Goal: Task Accomplishment & Management: Manage account settings

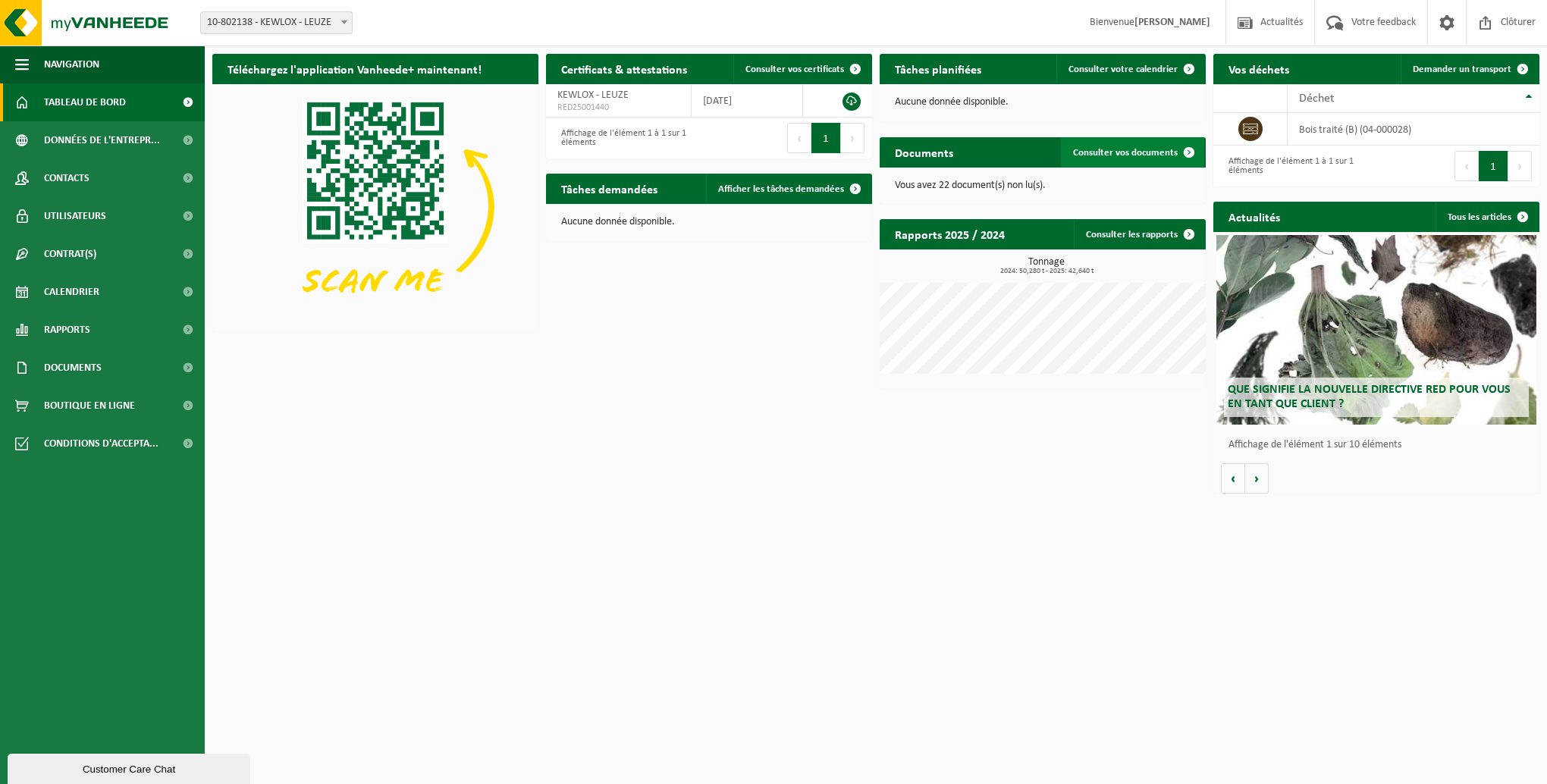
click at [1125, 156] on span "Consulter vos documents" at bounding box center [1126, 152] width 105 height 9
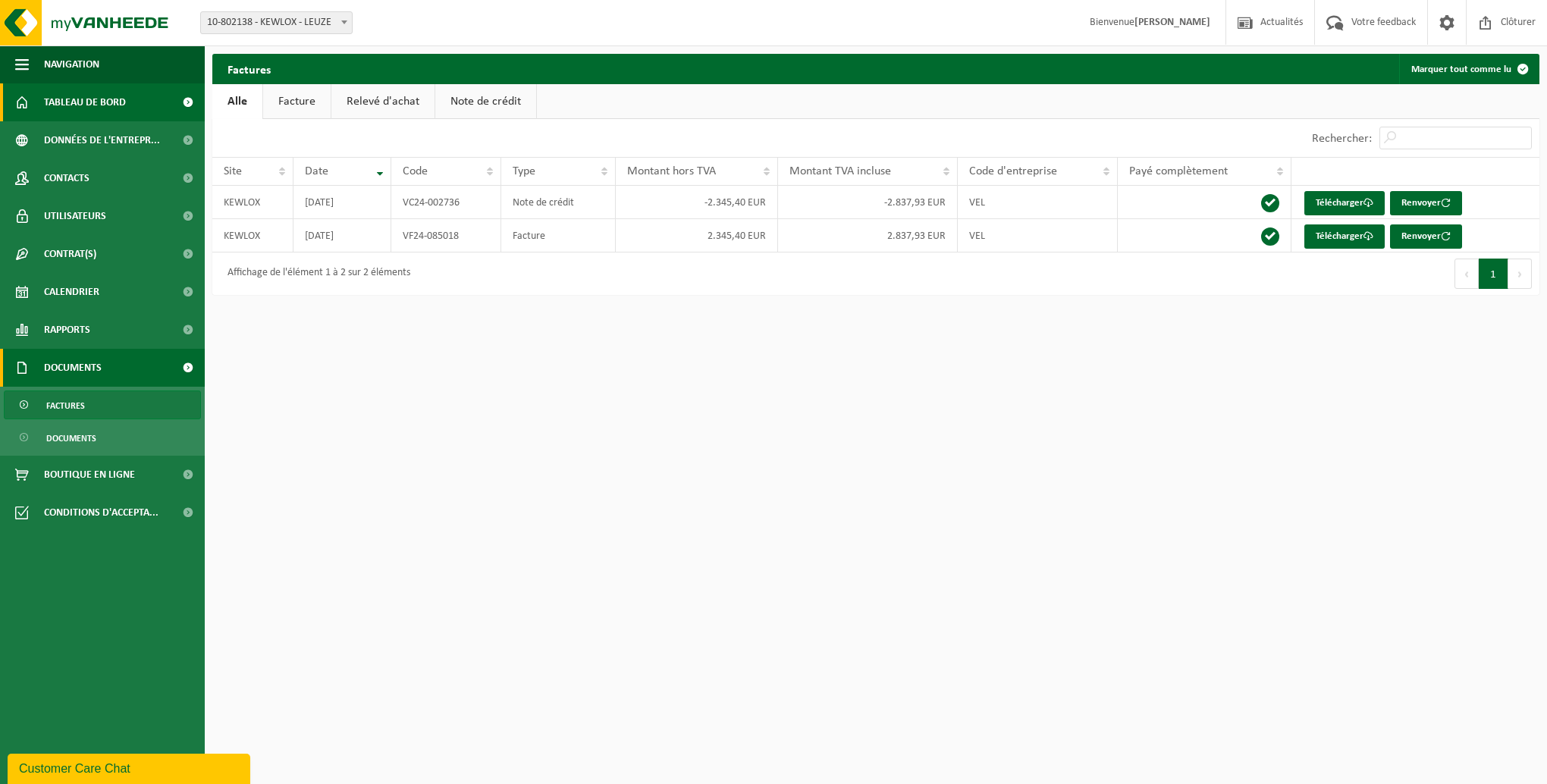
click at [74, 104] on span "Tableau de bord" at bounding box center [84, 102] width 82 height 38
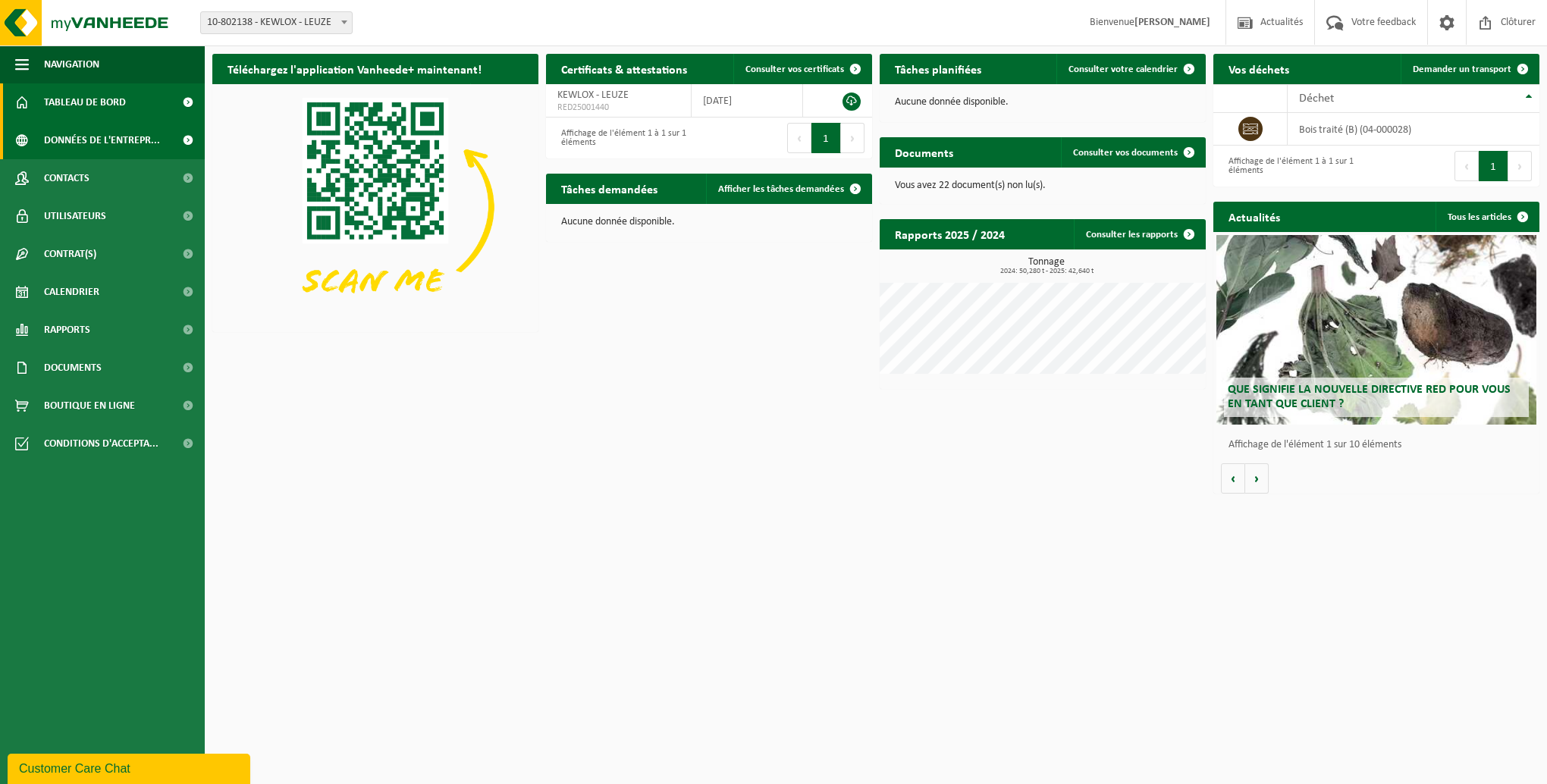
click at [73, 136] on span "Données de l'entrepr..." at bounding box center [101, 140] width 116 height 38
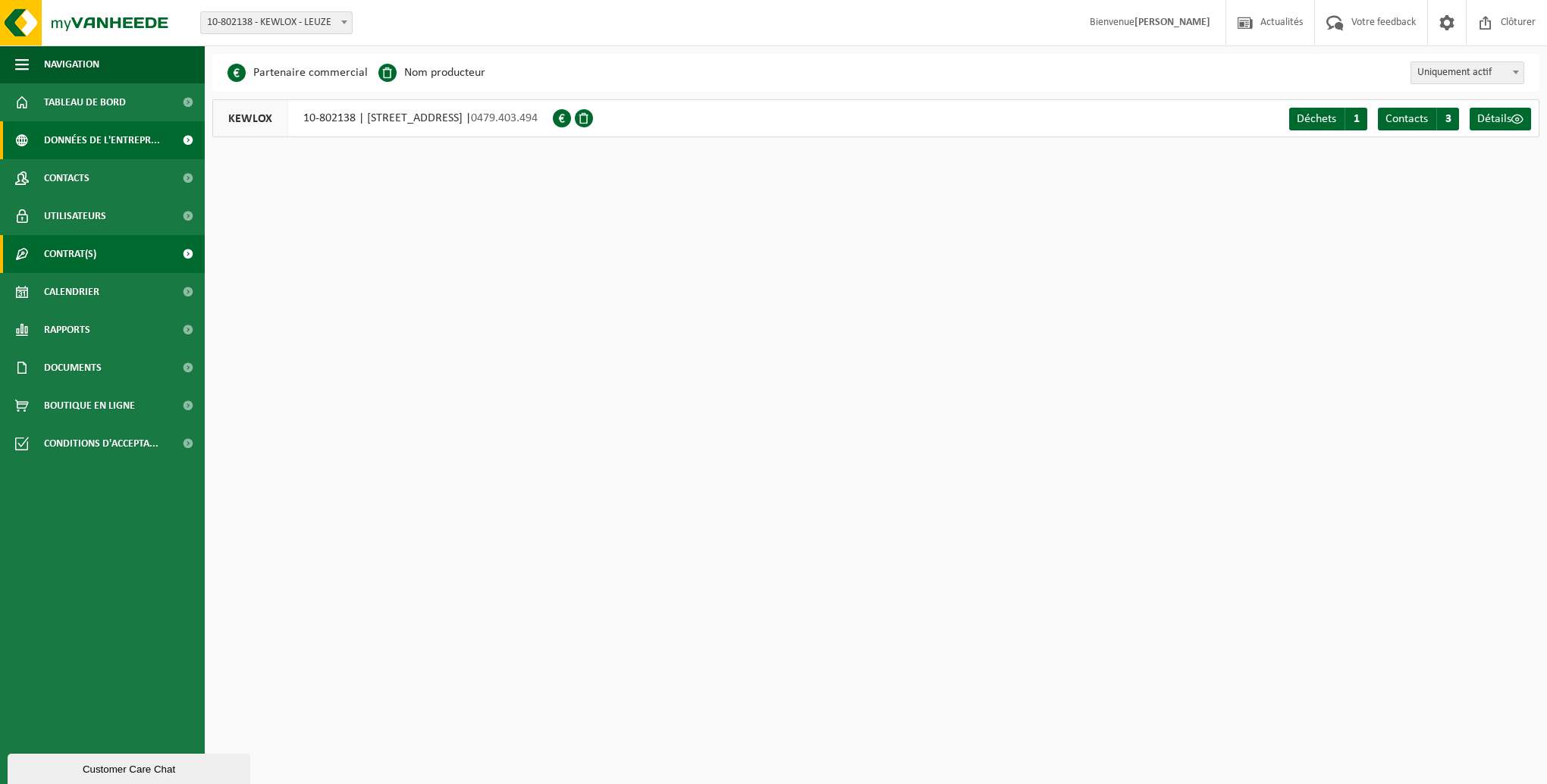
click at [66, 238] on span "Contrat(s)" at bounding box center [70, 254] width 52 height 38
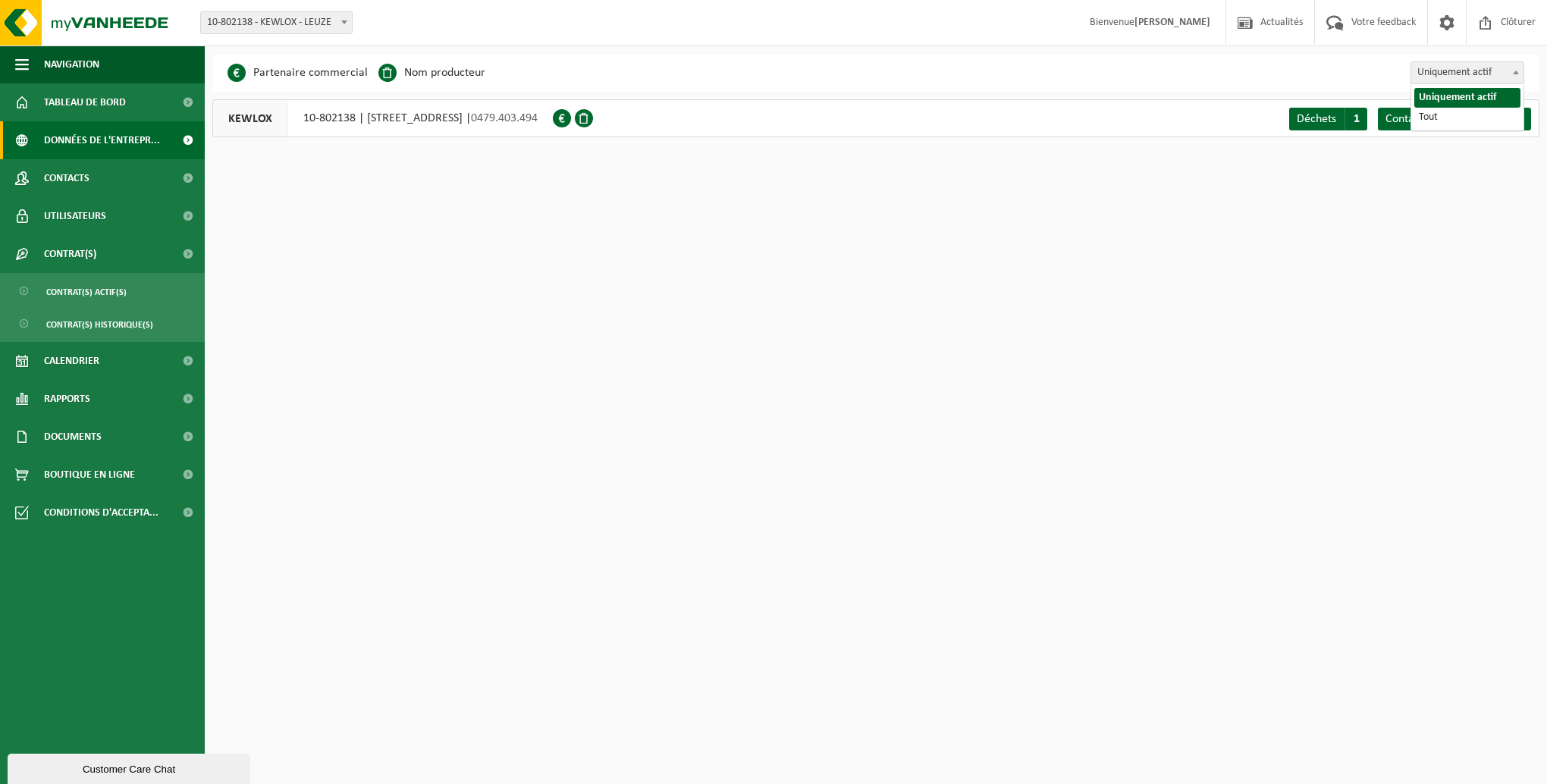
click at [1512, 70] on span at bounding box center [1516, 71] width 15 height 20
click at [1505, 74] on span "Uniquement actif" at bounding box center [1467, 72] width 113 height 21
click at [306, 697] on html "Site: 10-802138 - KEWLOX - LEUZE 10-802138 - KEWLOX - LEUZE Bienvenue ANTONIO P…" at bounding box center [773, 392] width 1547 height 784
click at [422, 121] on div "KEWLOX 10-802138 | RUE SAINTE-ANNE 7, 5310 LEUZE | 0479.403.494" at bounding box center [382, 119] width 340 height 38
click at [400, 77] on li "Nom producteur" at bounding box center [432, 73] width 107 height 22
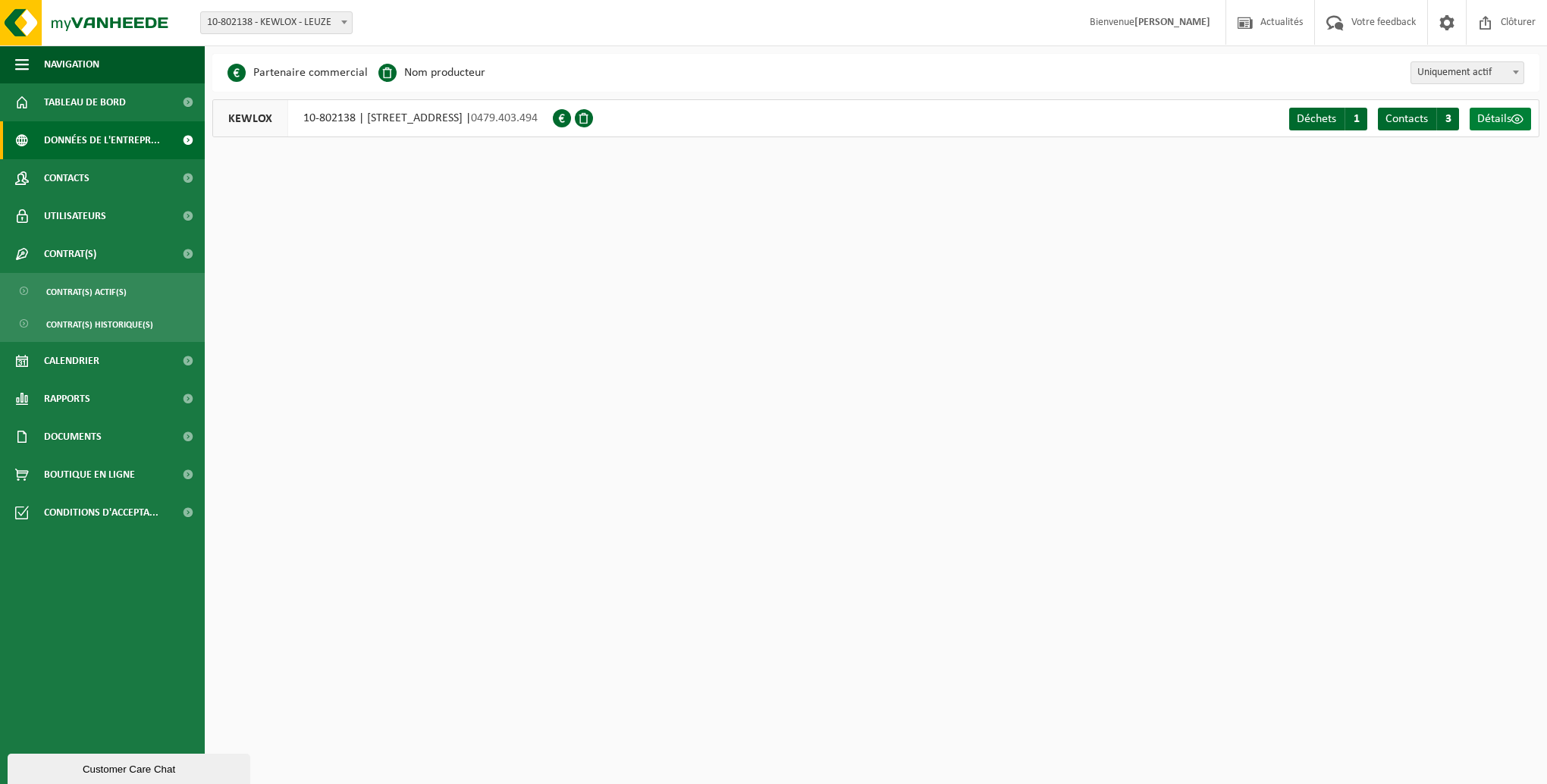
click at [1484, 124] on span "Détails" at bounding box center [1495, 119] width 34 height 12
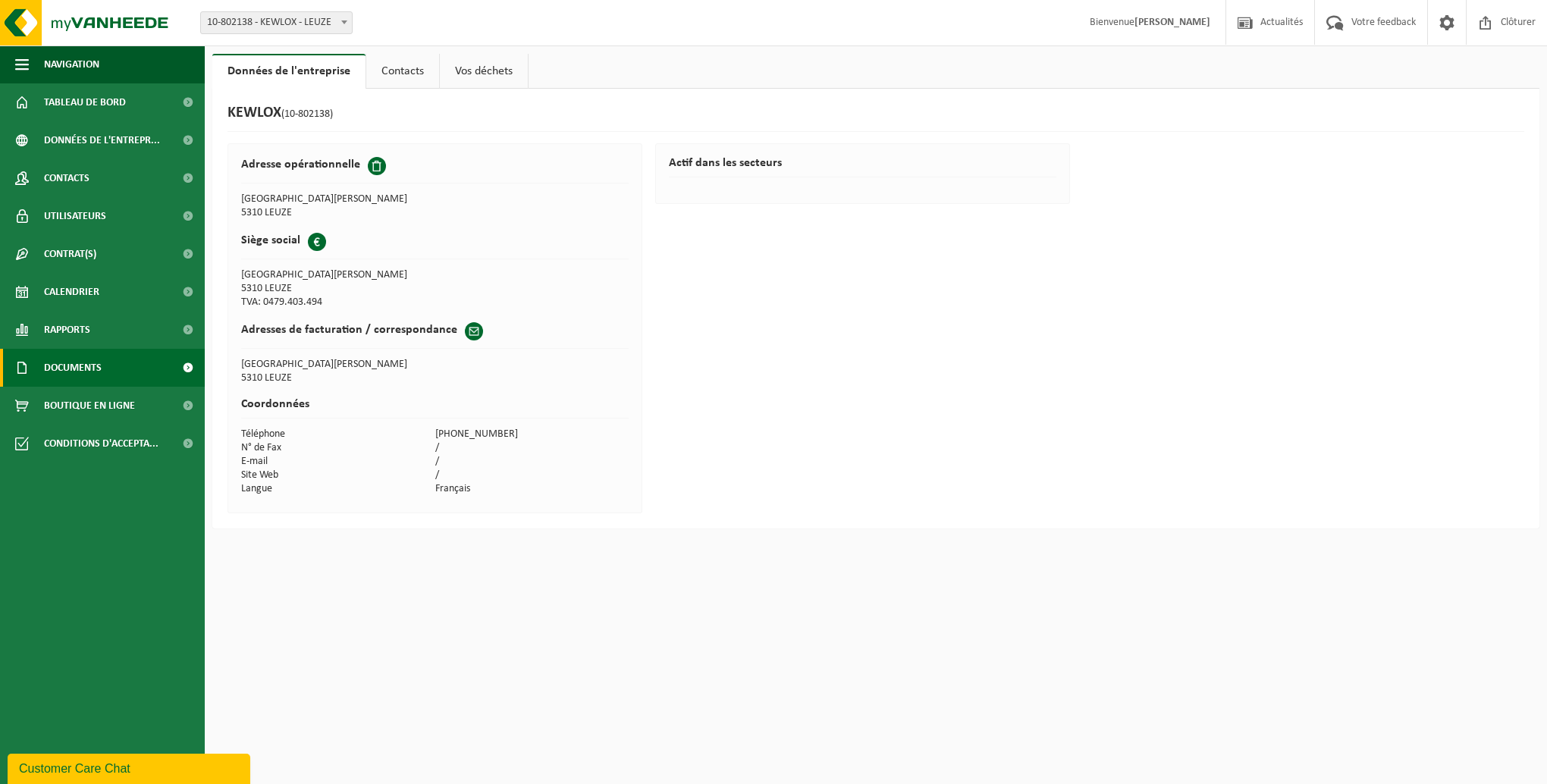
click at [87, 365] on span "Documents" at bounding box center [72, 368] width 58 height 38
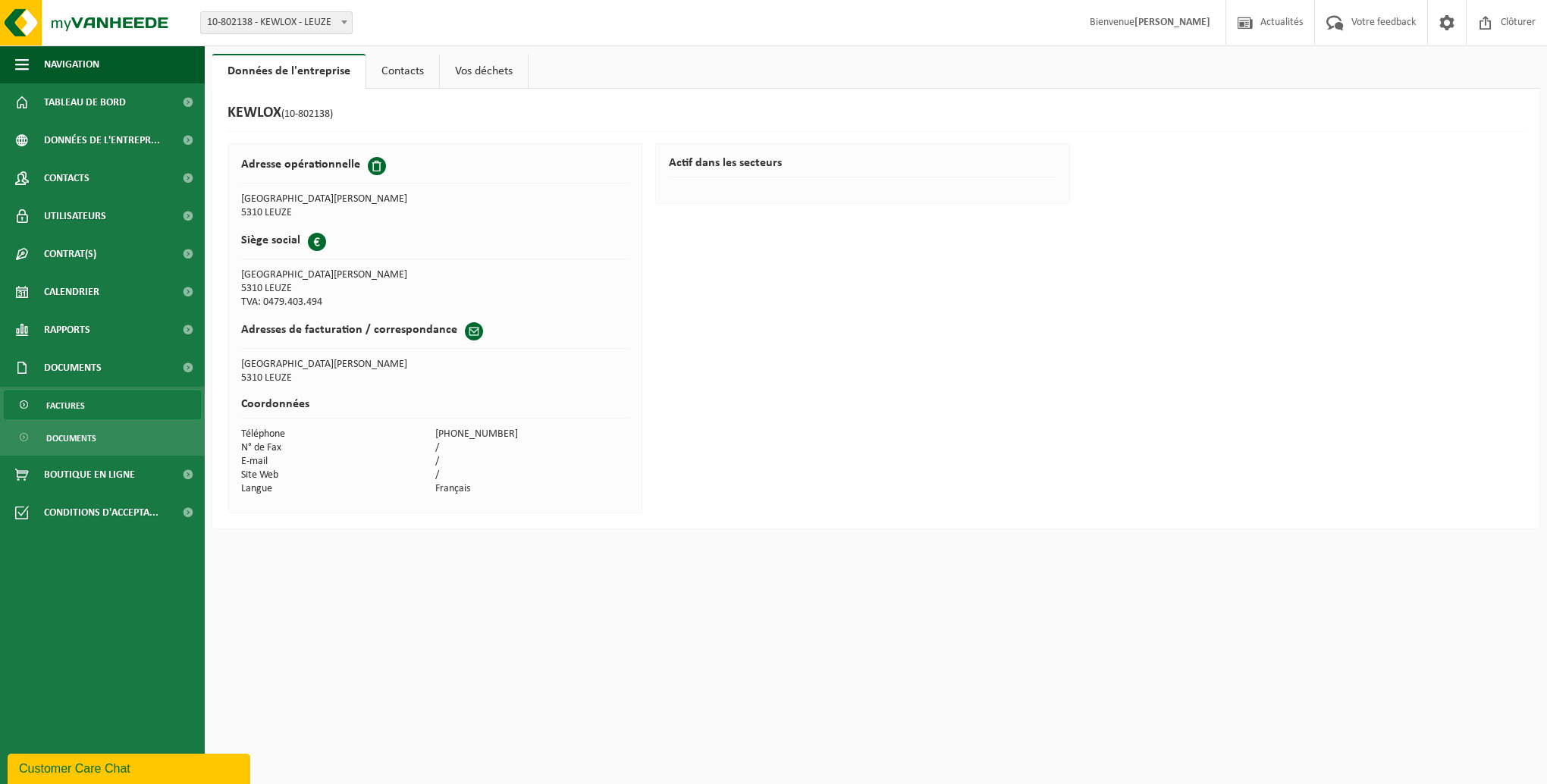
click at [75, 402] on span "Factures" at bounding box center [65, 406] width 39 height 29
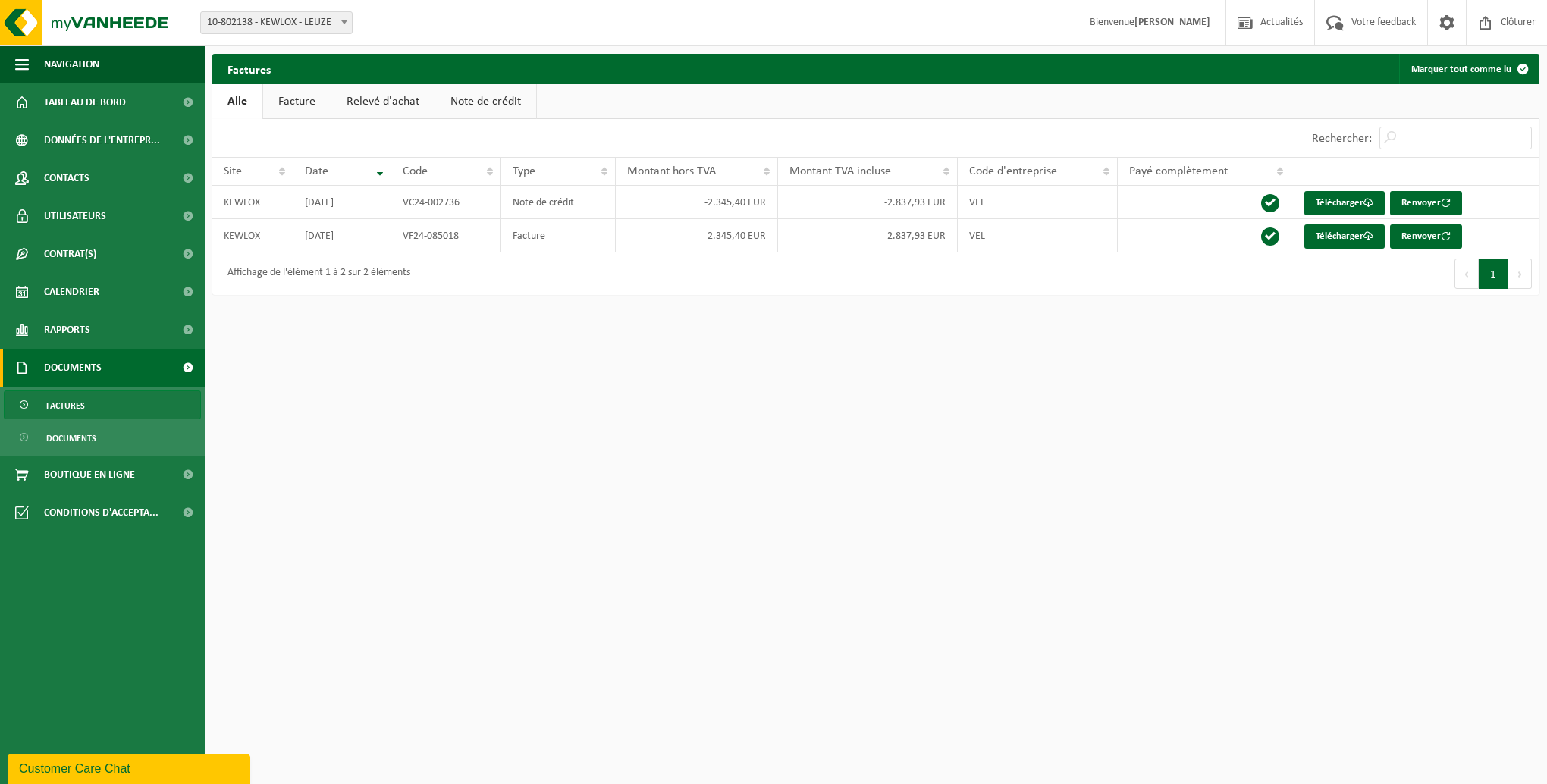
click at [1518, 276] on button "Suivant" at bounding box center [1520, 273] width 23 height 30
click at [1465, 277] on button "Précédent" at bounding box center [1467, 273] width 24 height 30
click at [1324, 241] on link "Télécharger" at bounding box center [1345, 236] width 81 height 24
click at [241, 103] on link "Alle" at bounding box center [237, 101] width 50 height 35
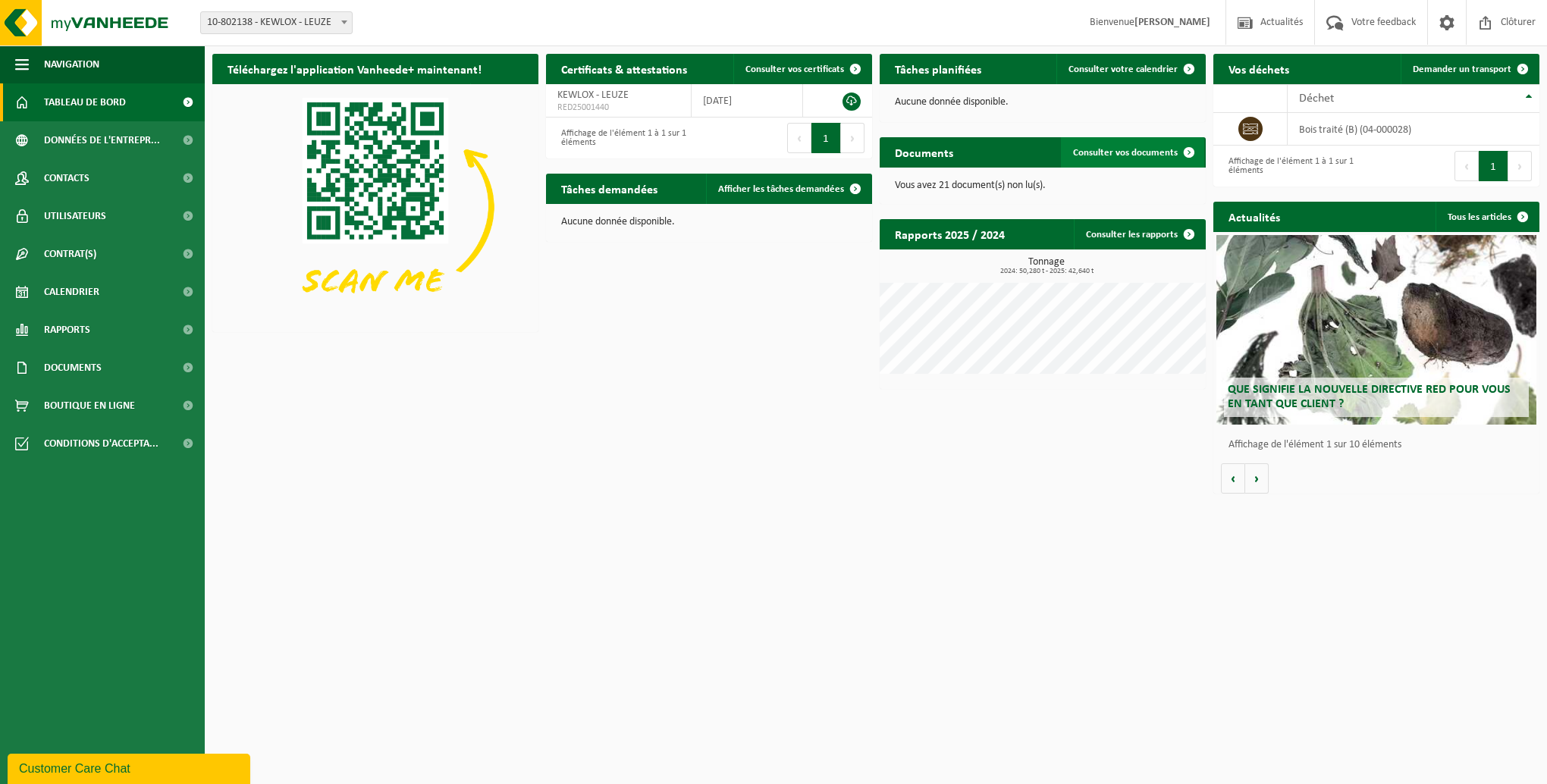
click at [1165, 154] on span "Consulter vos documents" at bounding box center [1126, 152] width 105 height 9
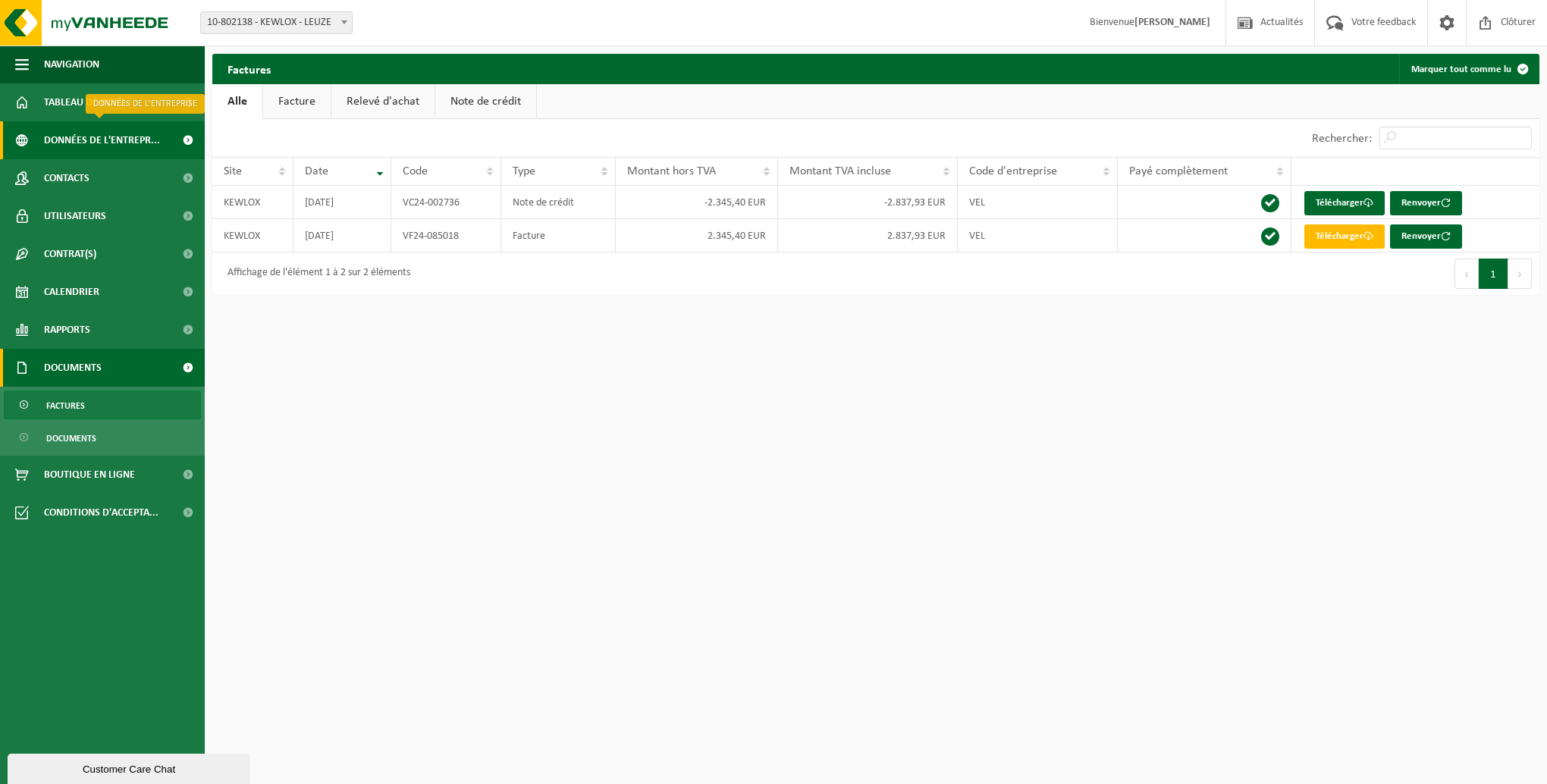
click at [55, 143] on span "Données de l'entrepr..." at bounding box center [101, 140] width 116 height 38
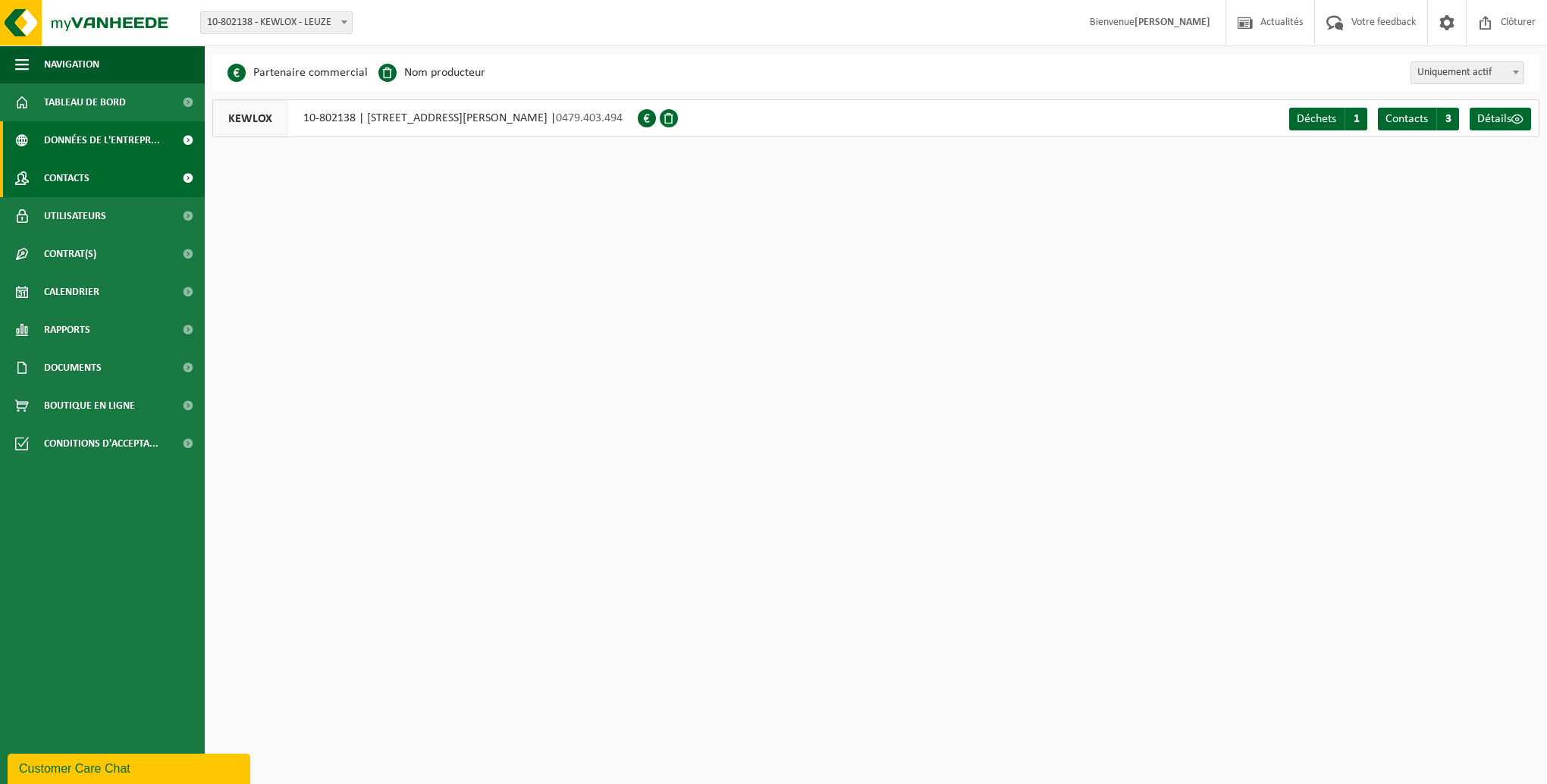
click at [55, 184] on span "Contacts" at bounding box center [66, 178] width 46 height 38
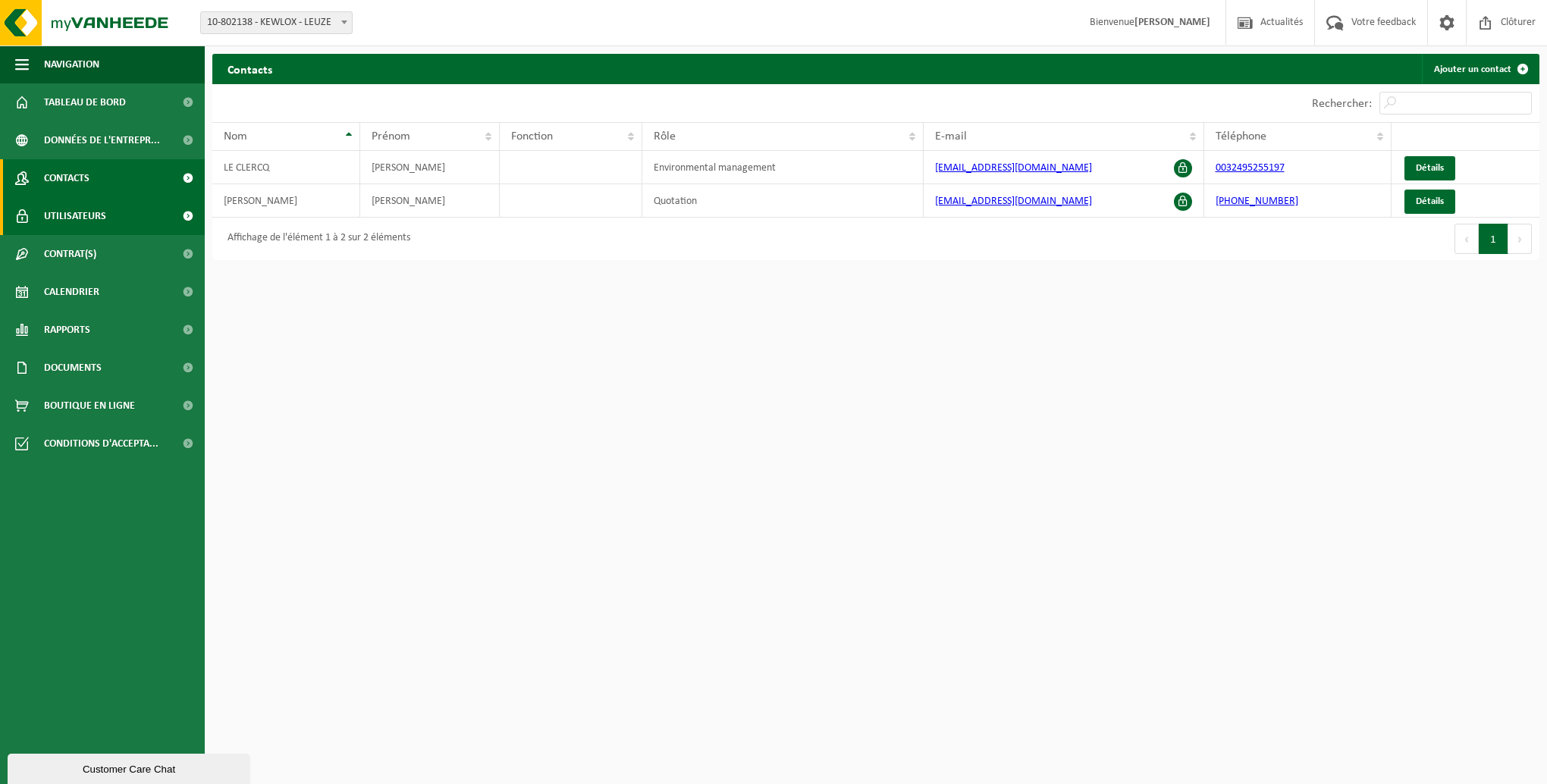
click at [61, 211] on span "Utilisateurs" at bounding box center [75, 216] width 62 height 38
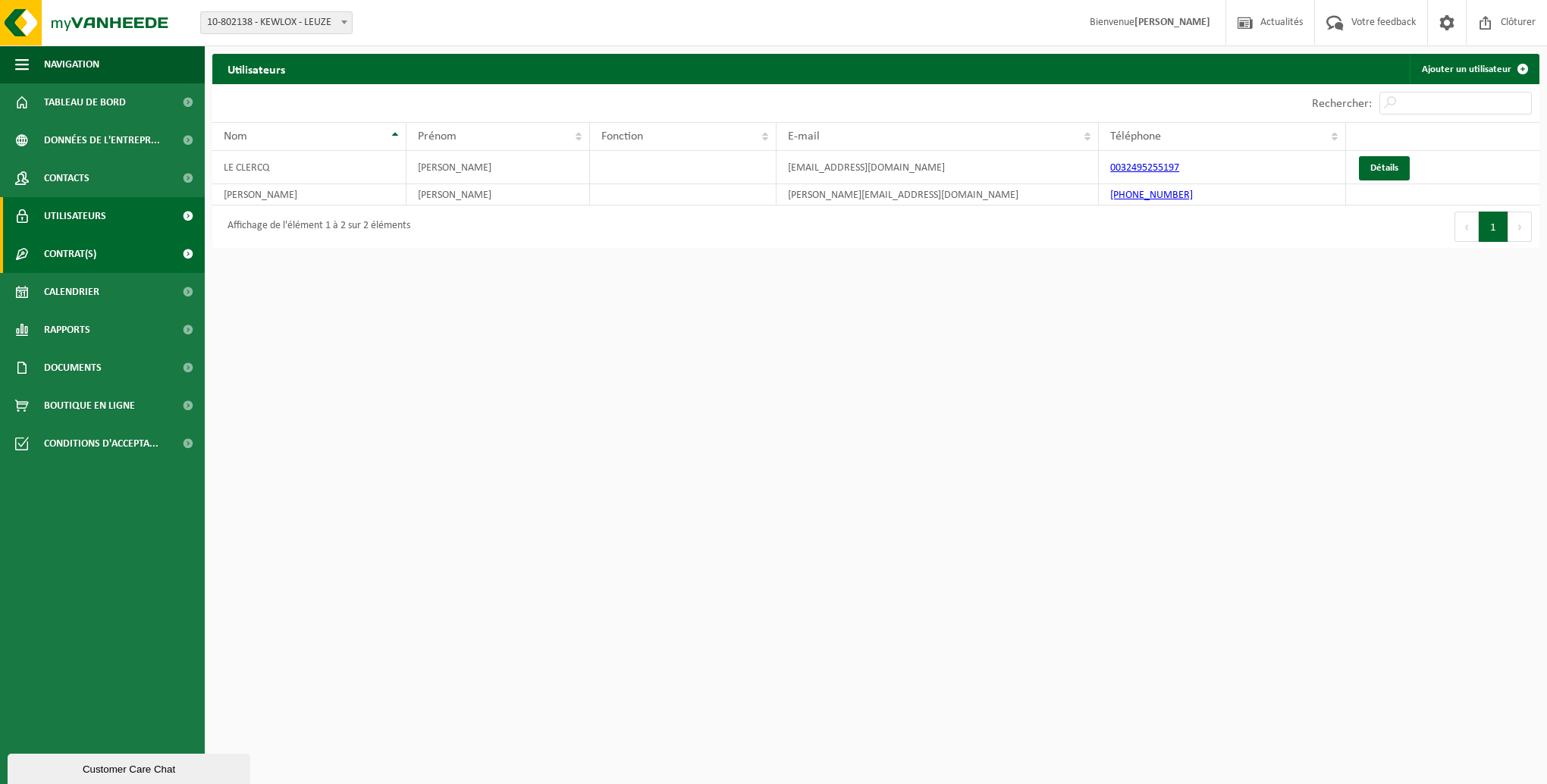
click at [69, 254] on span "Contrat(s)" at bounding box center [70, 254] width 52 height 38
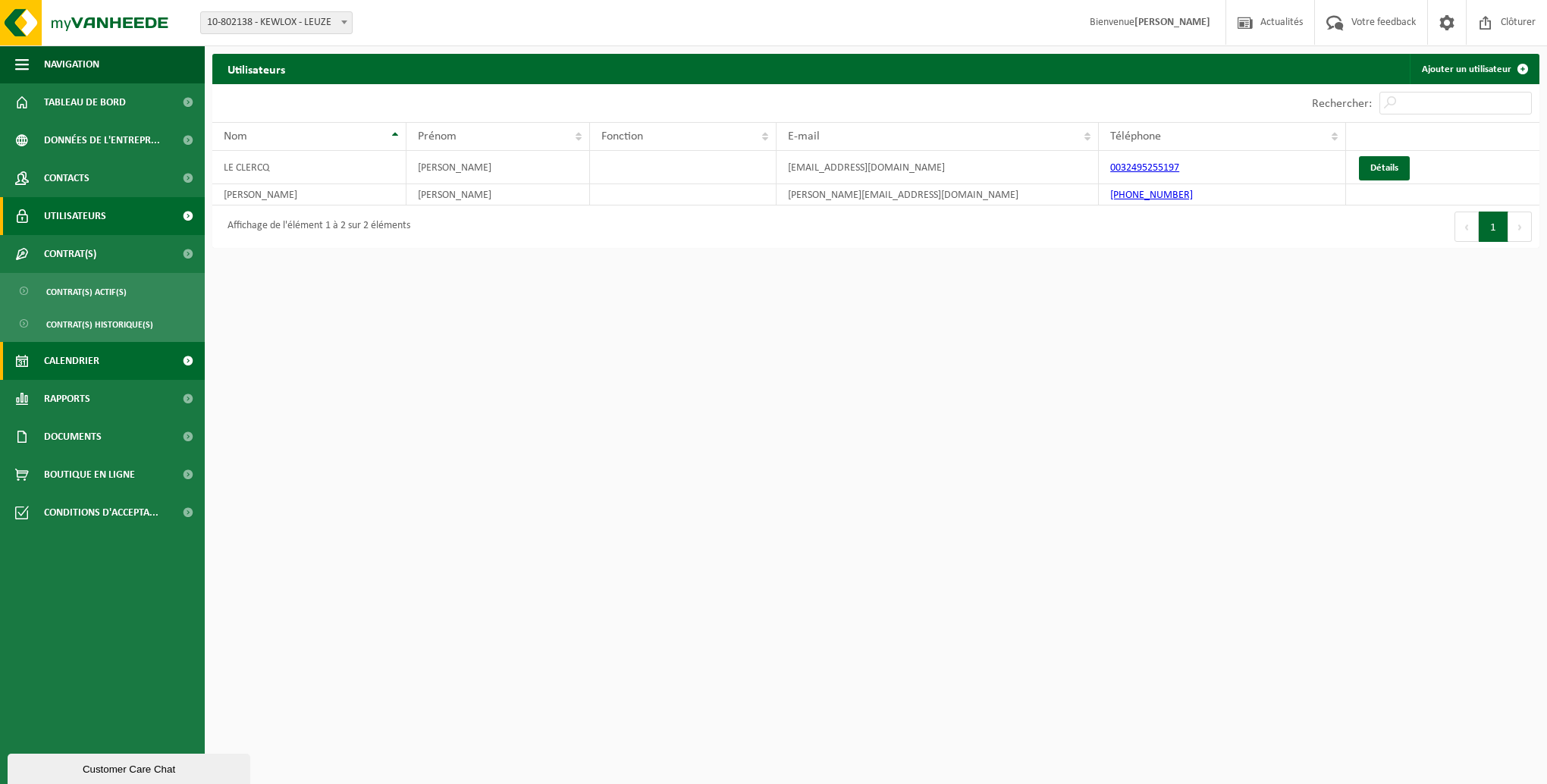
click at [70, 357] on span "Calendrier" at bounding box center [71, 361] width 55 height 38
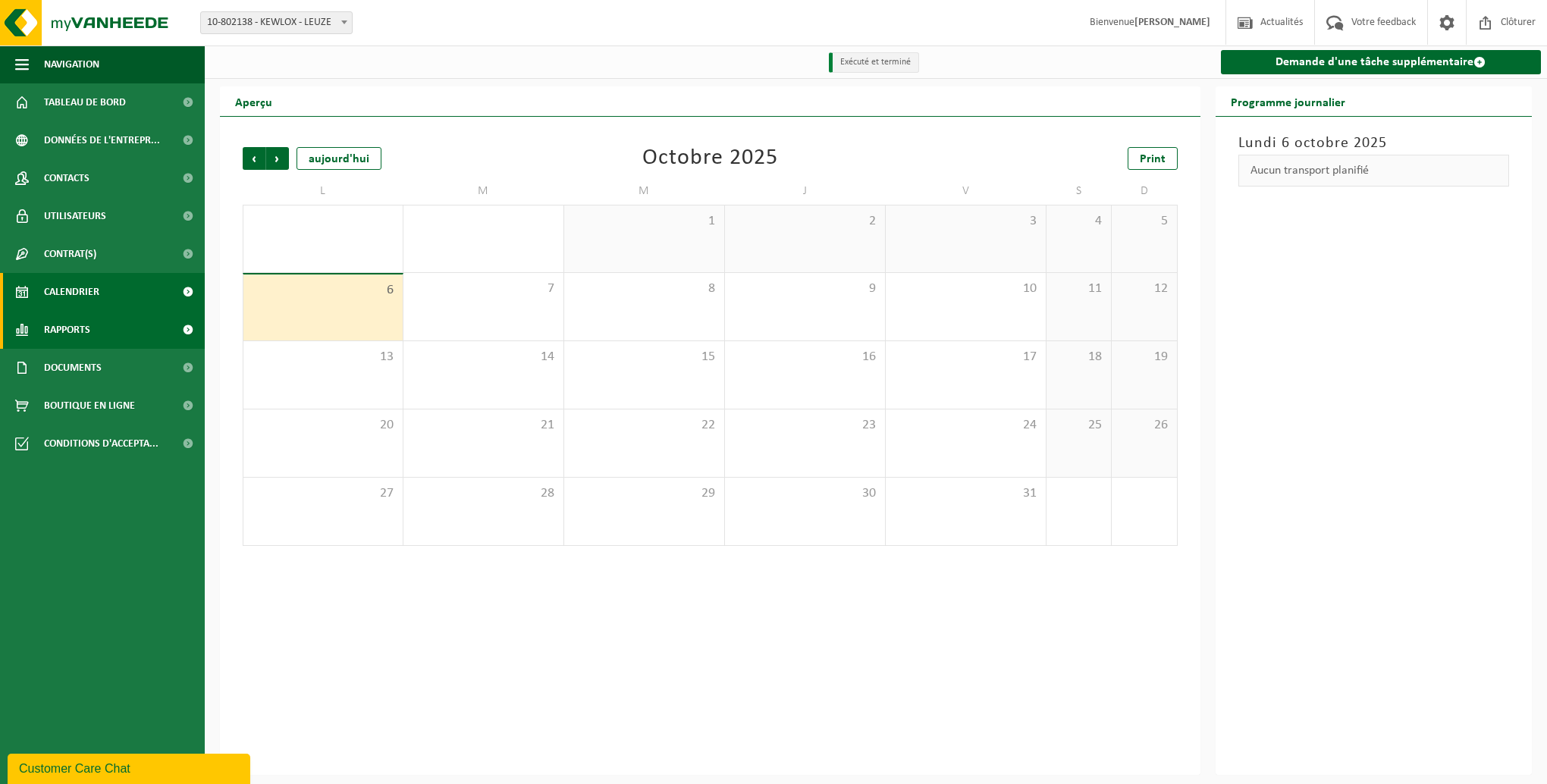
click at [71, 324] on span "Rapports" at bounding box center [67, 330] width 46 height 38
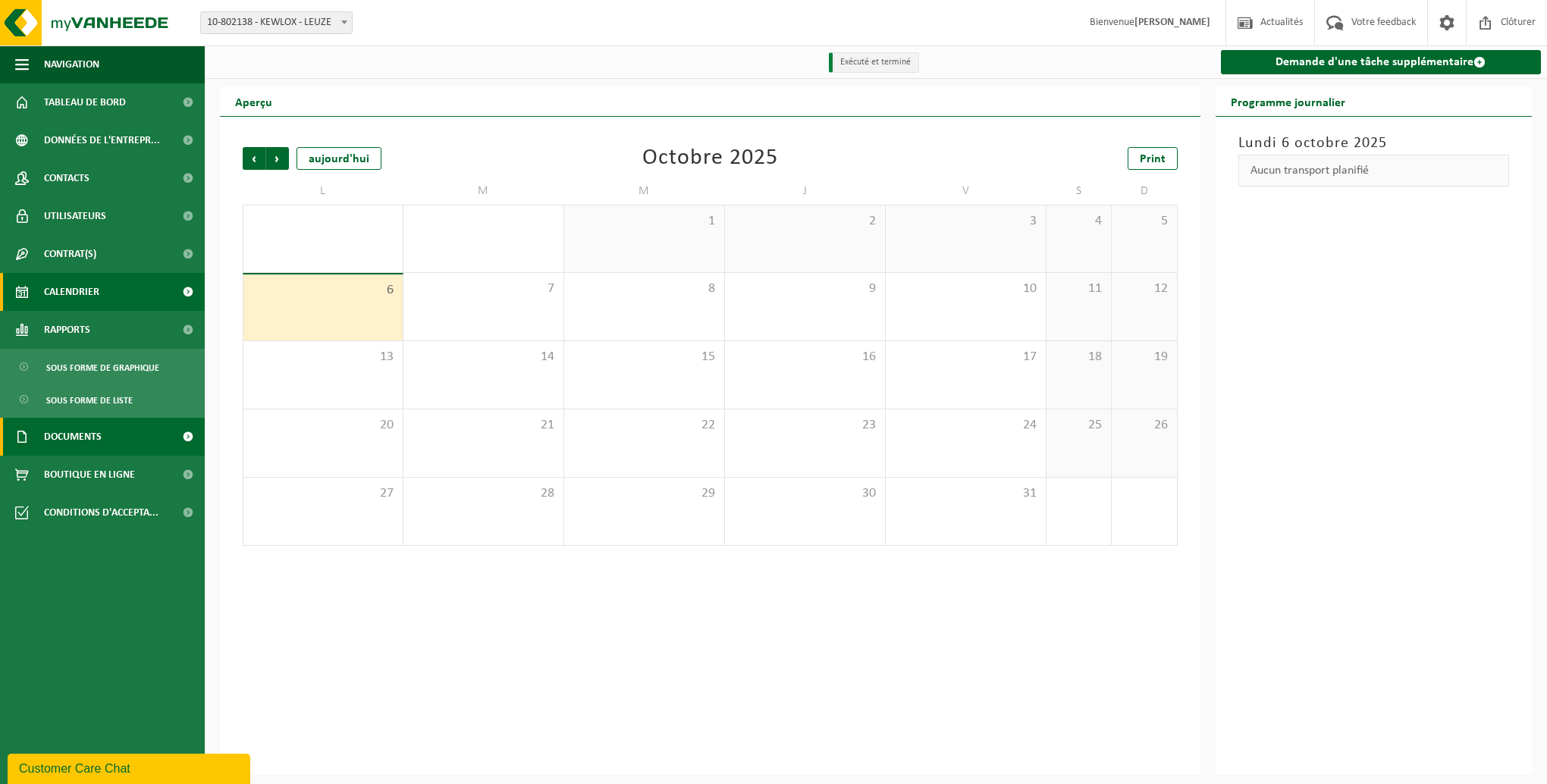
click at [81, 429] on span "Documents" at bounding box center [72, 437] width 58 height 38
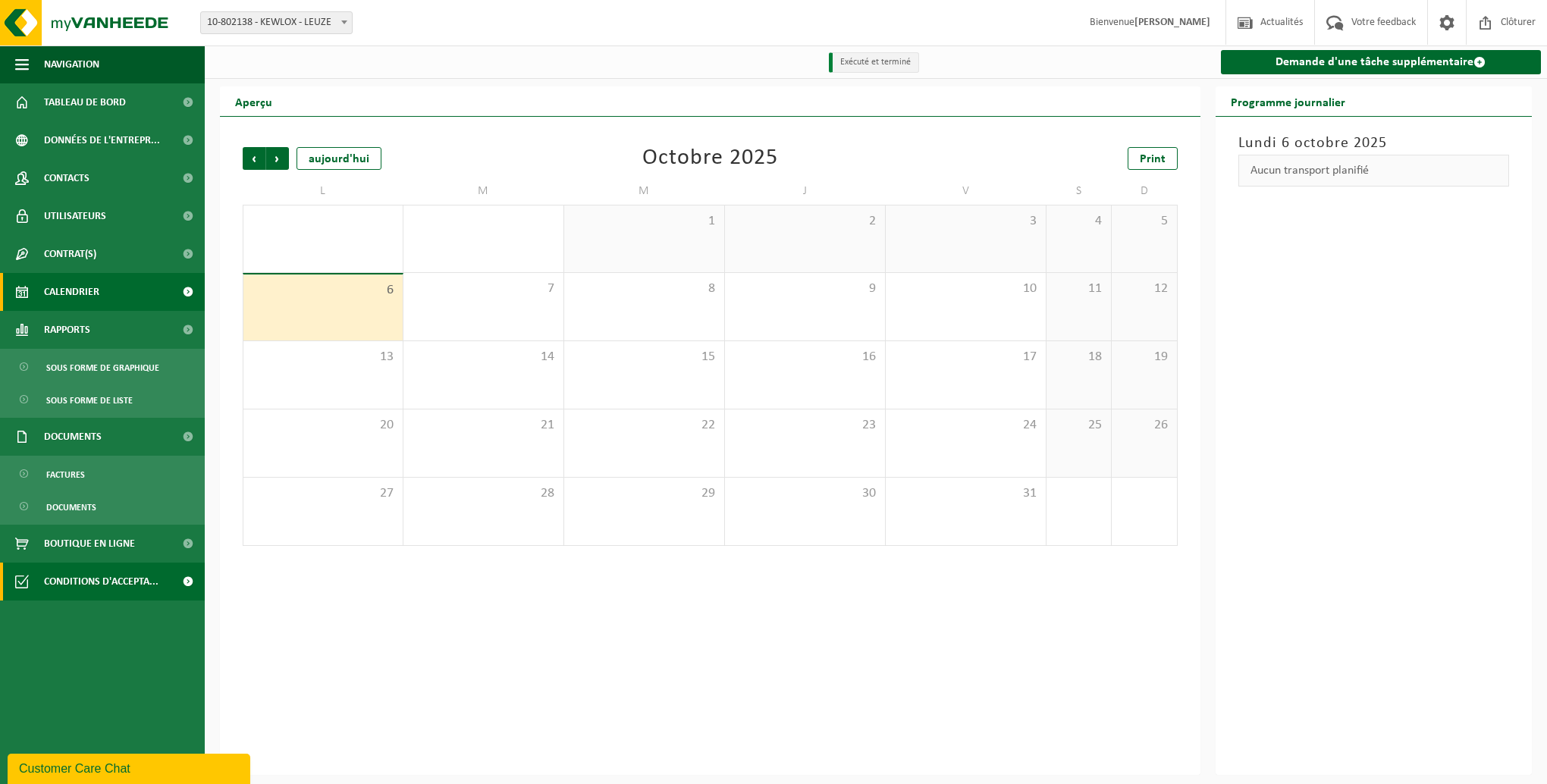
click at [99, 580] on span "Conditions d'accepta..." at bounding box center [100, 581] width 114 height 38
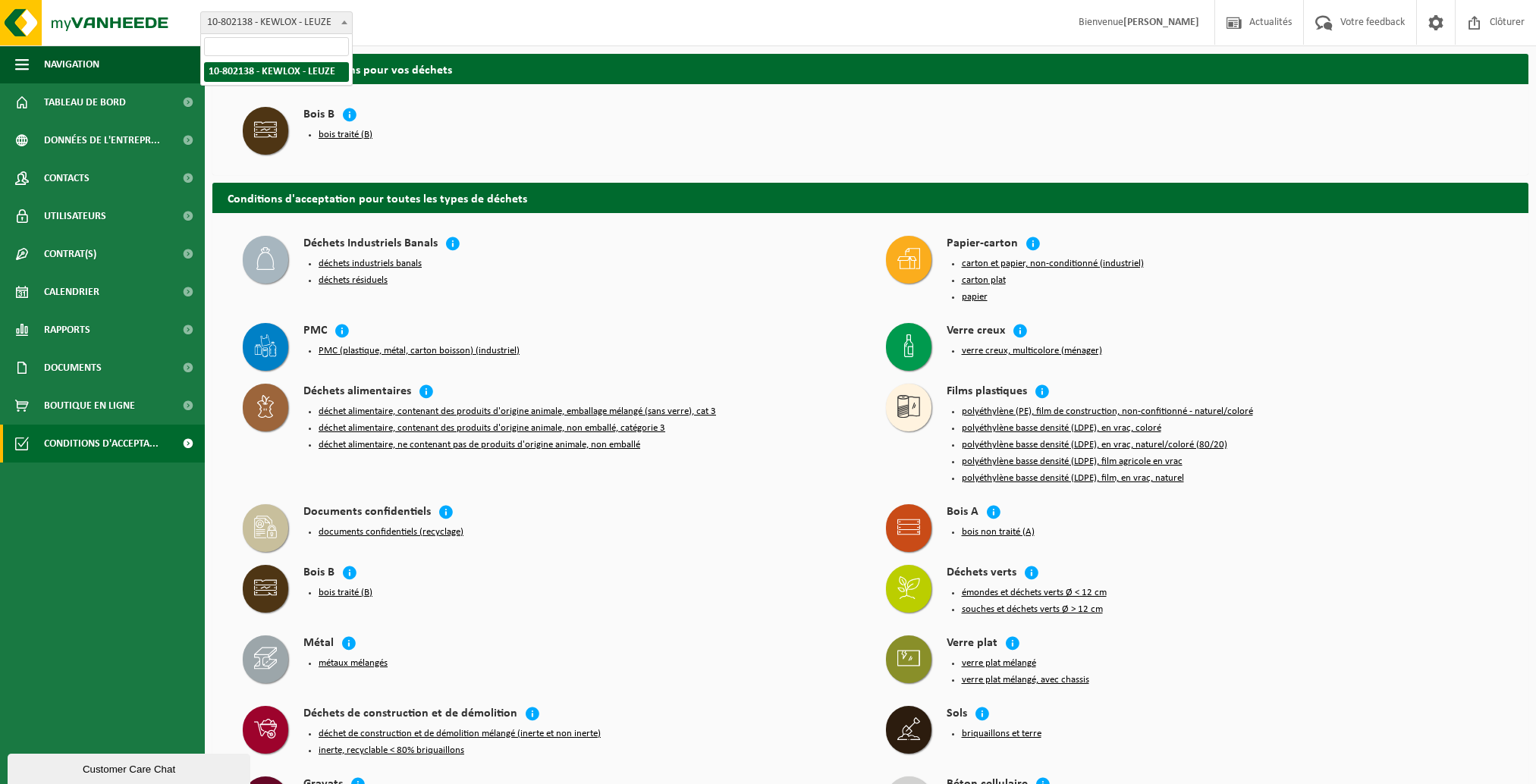
click at [250, 29] on span "10-802138 - KEWLOX - LEUZE" at bounding box center [277, 22] width 151 height 21
click at [265, 139] on icon at bounding box center [265, 130] width 22 height 22
click at [283, 27] on span "10-802138 - KEWLOX - LEUZE" at bounding box center [277, 22] width 151 height 21
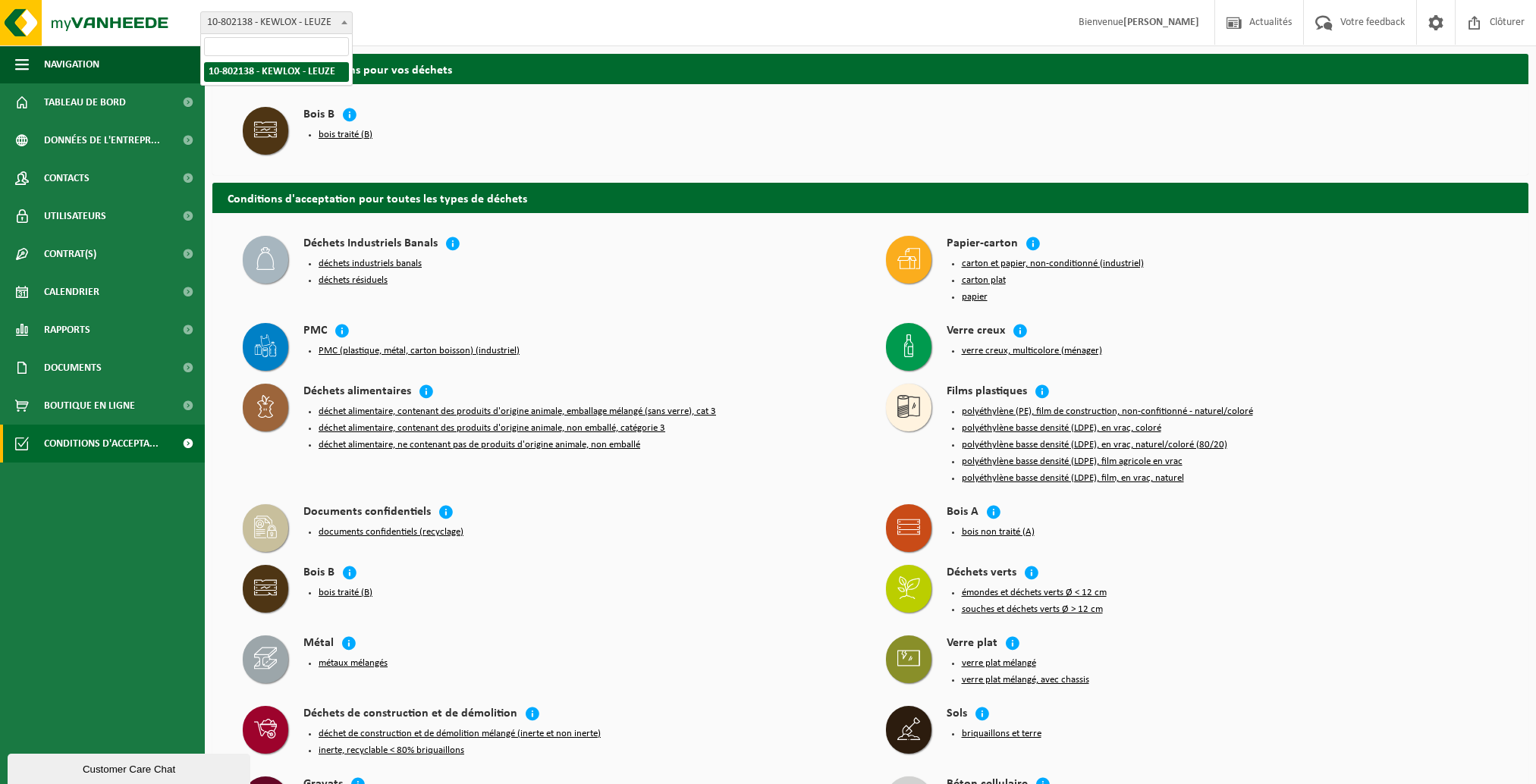
click at [243, 27] on span "10-802138 - KEWLOX - LEUZE" at bounding box center [277, 22] width 151 height 21
click at [1255, 20] on span "Actualités" at bounding box center [1271, 22] width 50 height 45
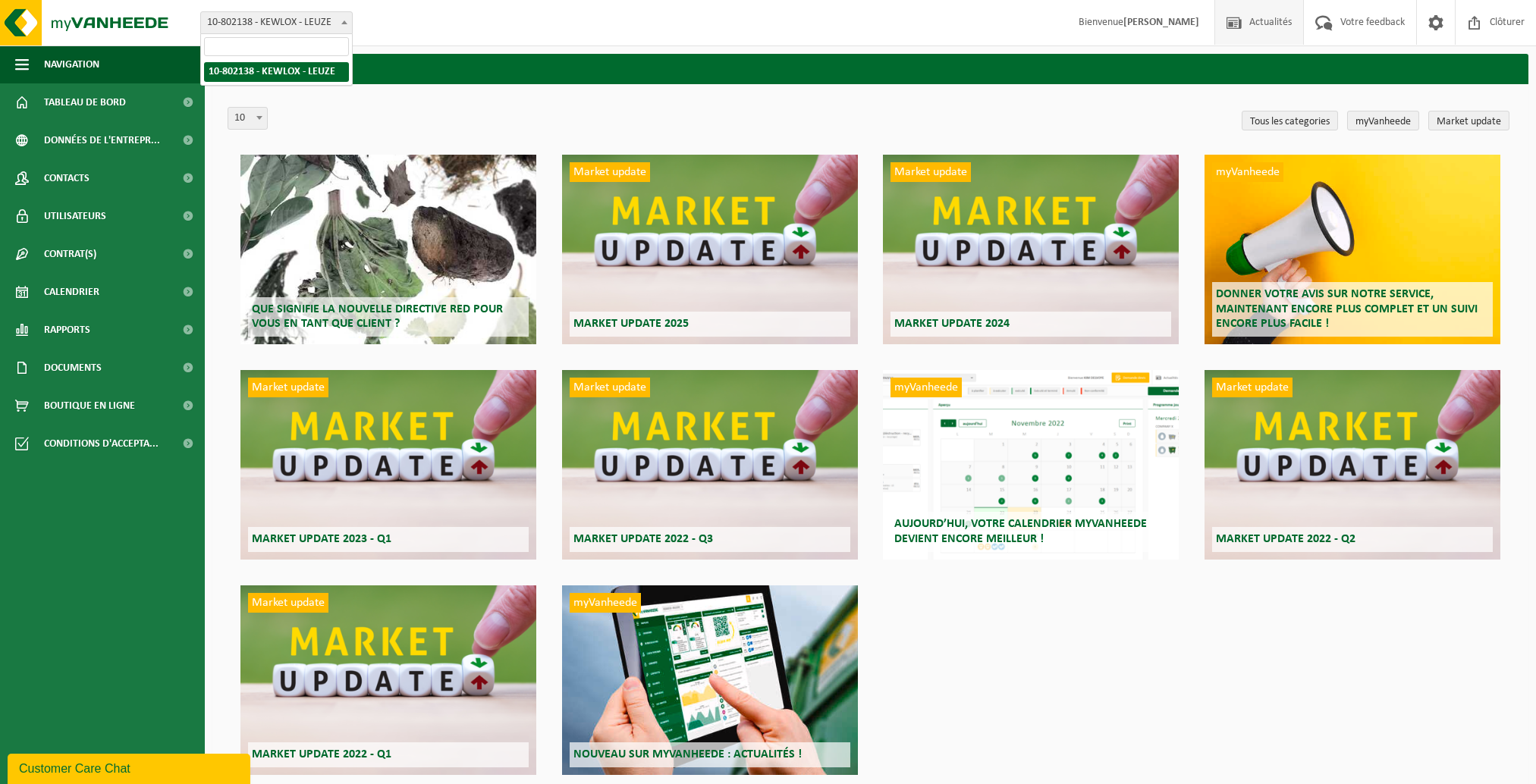
click at [277, 23] on span "10-802138 - KEWLOX - LEUZE" at bounding box center [277, 22] width 151 height 21
click at [1428, 21] on span at bounding box center [1435, 22] width 22 height 45
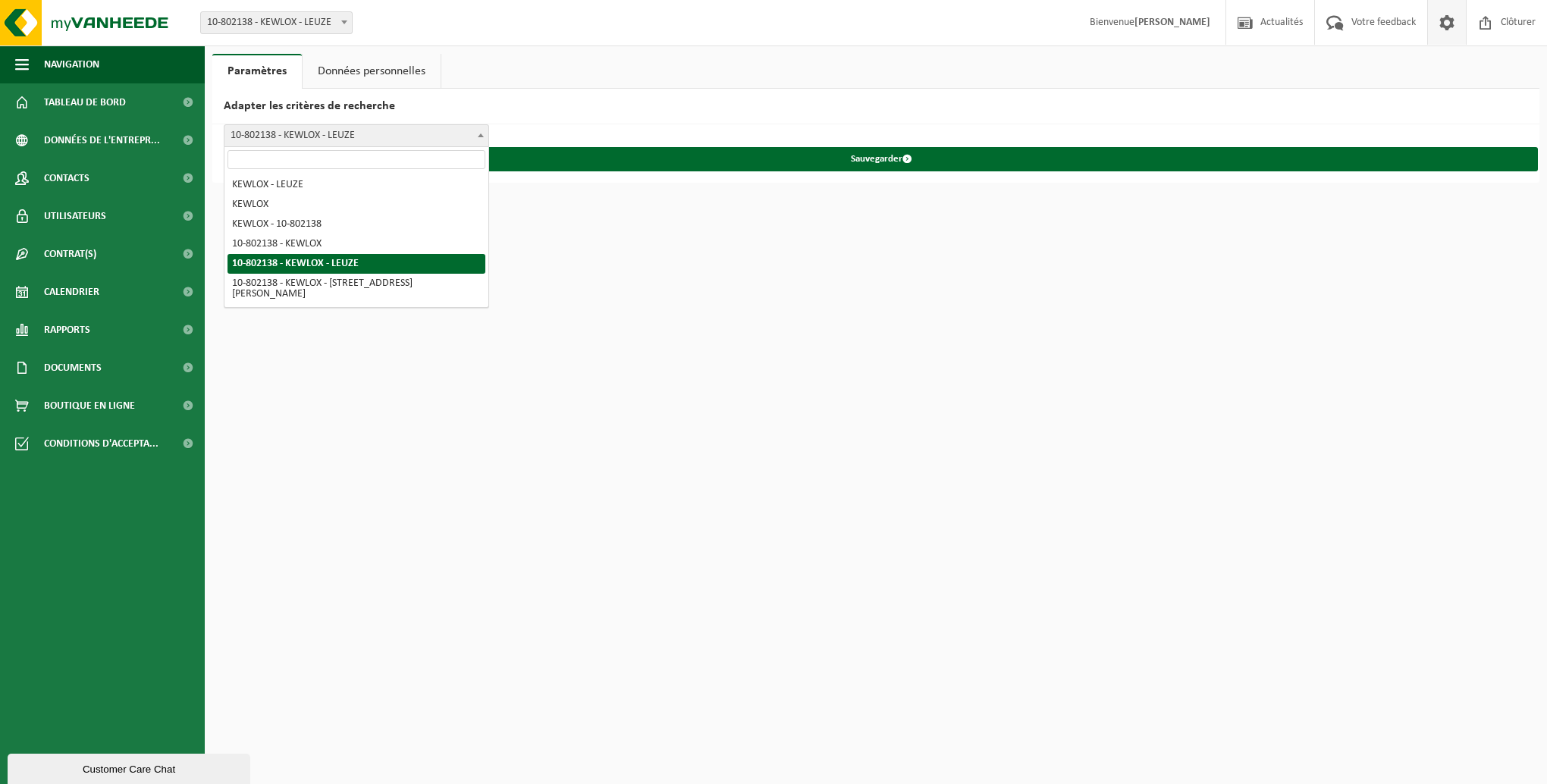
click at [421, 139] on span "10-802138 - KEWLOX - LEUZE" at bounding box center [356, 136] width 264 height 21
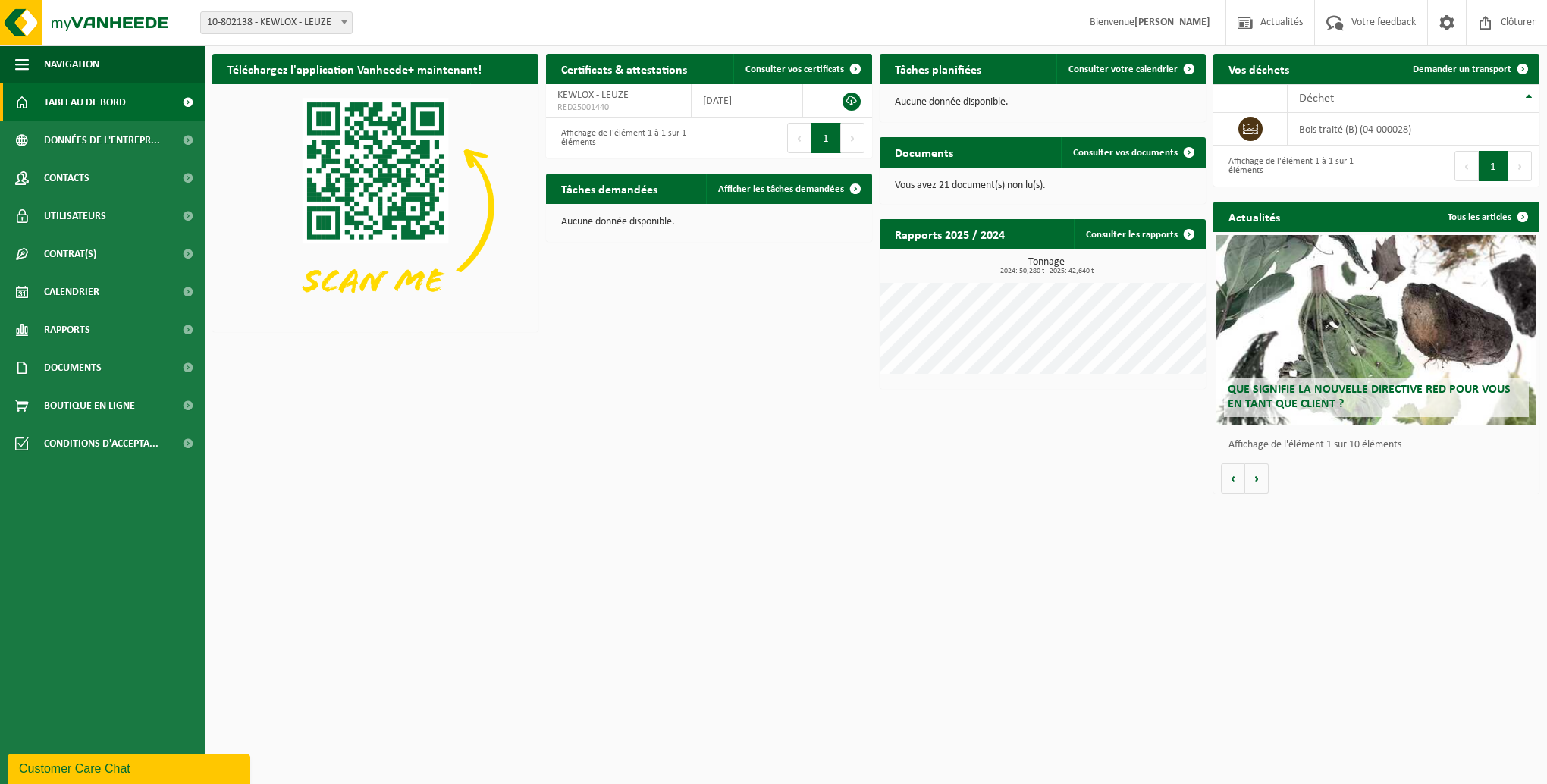
click at [398, 204] on img at bounding box center [375, 206] width 326 height 245
click at [344, 21] on b at bounding box center [344, 22] width 6 height 3
click at [297, 76] on h2 "Téléchargez l'application Vanheede+ maintenant!" at bounding box center [354, 69] width 284 height 29
click at [246, 74] on h2 "Téléchargez l'application Vanheede+ maintenant!" at bounding box center [354, 69] width 284 height 29
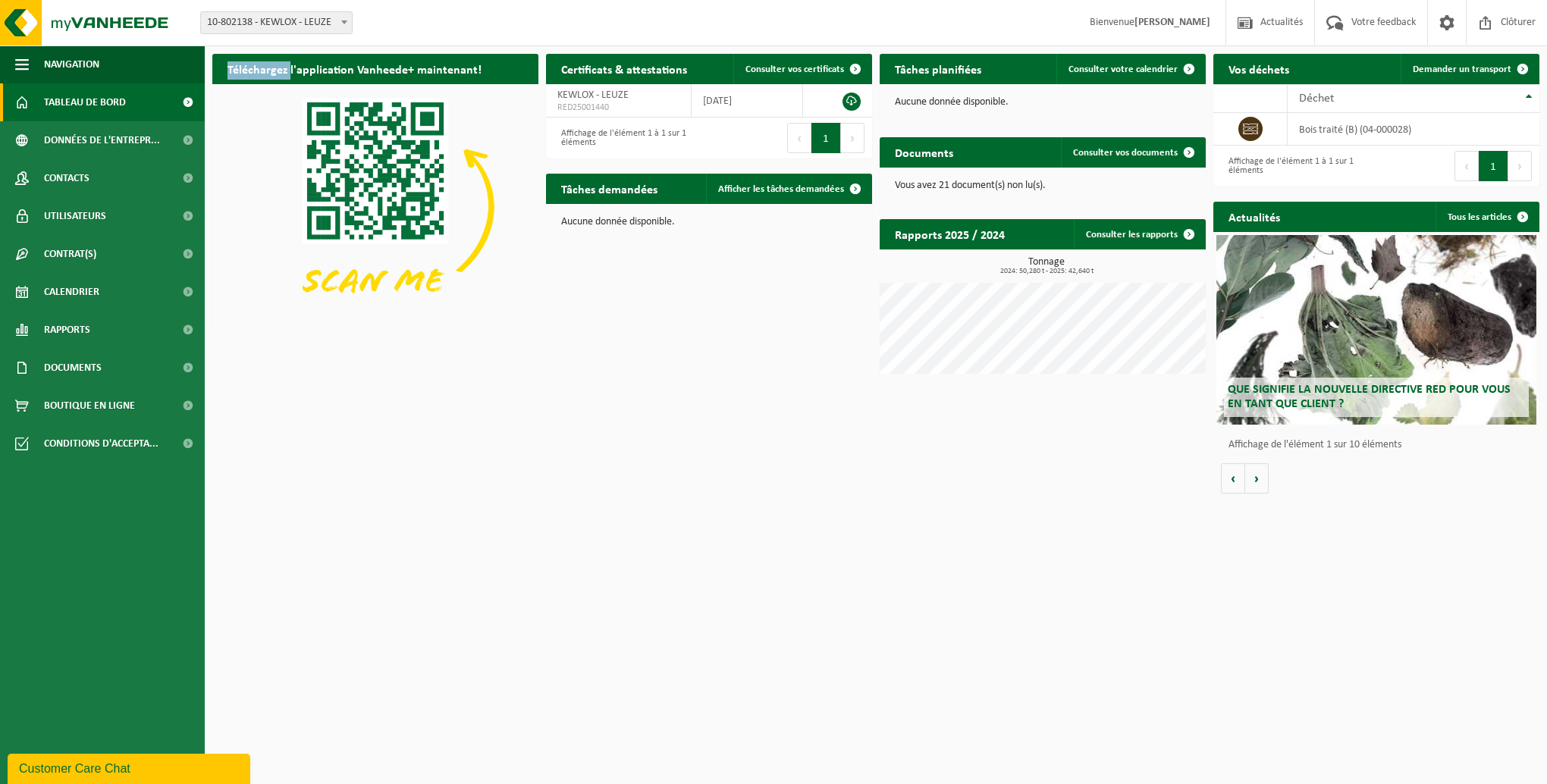
copy h2 "Téléchargez"
click at [1271, 24] on span "Actualités" at bounding box center [1282, 22] width 50 height 45
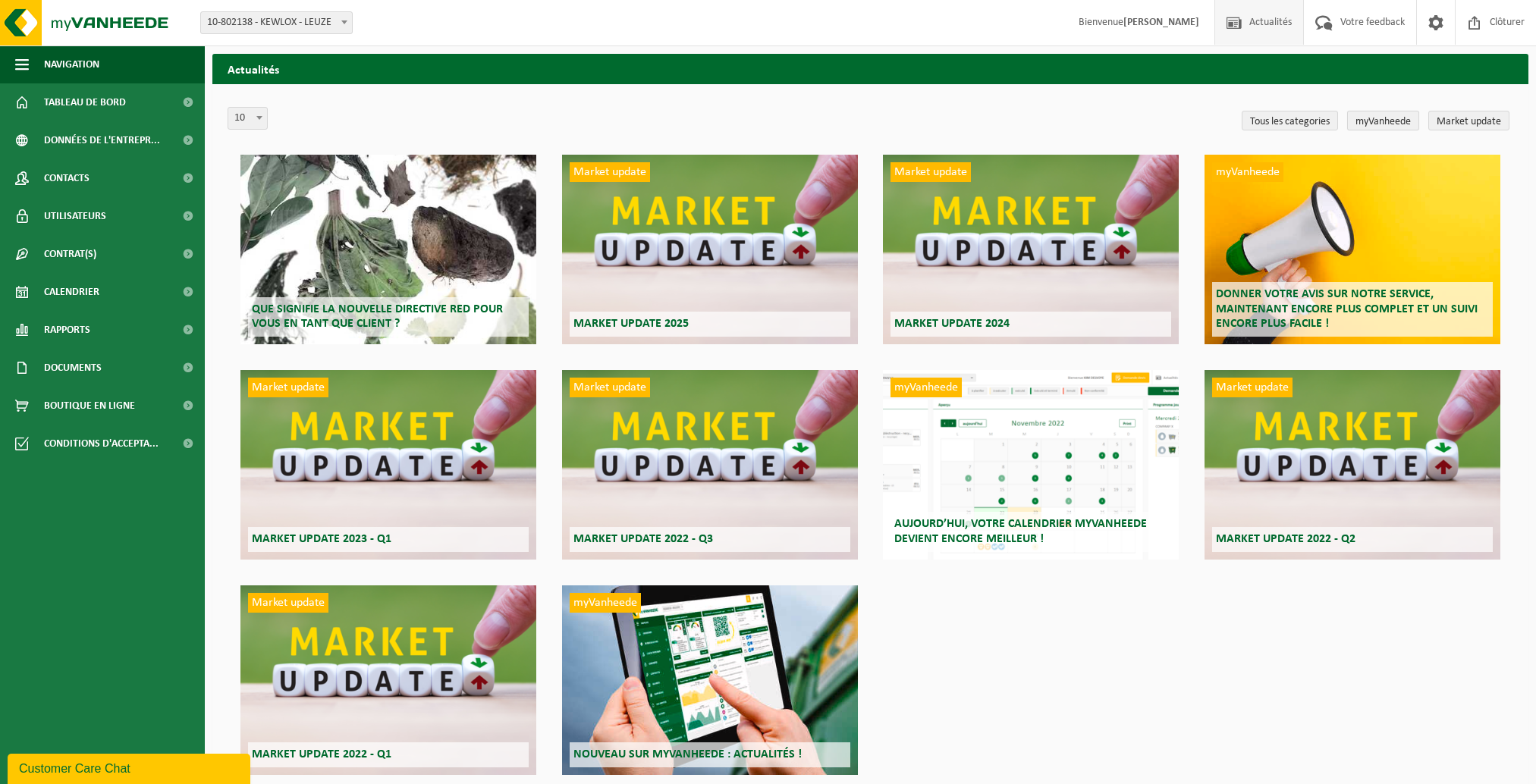
click at [1381, 115] on link "myVanheede" at bounding box center [1383, 120] width 72 height 20
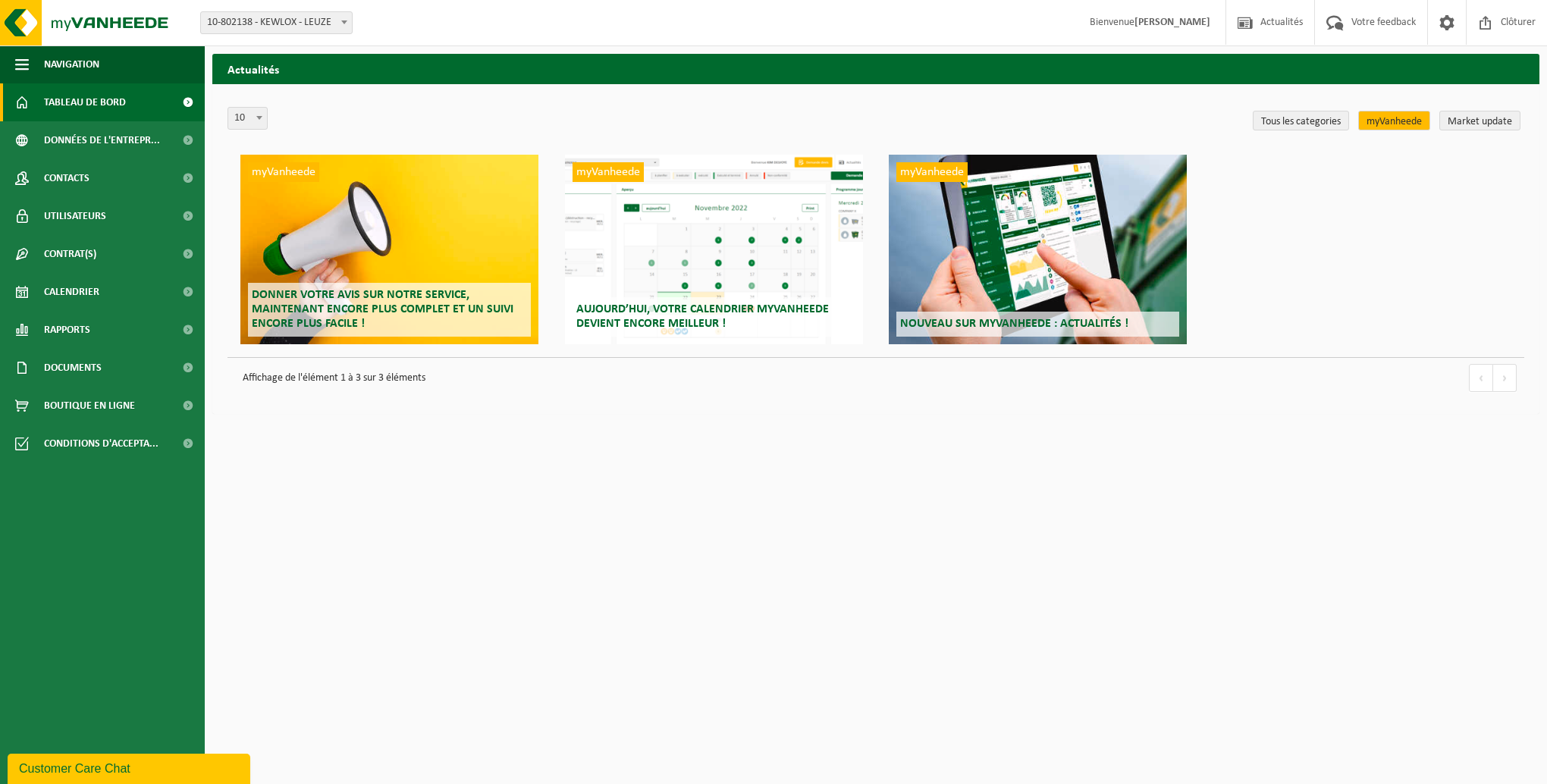
click at [81, 104] on span "Tableau de bord" at bounding box center [84, 102] width 82 height 38
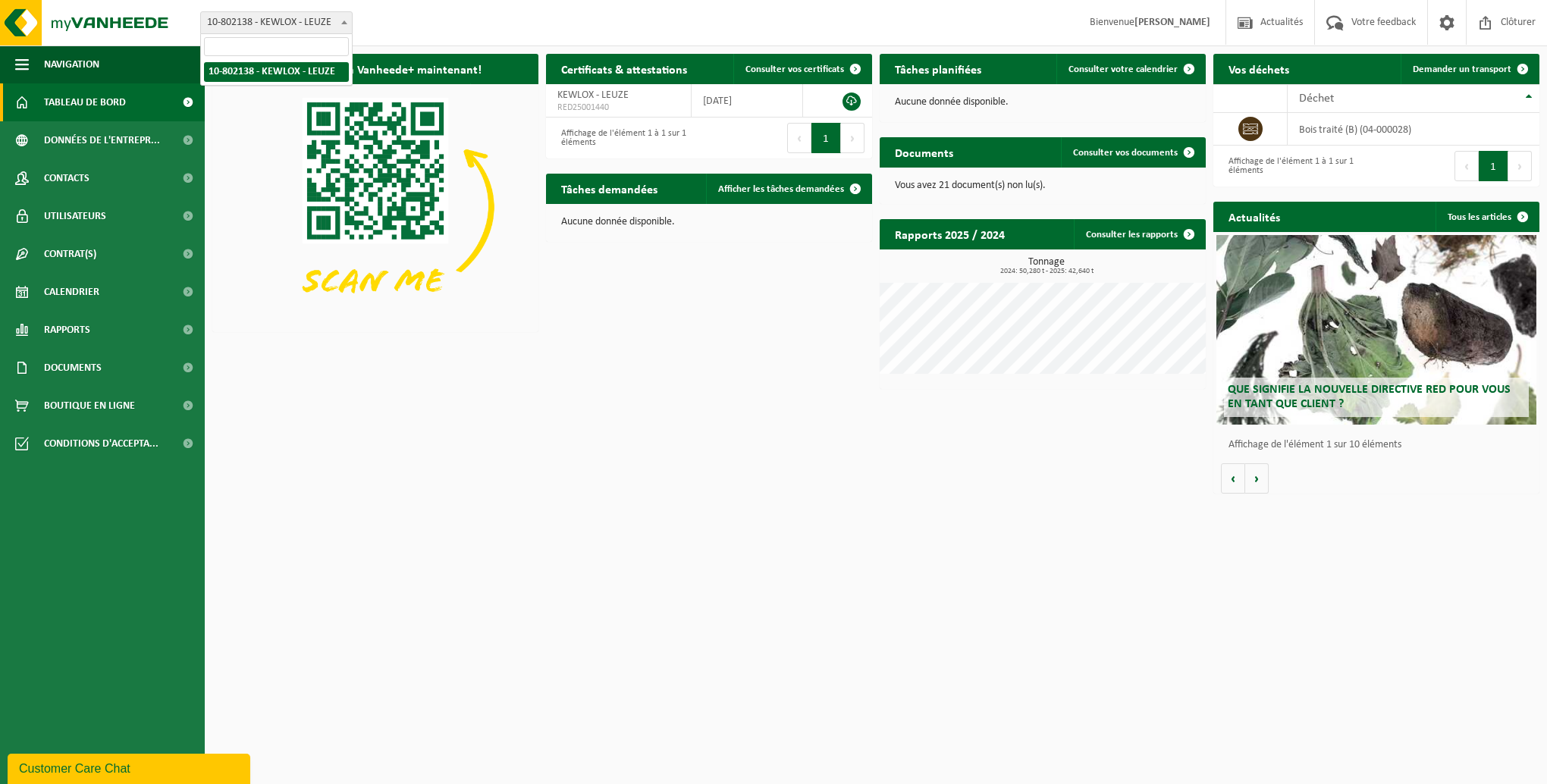
click at [298, 21] on span "10-802138 - KEWLOX - LEUZE" at bounding box center [277, 22] width 151 height 21
click at [28, 63] on span "button" at bounding box center [22, 64] width 14 height 38
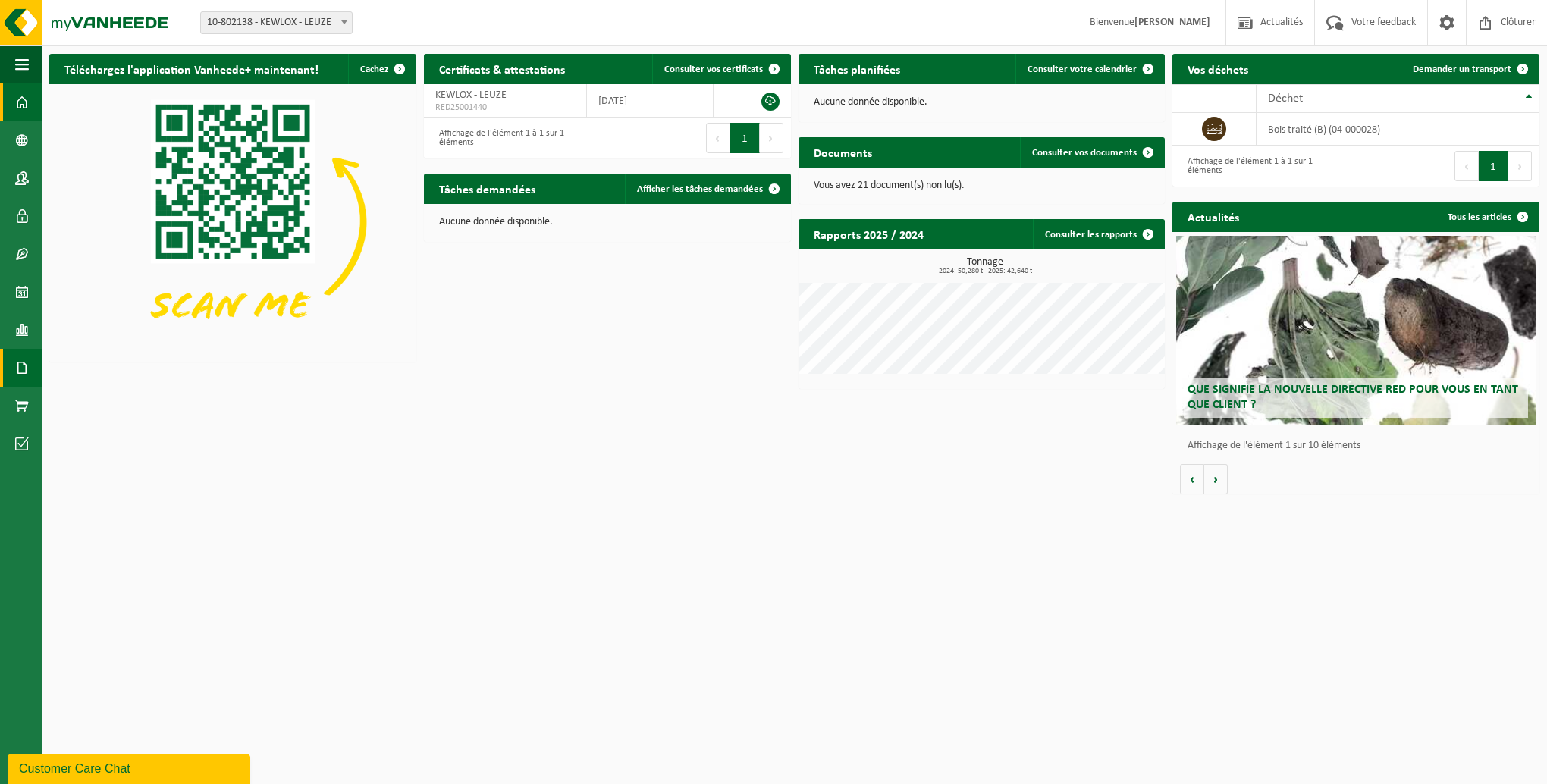
click at [22, 361] on span at bounding box center [22, 368] width 14 height 38
click at [98, 367] on span "Factures" at bounding box center [107, 368] width 39 height 29
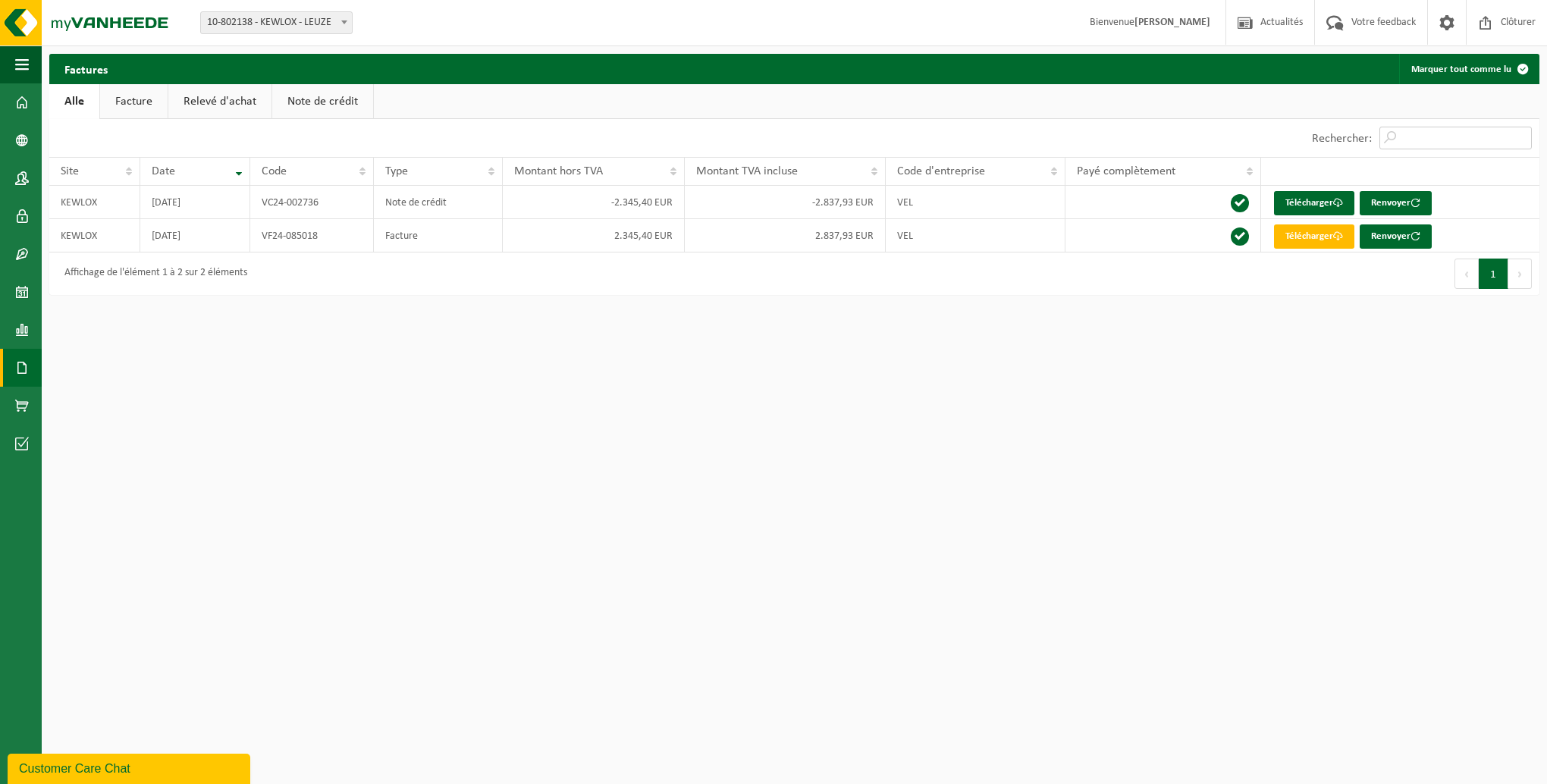
click at [1398, 136] on input "Rechercher:" at bounding box center [1455, 137] width 152 height 22
click at [138, 100] on link "Facture" at bounding box center [134, 101] width 68 height 35
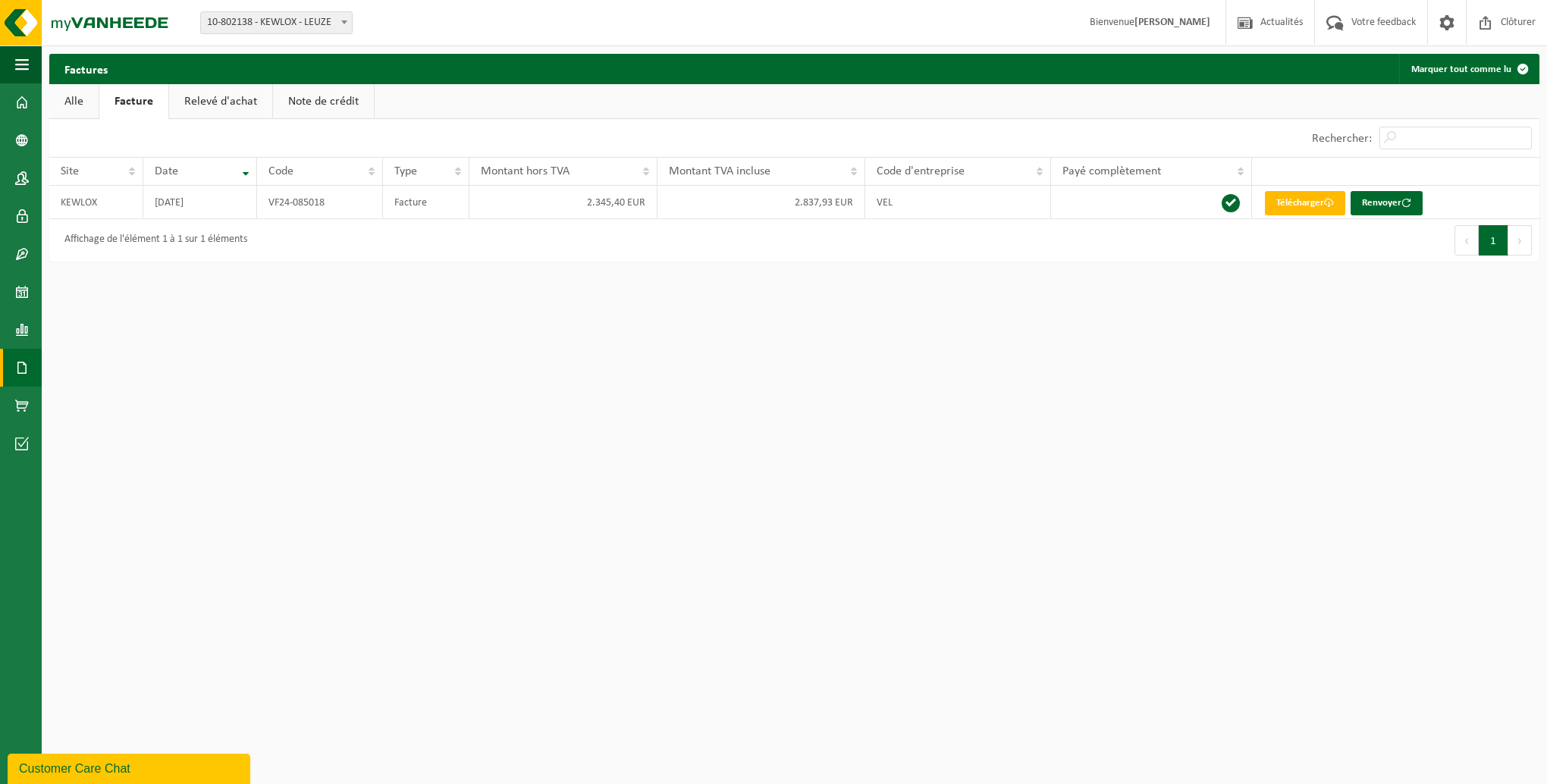
click at [69, 99] on link "Alle" at bounding box center [73, 101] width 49 height 35
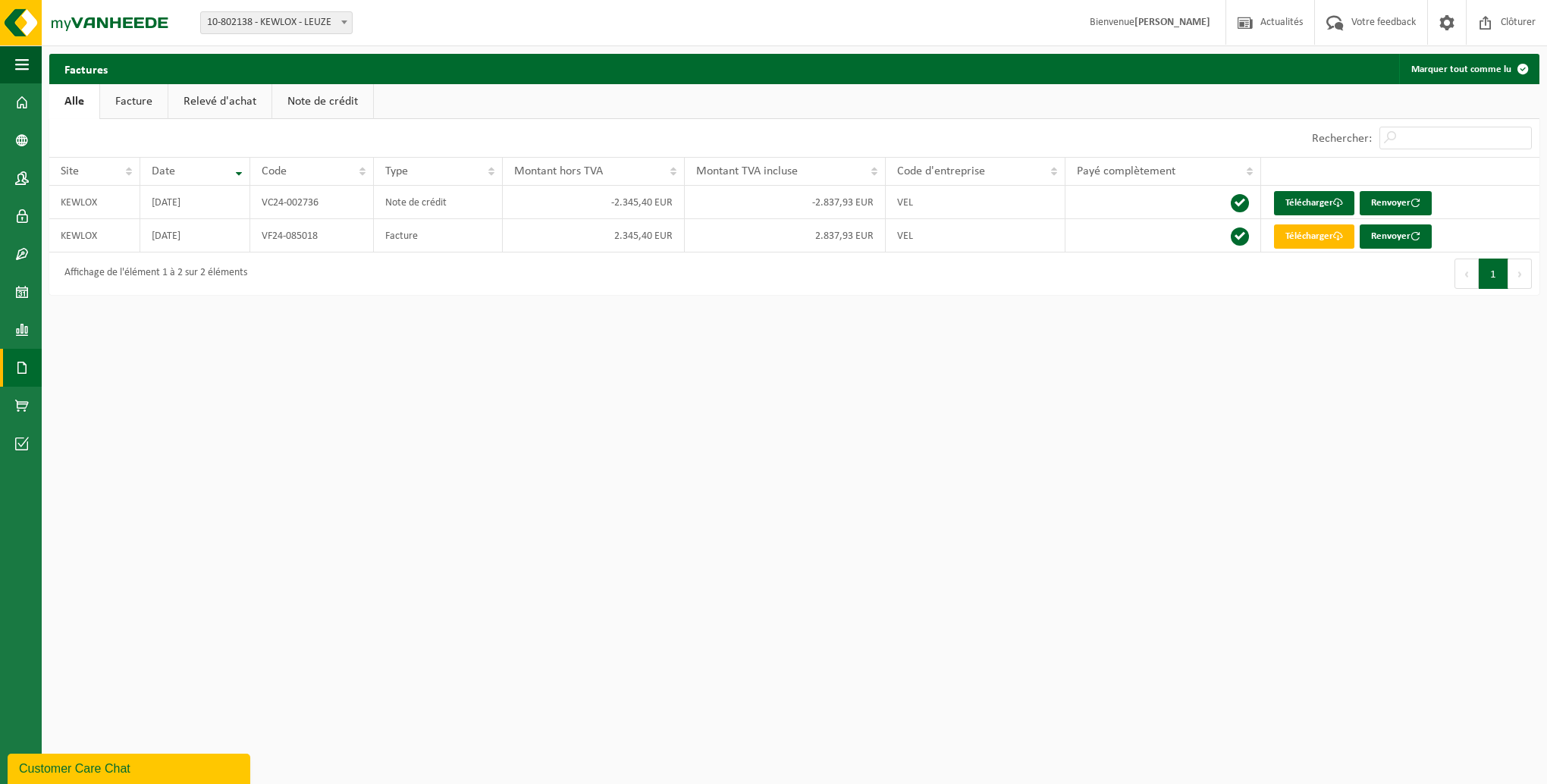
click at [65, 101] on link "Alle" at bounding box center [74, 101] width 50 height 35
click at [64, 103] on link "Alle" at bounding box center [74, 101] width 50 height 35
click at [143, 100] on link "Facture" at bounding box center [134, 101] width 68 height 35
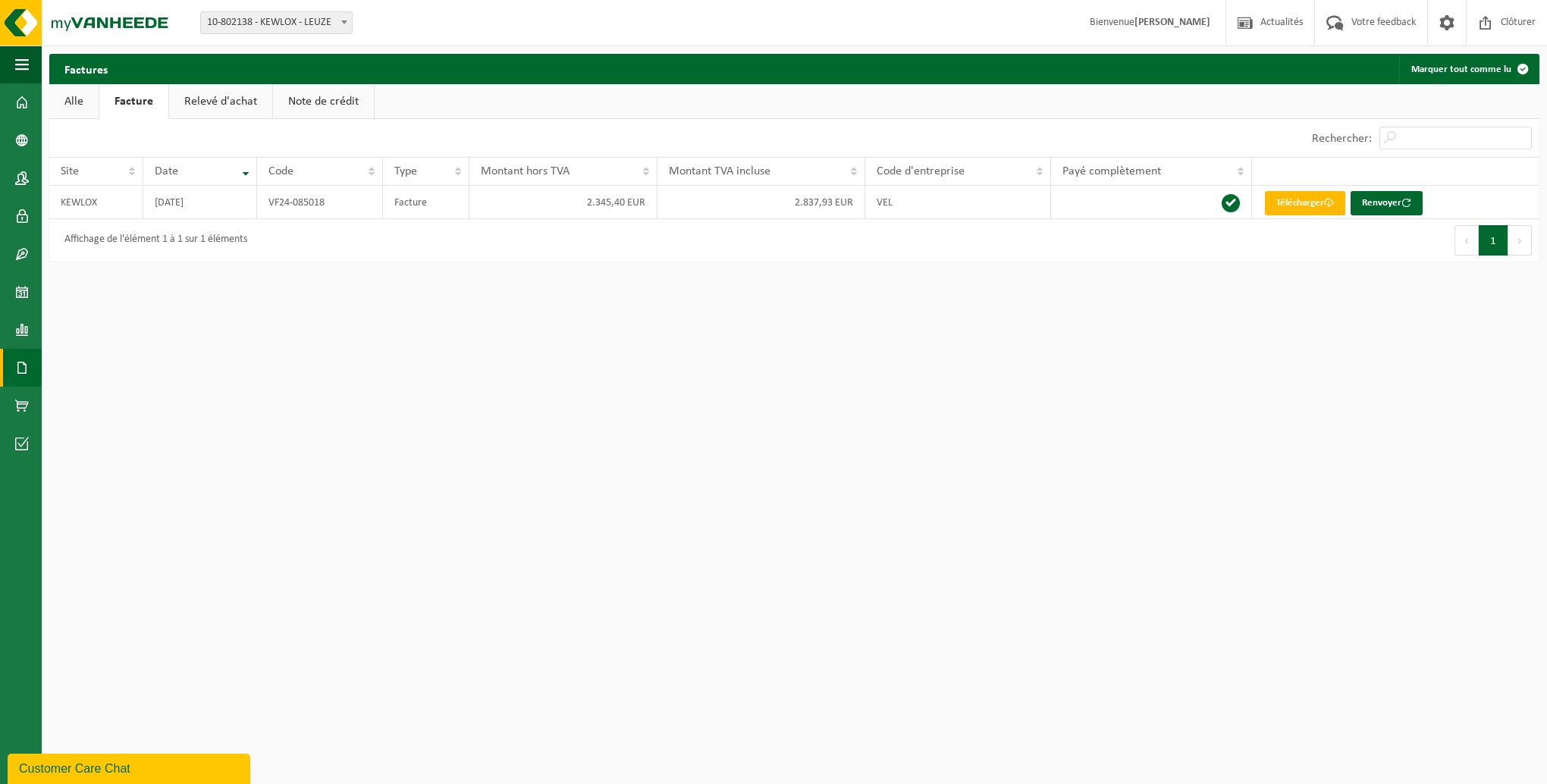
click at [143, 100] on link "Facture" at bounding box center [134, 101] width 69 height 35
click at [1247, 20] on span at bounding box center [1246, 22] width 22 height 45
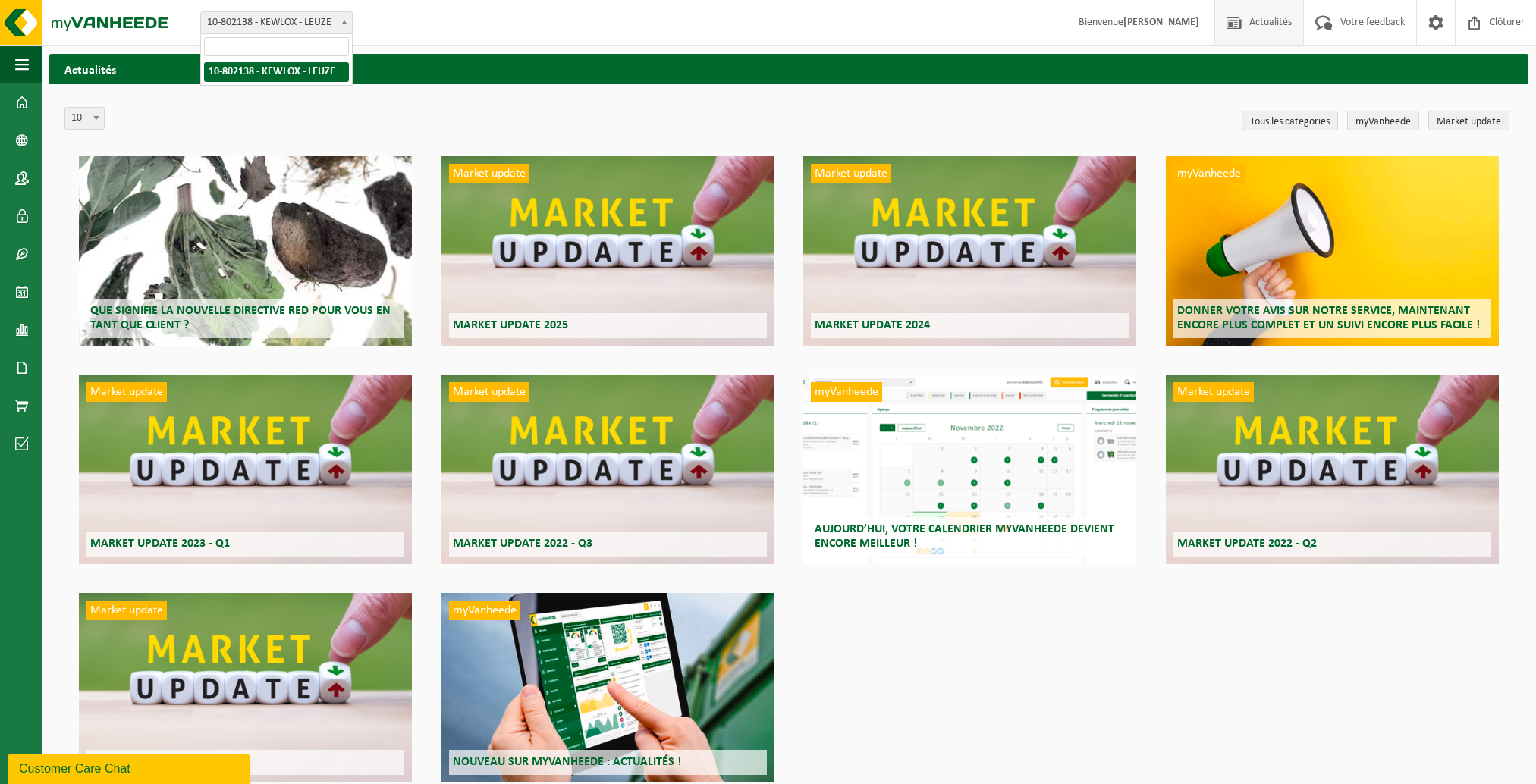
click at [237, 22] on span "10-802138 - KEWLOX - LEUZE" at bounding box center [277, 22] width 151 height 21
click at [340, 21] on span at bounding box center [344, 21] width 15 height 20
click at [21, 105] on span at bounding box center [22, 102] width 14 height 38
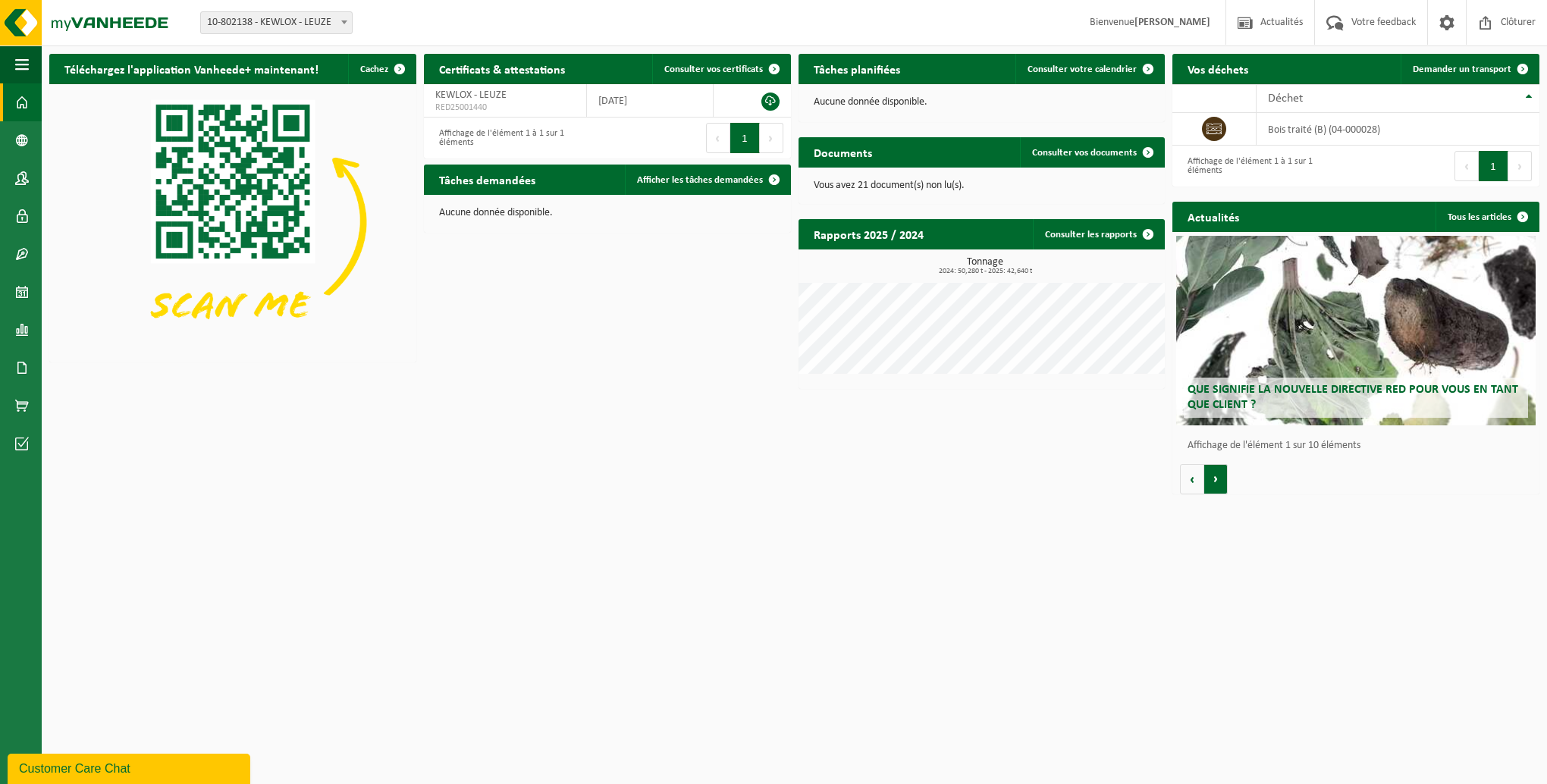
click at [1227, 483] on button "Volgende" at bounding box center [1215, 478] width 23 height 30
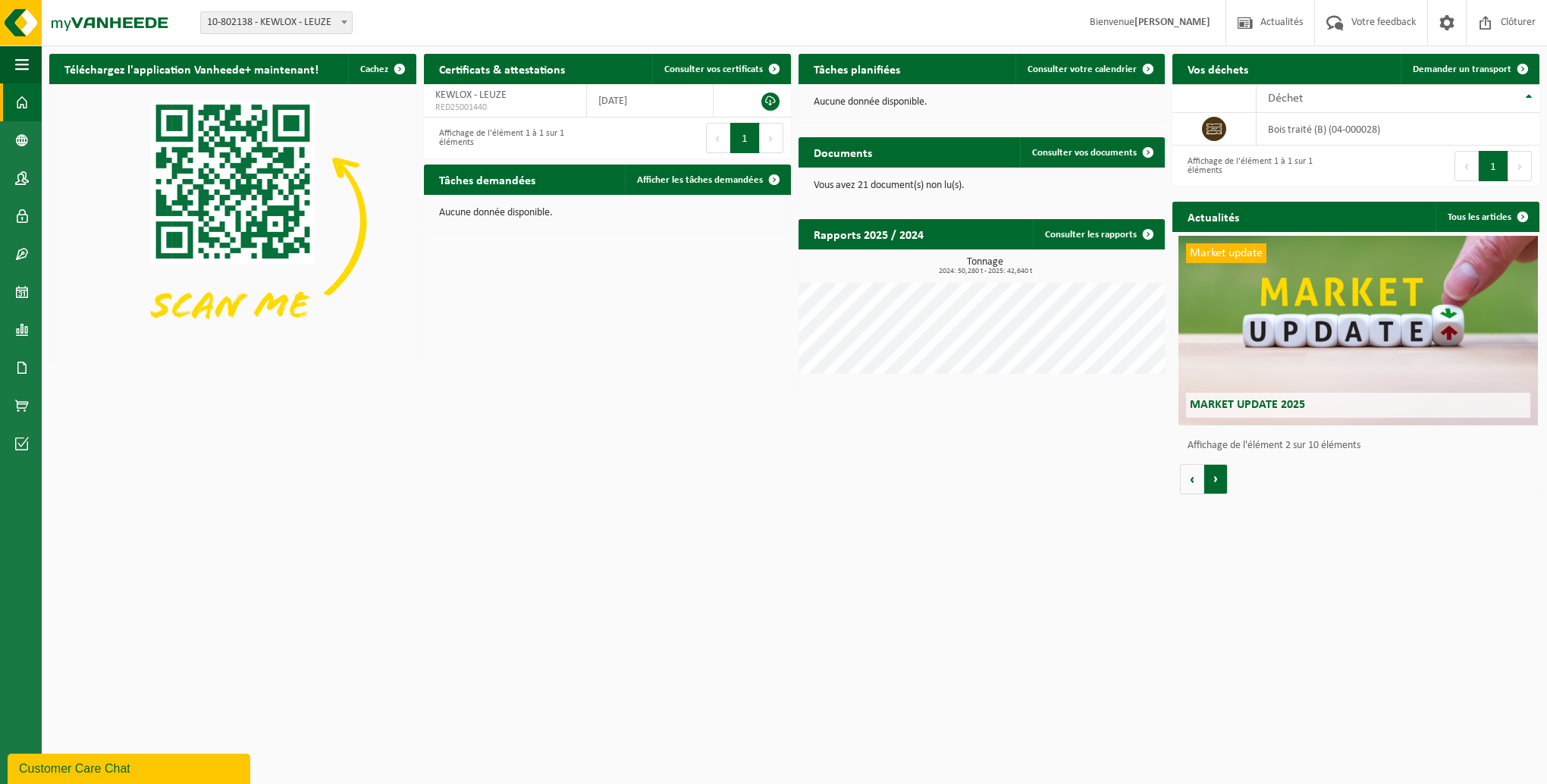
scroll to position [0, 367]
click at [1229, 483] on div "Que signifie la nouvelle directive RED pour vous en tant que client ? Market up…" at bounding box center [1355, 363] width 367 height 263
click at [1147, 234] on span at bounding box center [1148, 234] width 30 height 30
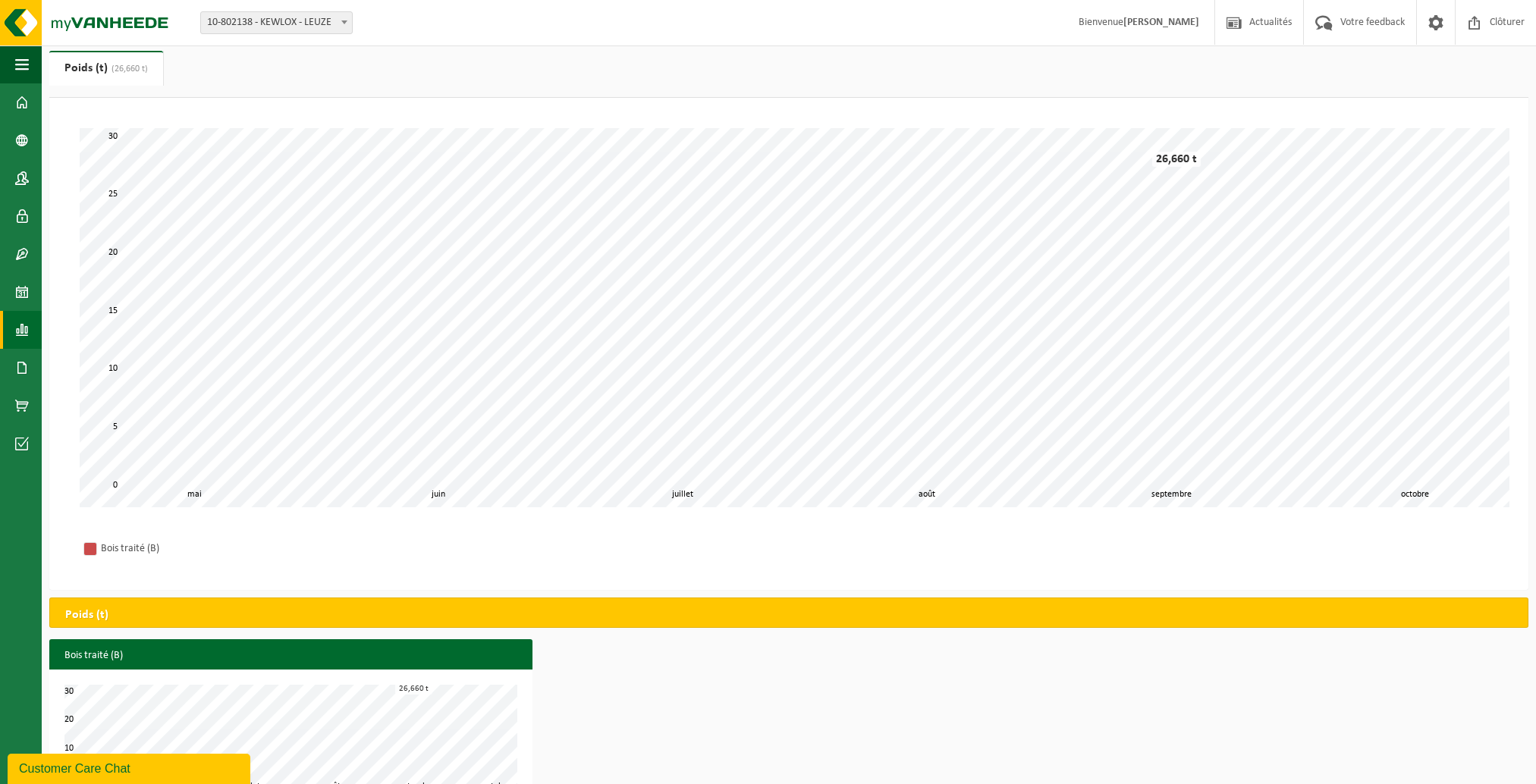
scroll to position [78, 0]
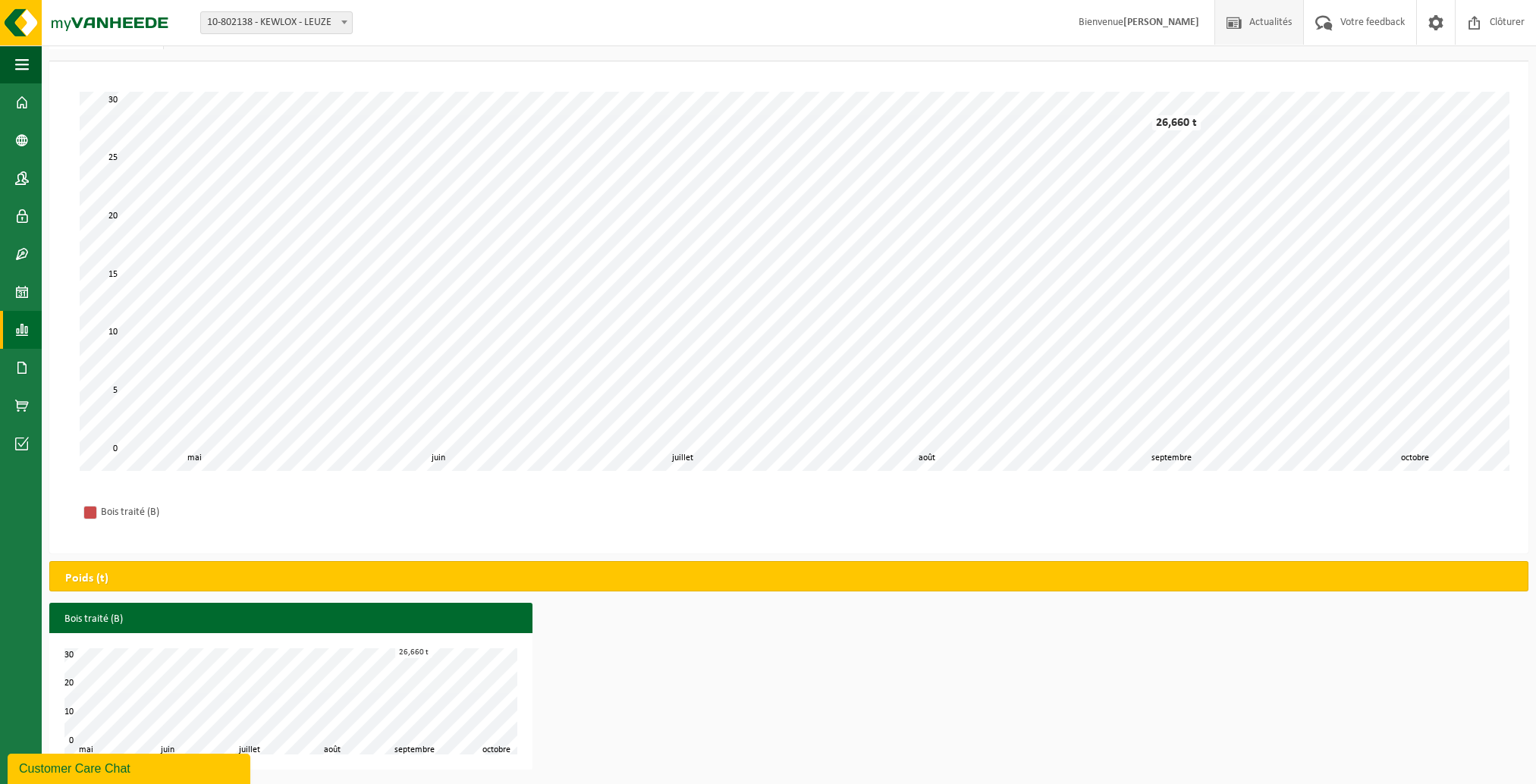
click at [1254, 28] on span "Actualités" at bounding box center [1271, 22] width 50 height 45
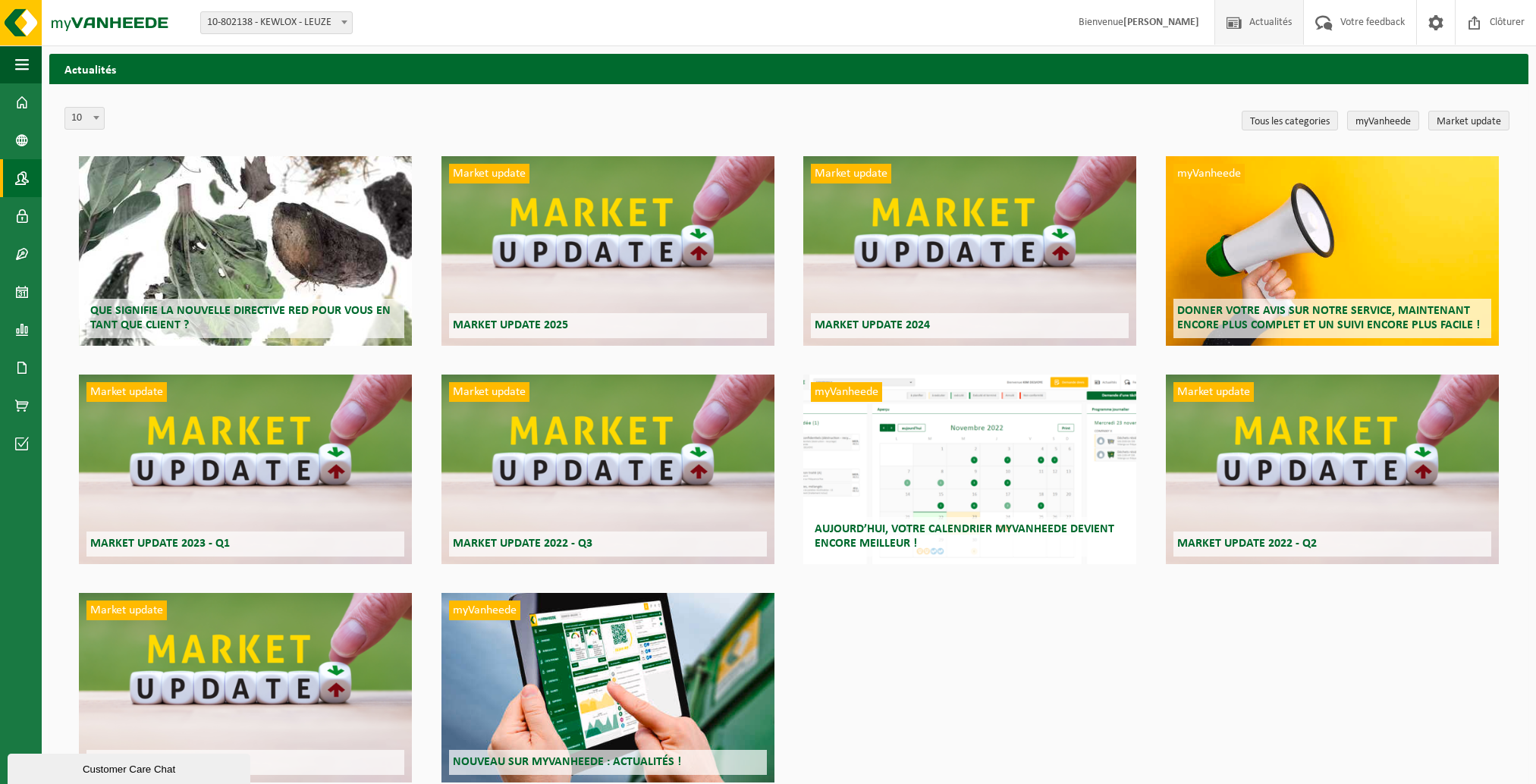
click at [23, 175] on span at bounding box center [22, 178] width 14 height 38
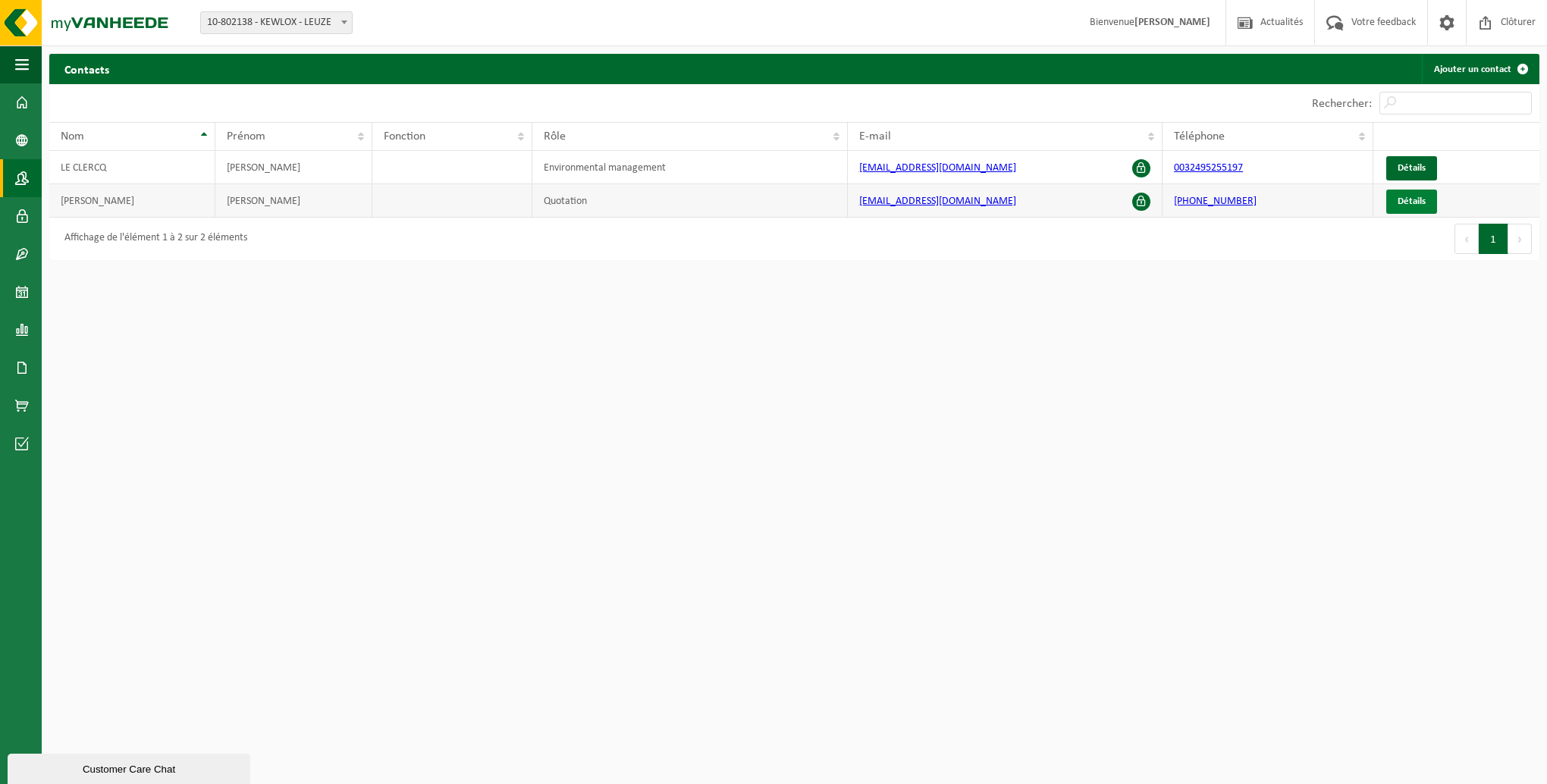
click at [1410, 200] on span "Détails" at bounding box center [1411, 201] width 28 height 9
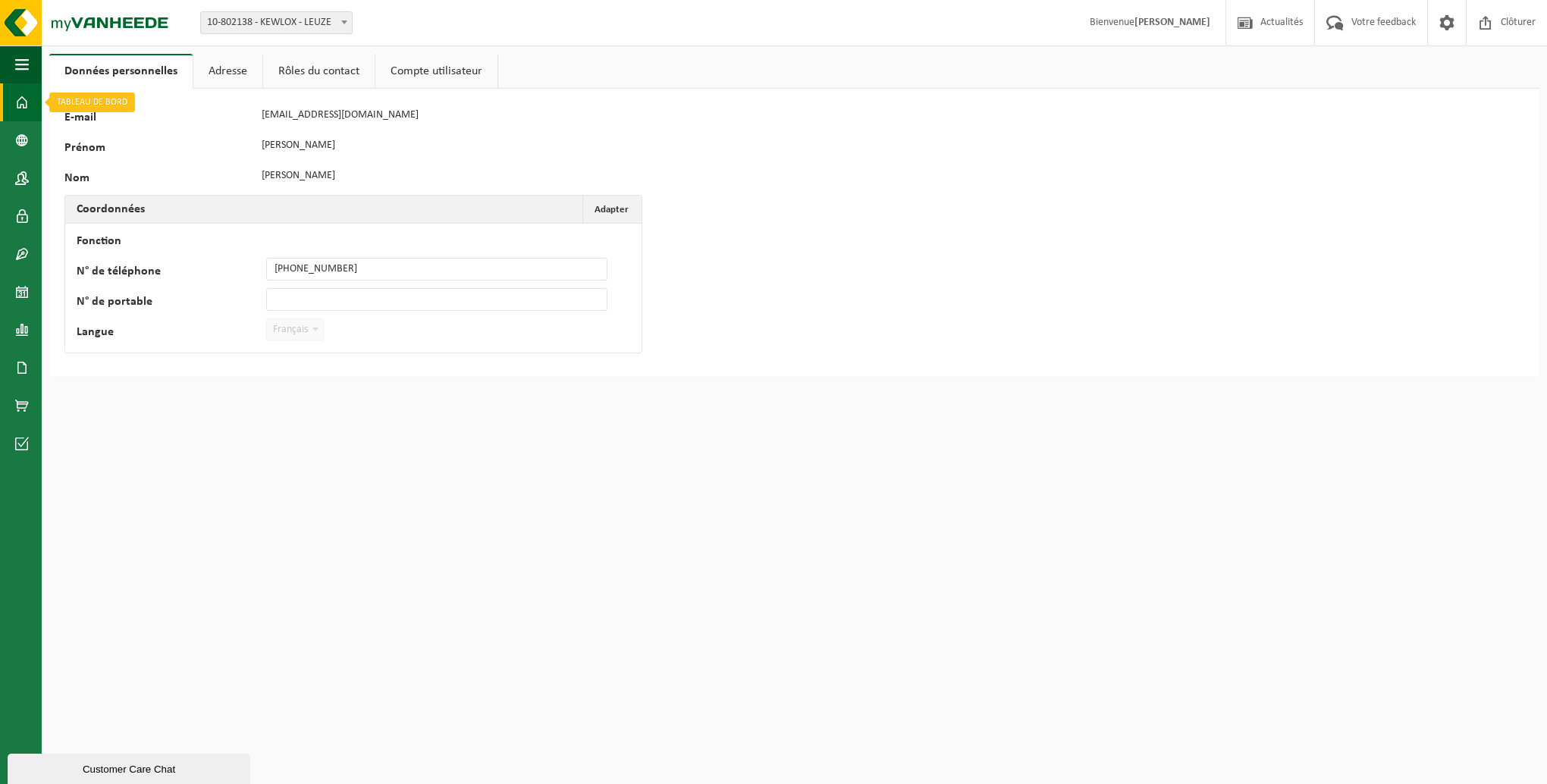
click at [17, 100] on span at bounding box center [22, 102] width 14 height 38
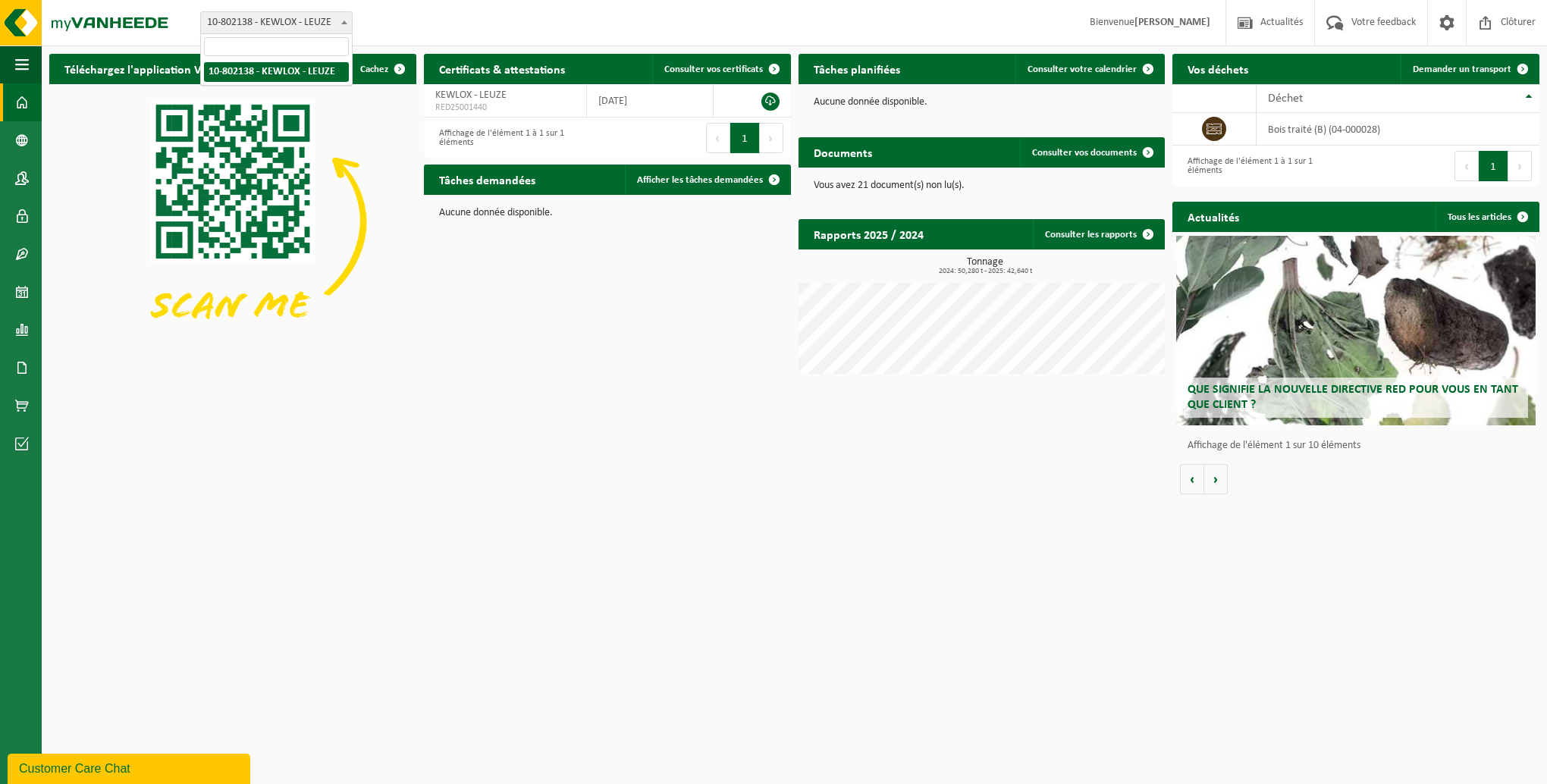
click at [345, 21] on b at bounding box center [344, 22] width 6 height 3
click at [23, 60] on span "button" at bounding box center [22, 64] width 14 height 38
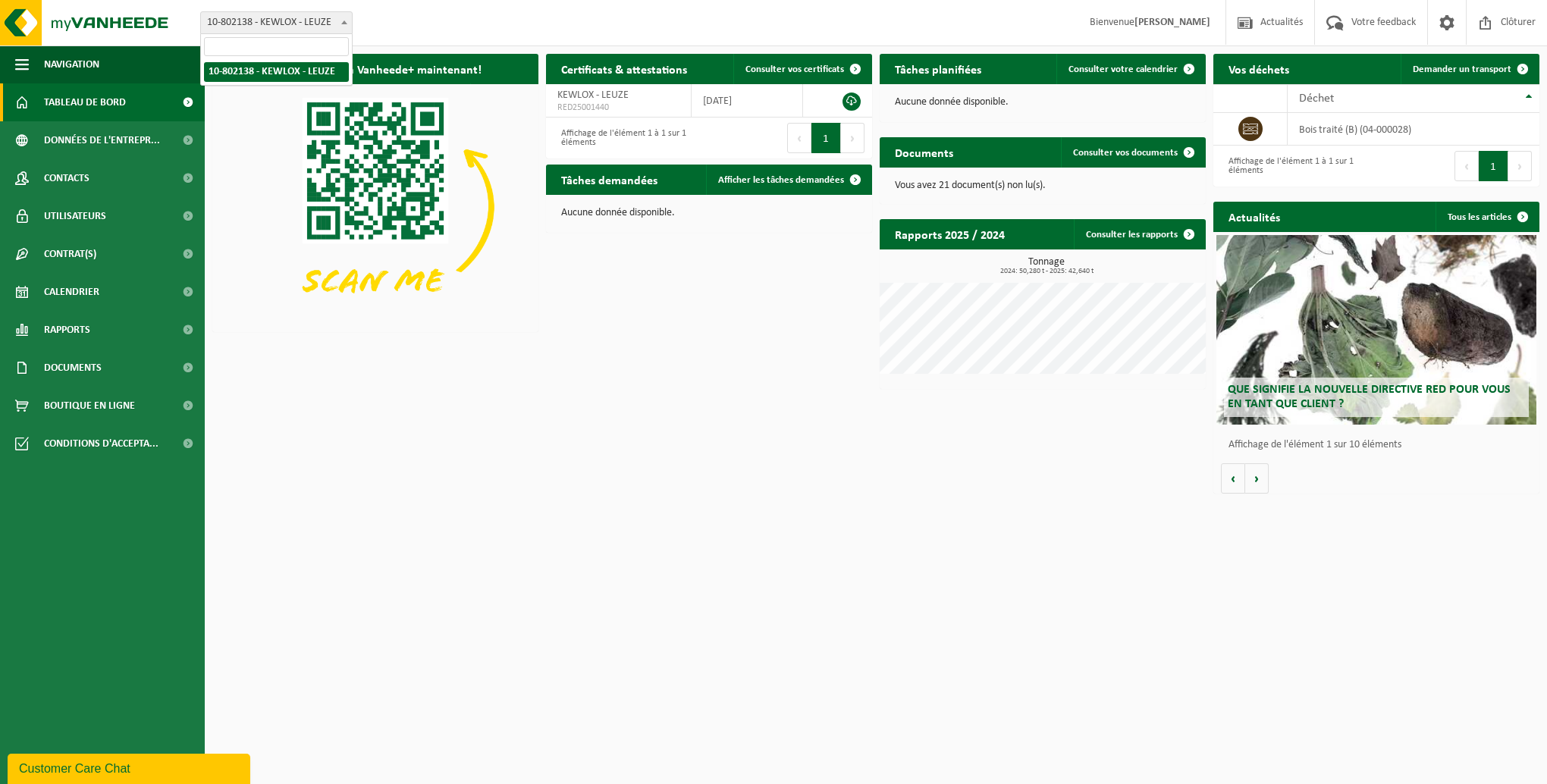
click at [346, 22] on b at bounding box center [344, 22] width 6 height 3
click at [322, 24] on span "10-802138 - KEWLOX - LEUZE" at bounding box center [277, 22] width 151 height 21
click at [318, 28] on span "10-802138 - KEWLOX - LEUZE" at bounding box center [277, 22] width 151 height 21
click at [24, 64] on span "button" at bounding box center [22, 64] width 14 height 38
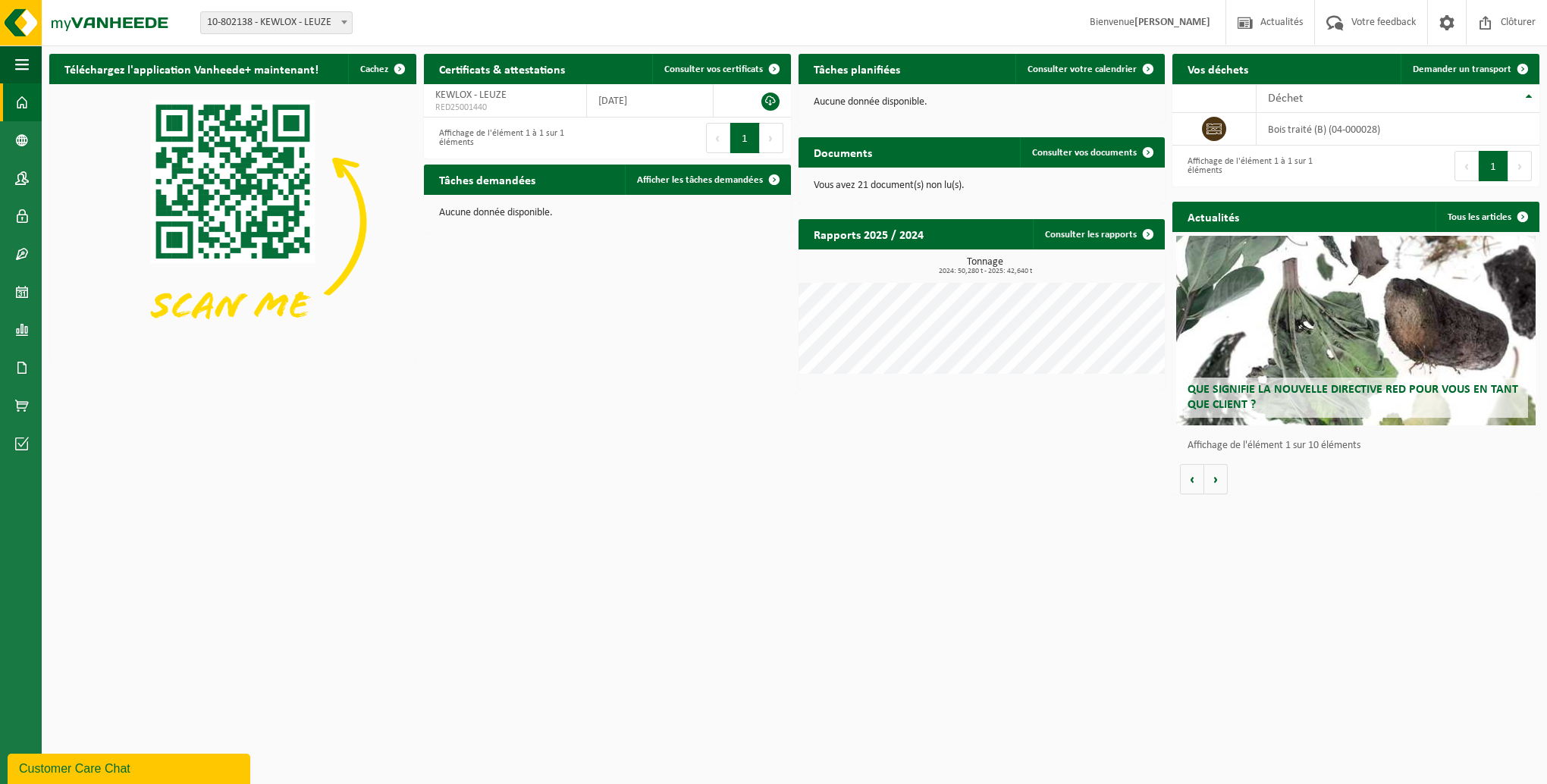
click at [22, 106] on span at bounding box center [22, 102] width 14 height 38
click at [344, 23] on b at bounding box center [344, 22] width 6 height 3
click at [277, 22] on span "10-802138 - KEWLOX - LEUZE" at bounding box center [277, 22] width 151 height 21
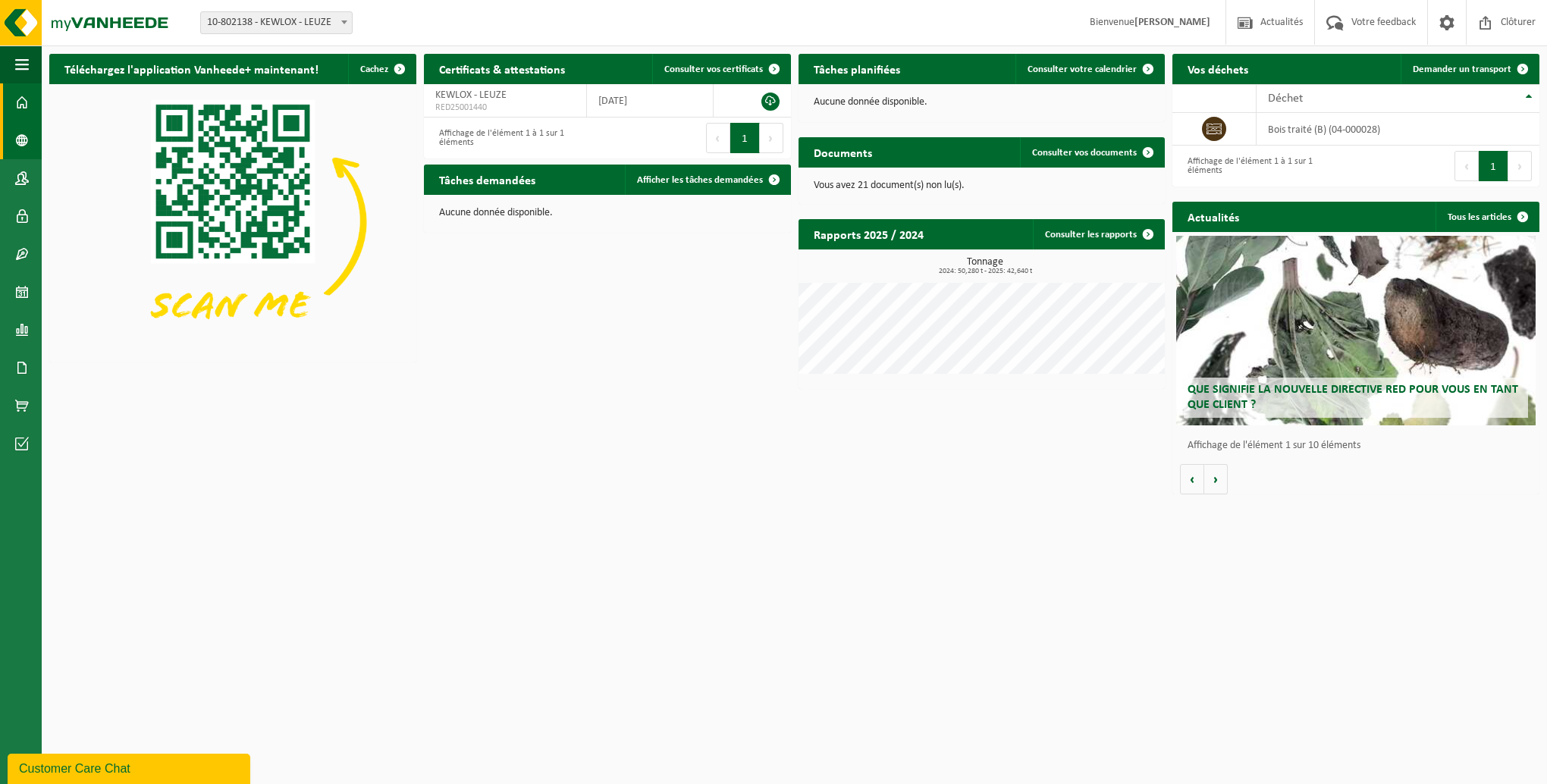
click at [21, 143] on span at bounding box center [22, 140] width 14 height 38
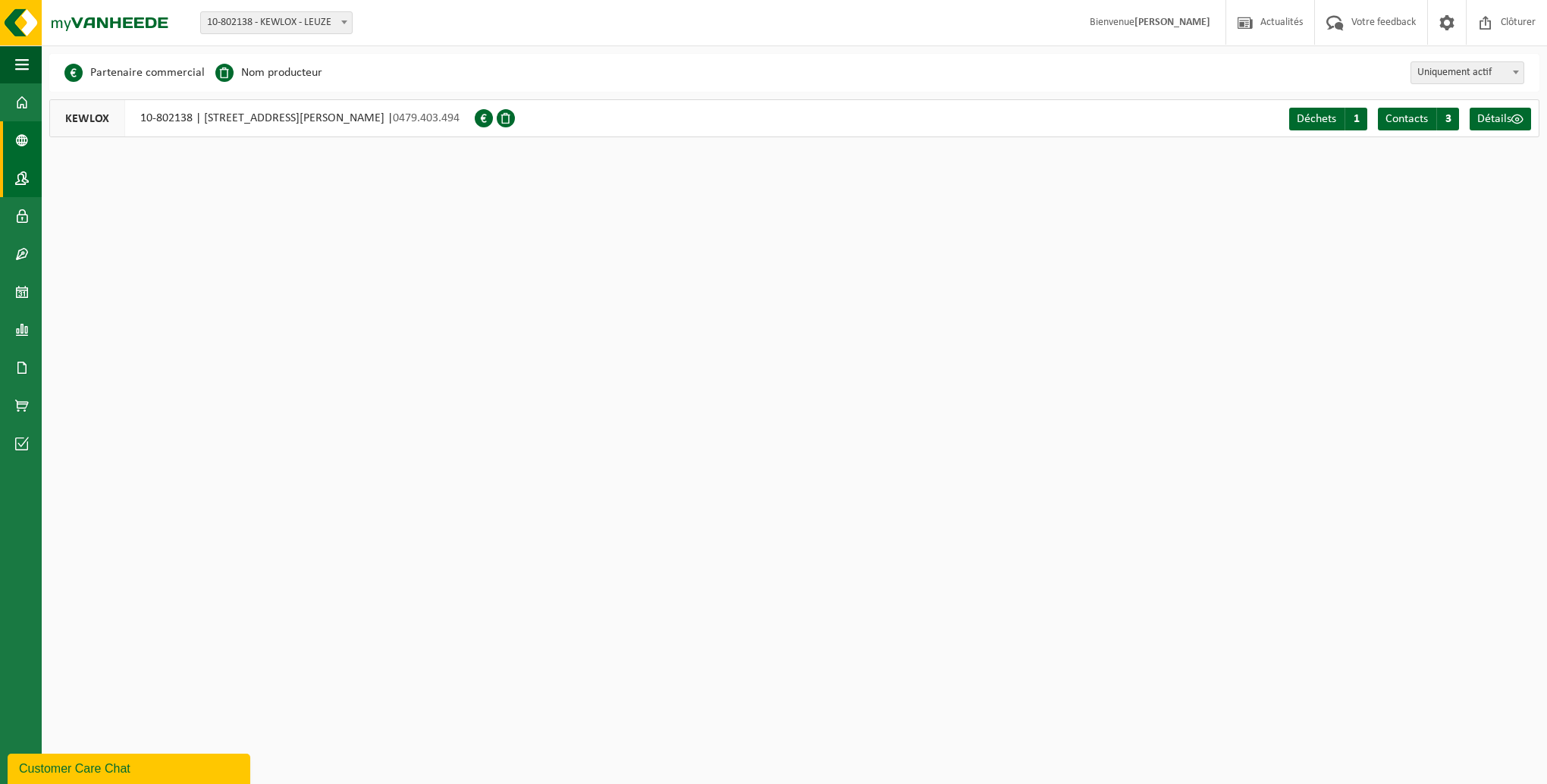
click at [22, 179] on span at bounding box center [22, 178] width 14 height 38
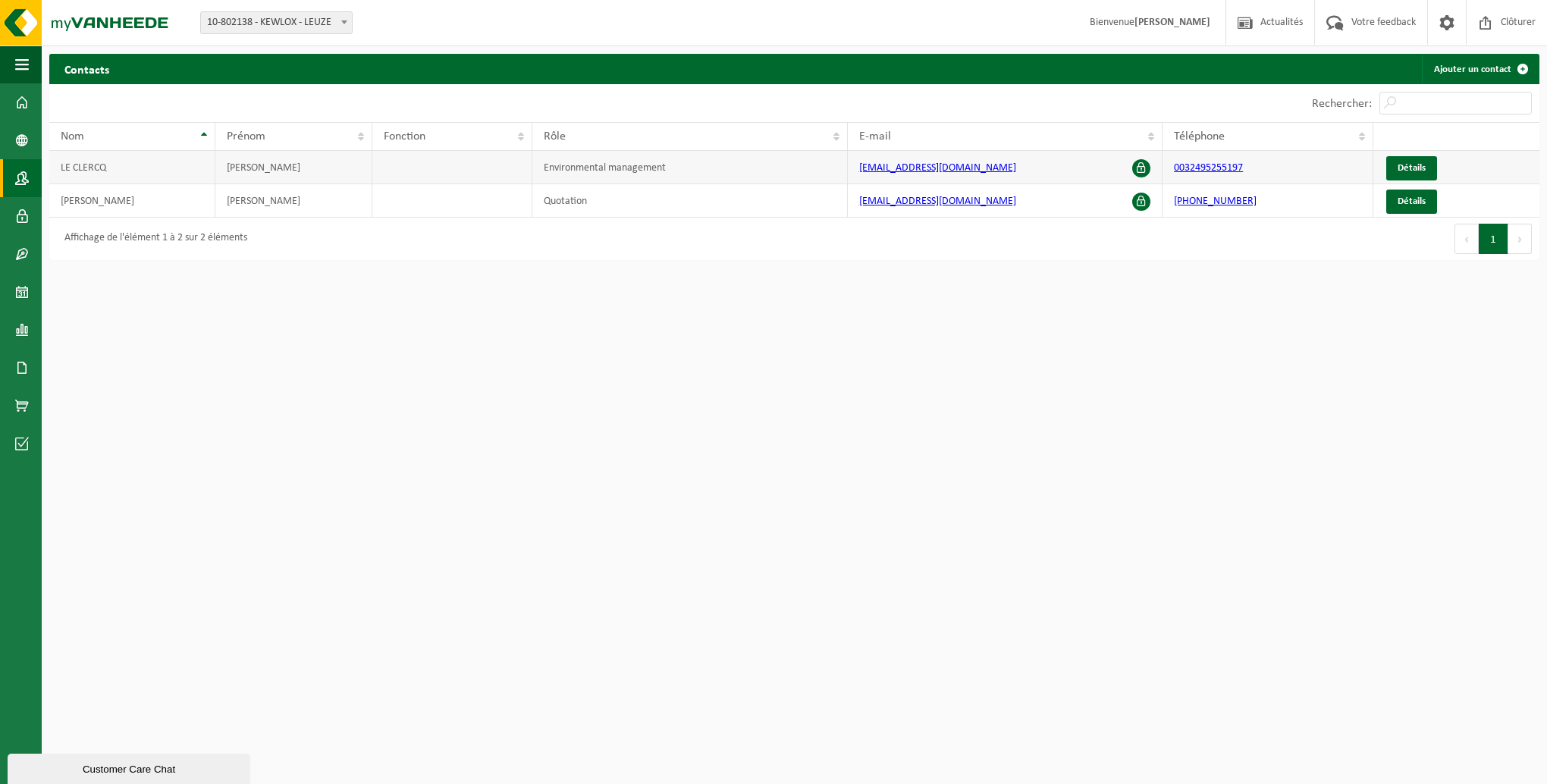
click at [880, 172] on link "direction@kewlox.be" at bounding box center [937, 167] width 157 height 11
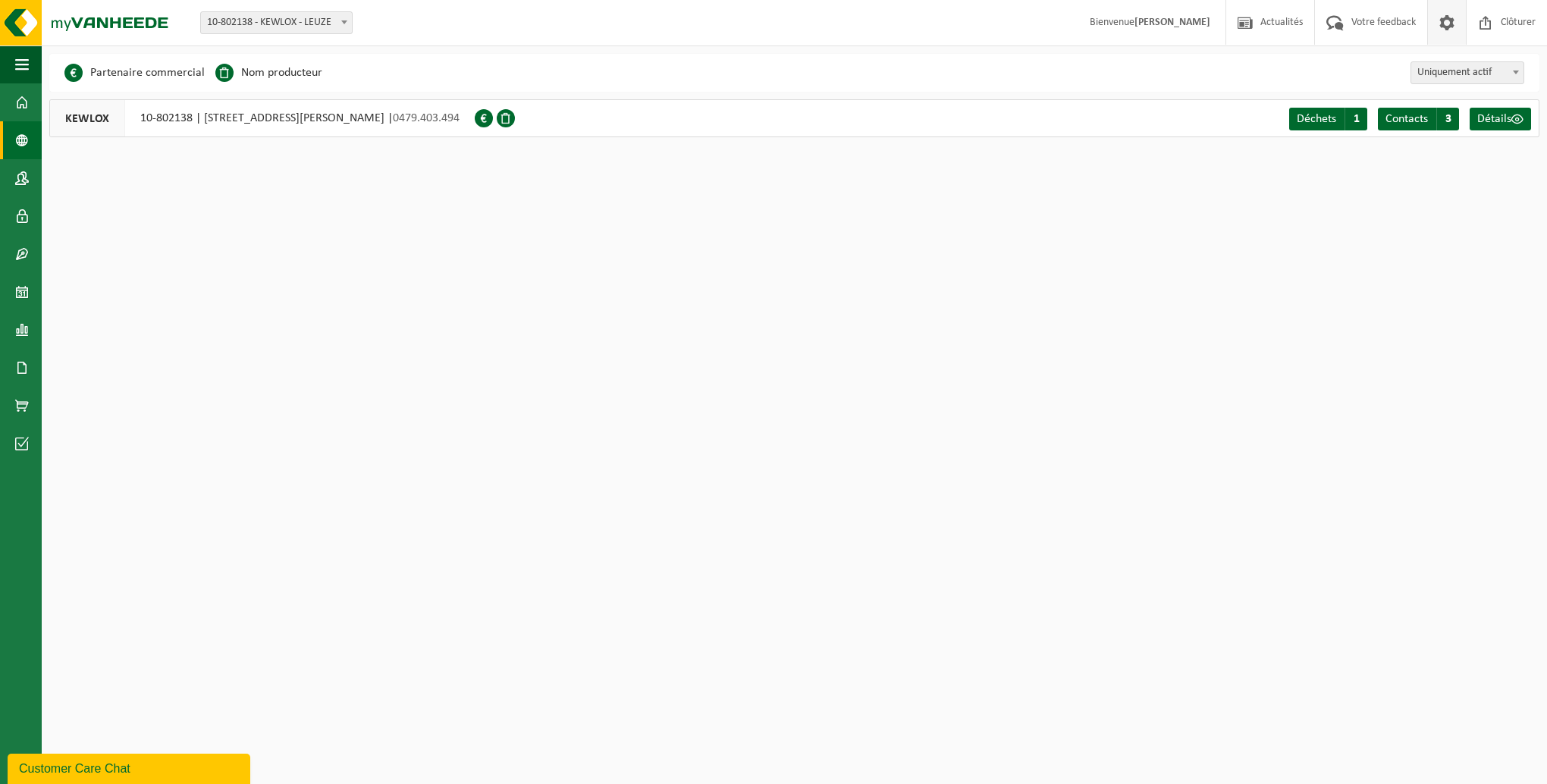
click at [1448, 23] on span at bounding box center [1447, 22] width 22 height 45
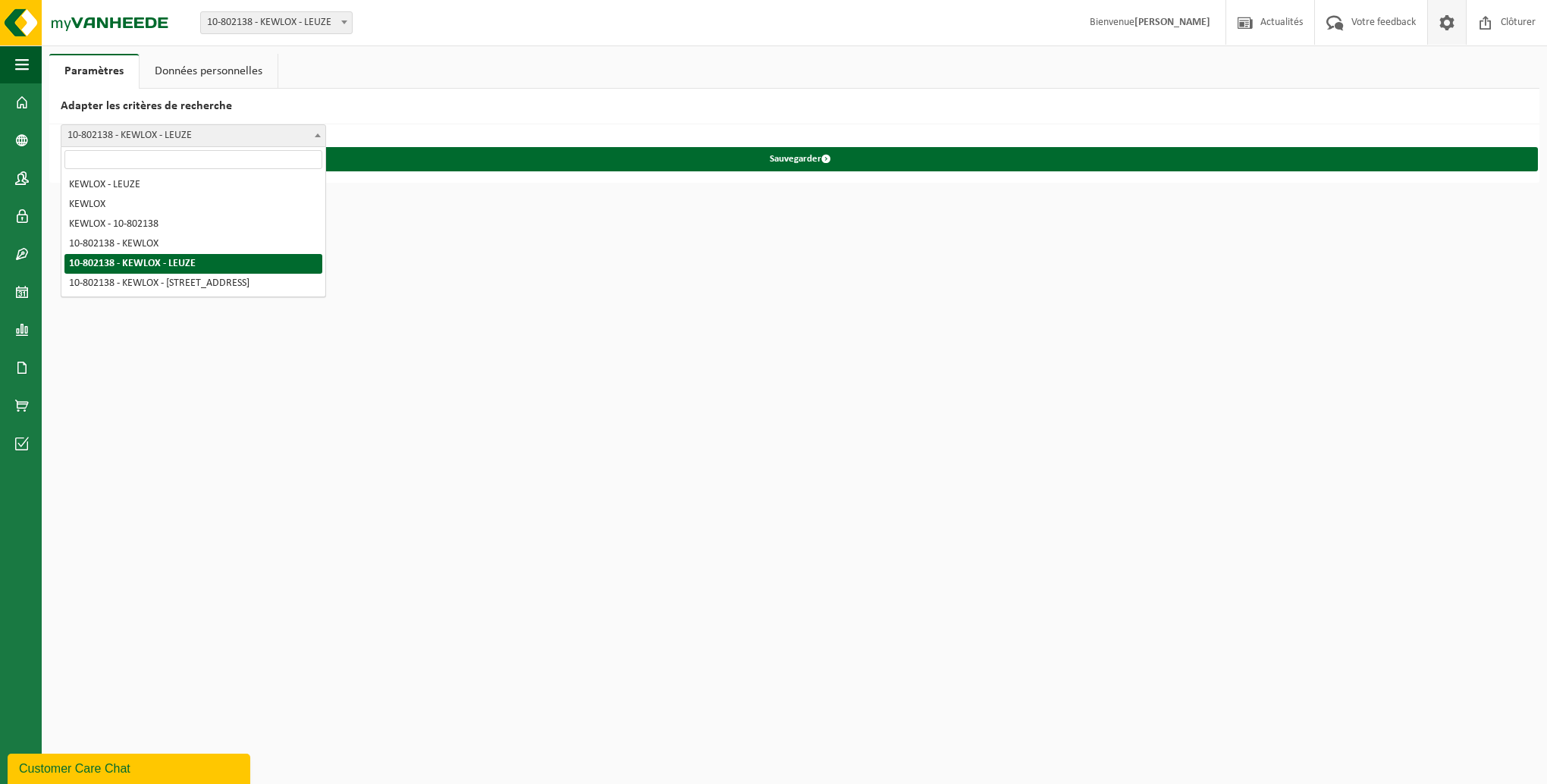
click at [165, 130] on span "10-802138 - KEWLOX - LEUZE" at bounding box center [193, 136] width 264 height 21
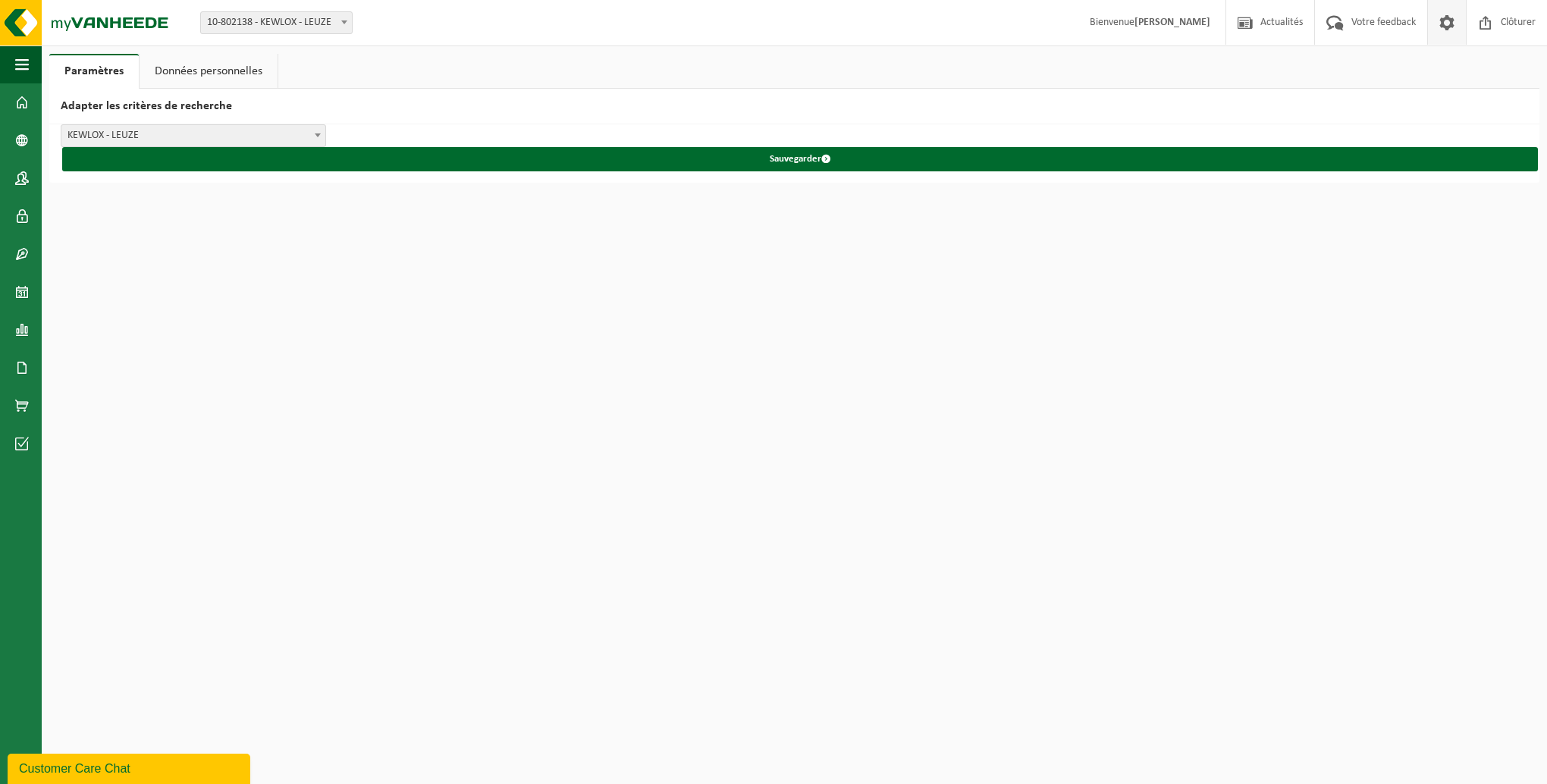
click at [96, 107] on h2 "Adapter les critères de recherche" at bounding box center [794, 106] width 1490 height 36
click at [208, 64] on link "Données personnelles" at bounding box center [208, 71] width 138 height 35
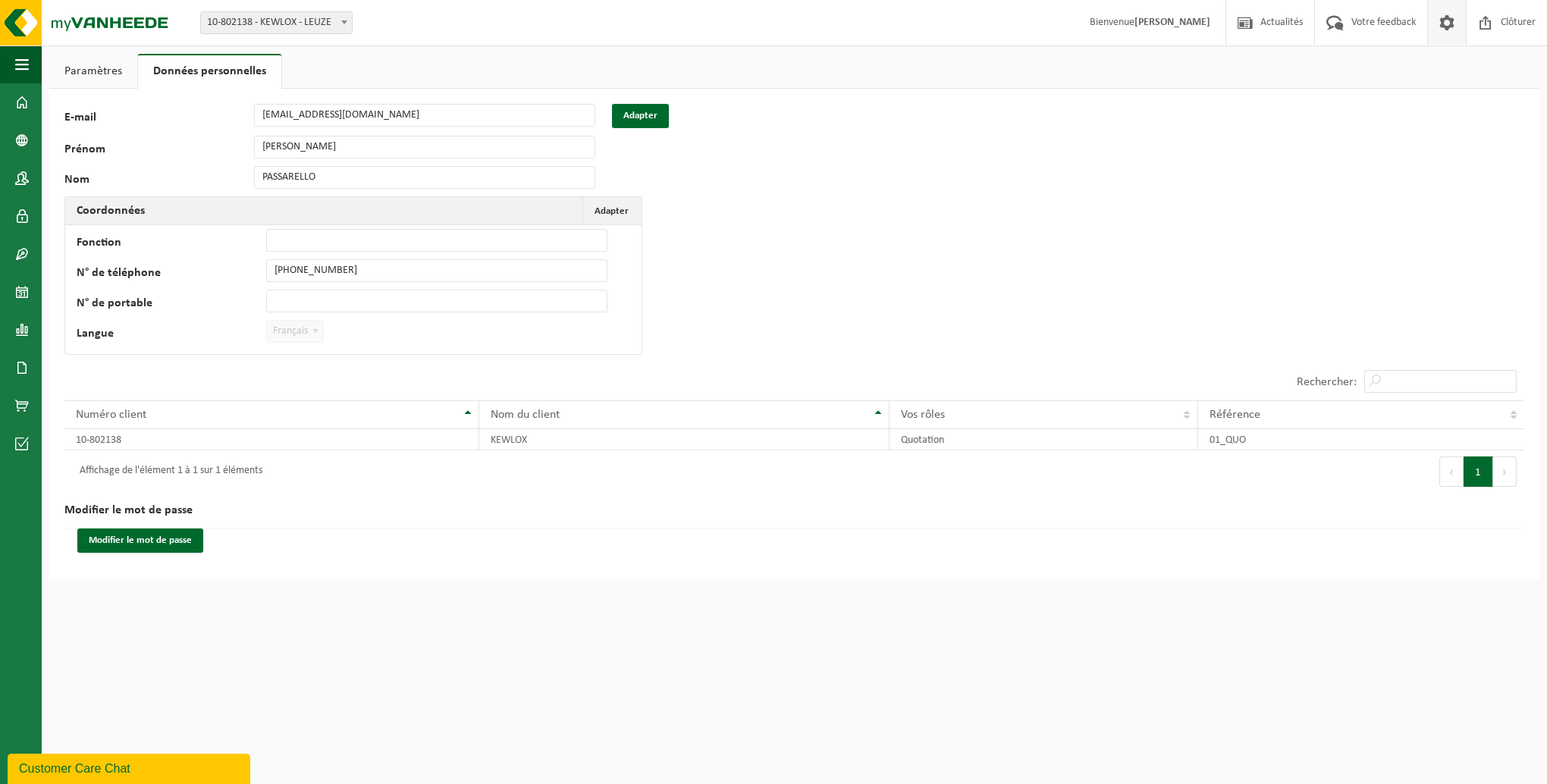
click at [338, 617] on html "Site: 10-802138 - KEWLOX - LEUZE 10-802138 - KEWLOX - LEUZE Bienvenue ANTONIO P…" at bounding box center [773, 392] width 1547 height 784
click at [71, 75] on link "Paramètres" at bounding box center [93, 71] width 88 height 35
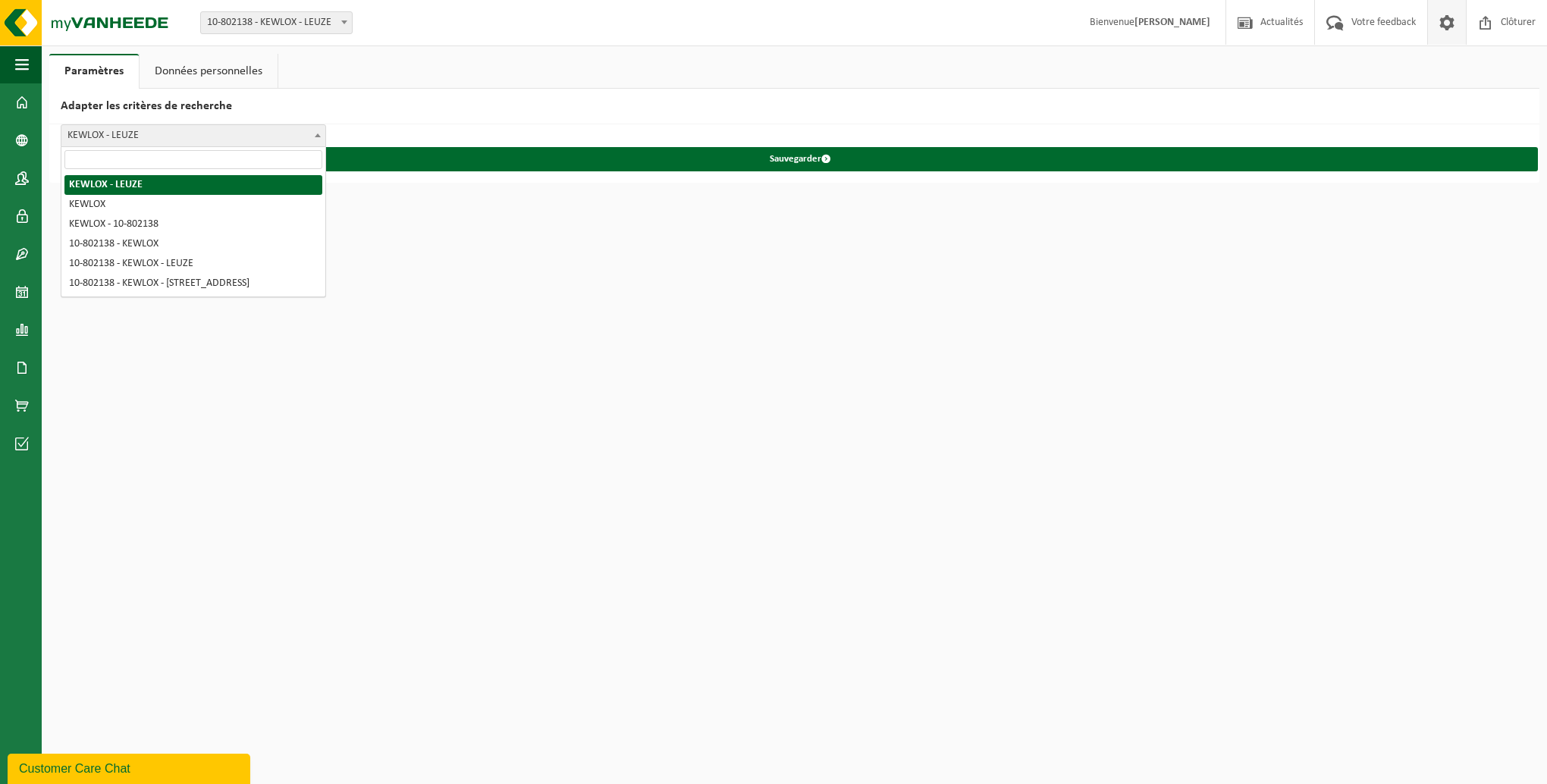
click at [320, 135] on b at bounding box center [317, 135] width 6 height 3
select select "1"
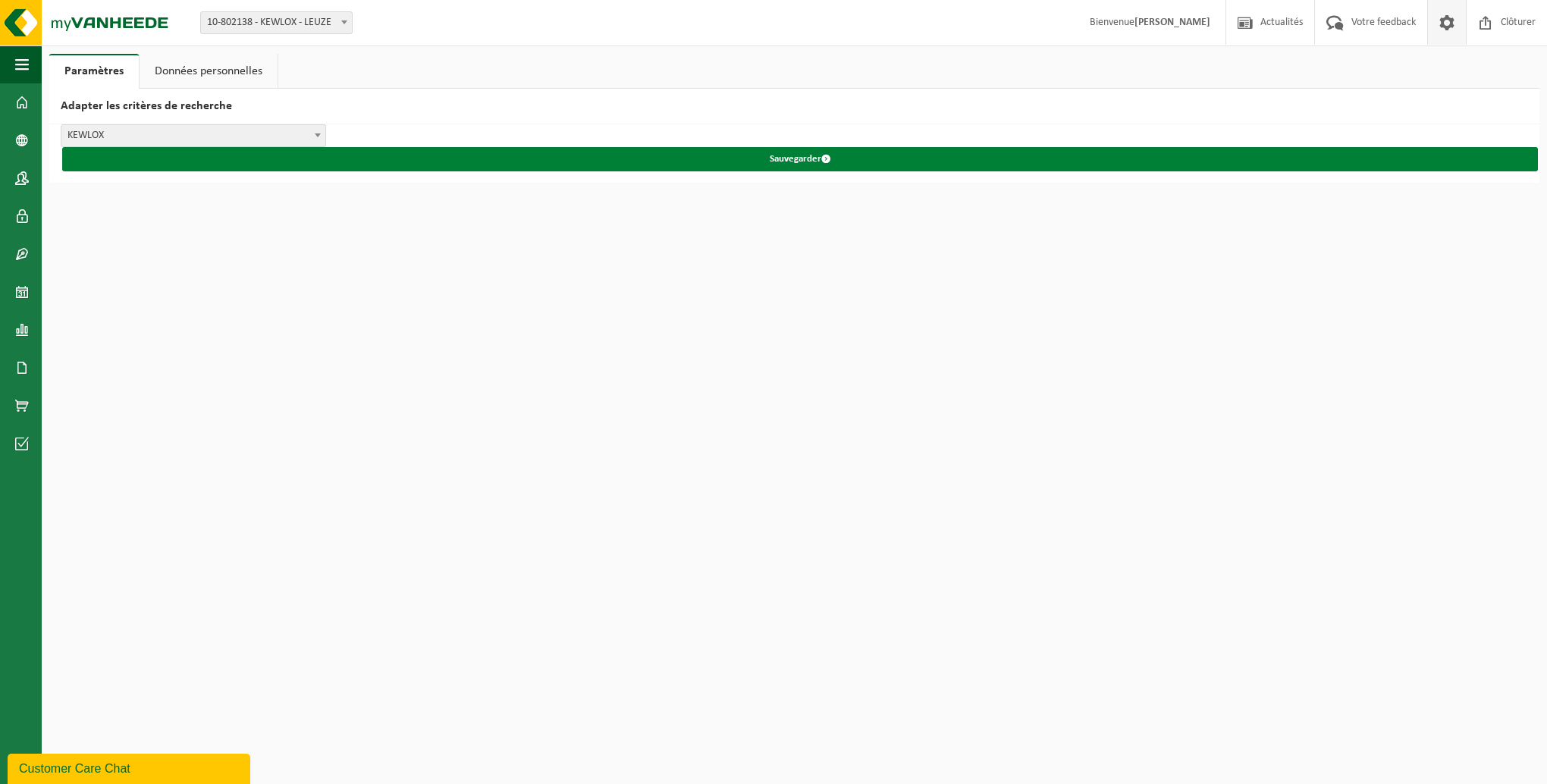
click at [795, 161] on button "Sauvegarder" at bounding box center [800, 159] width 1476 height 24
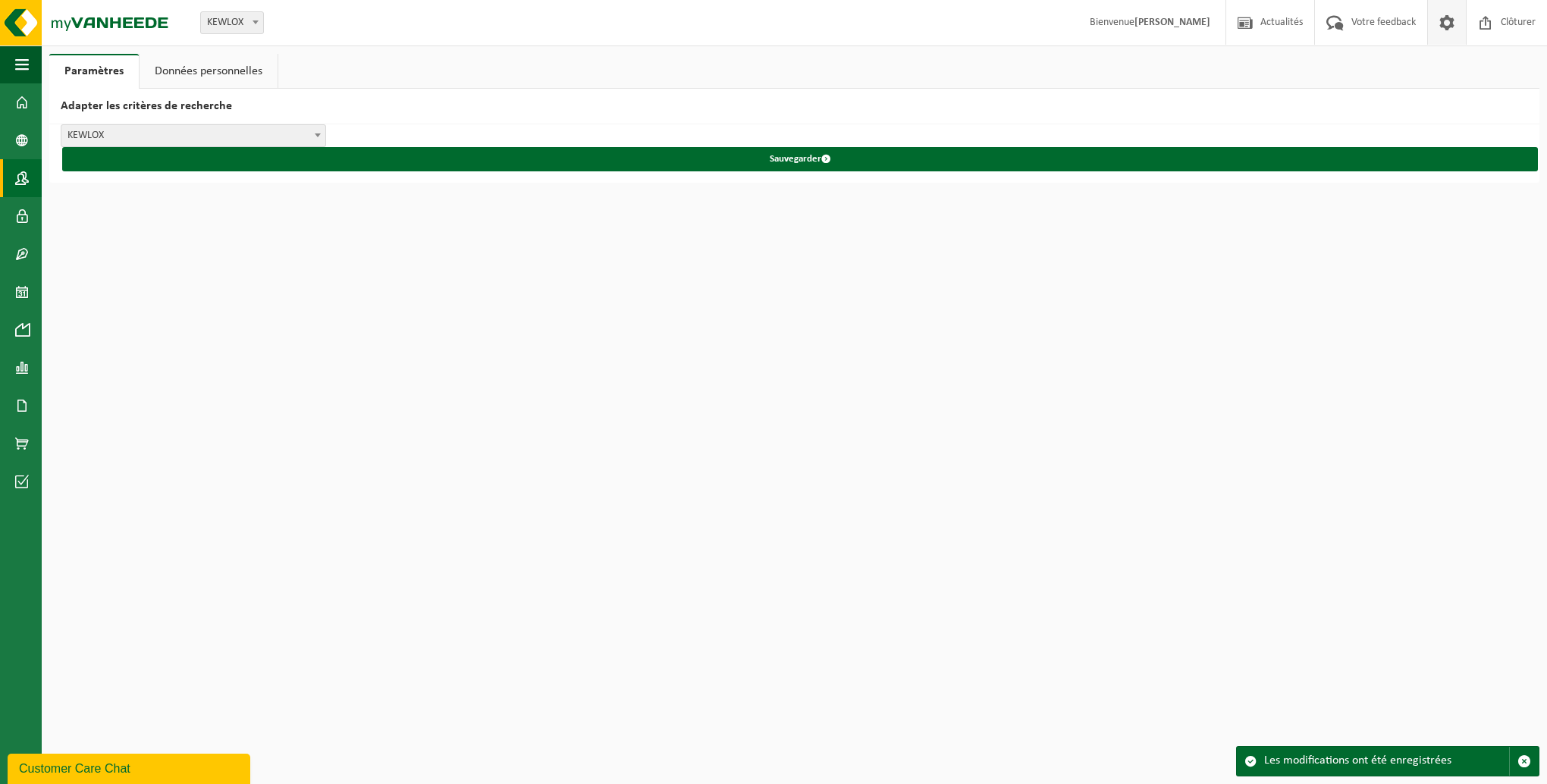
click at [15, 181] on link "Contacts" at bounding box center [21, 178] width 42 height 38
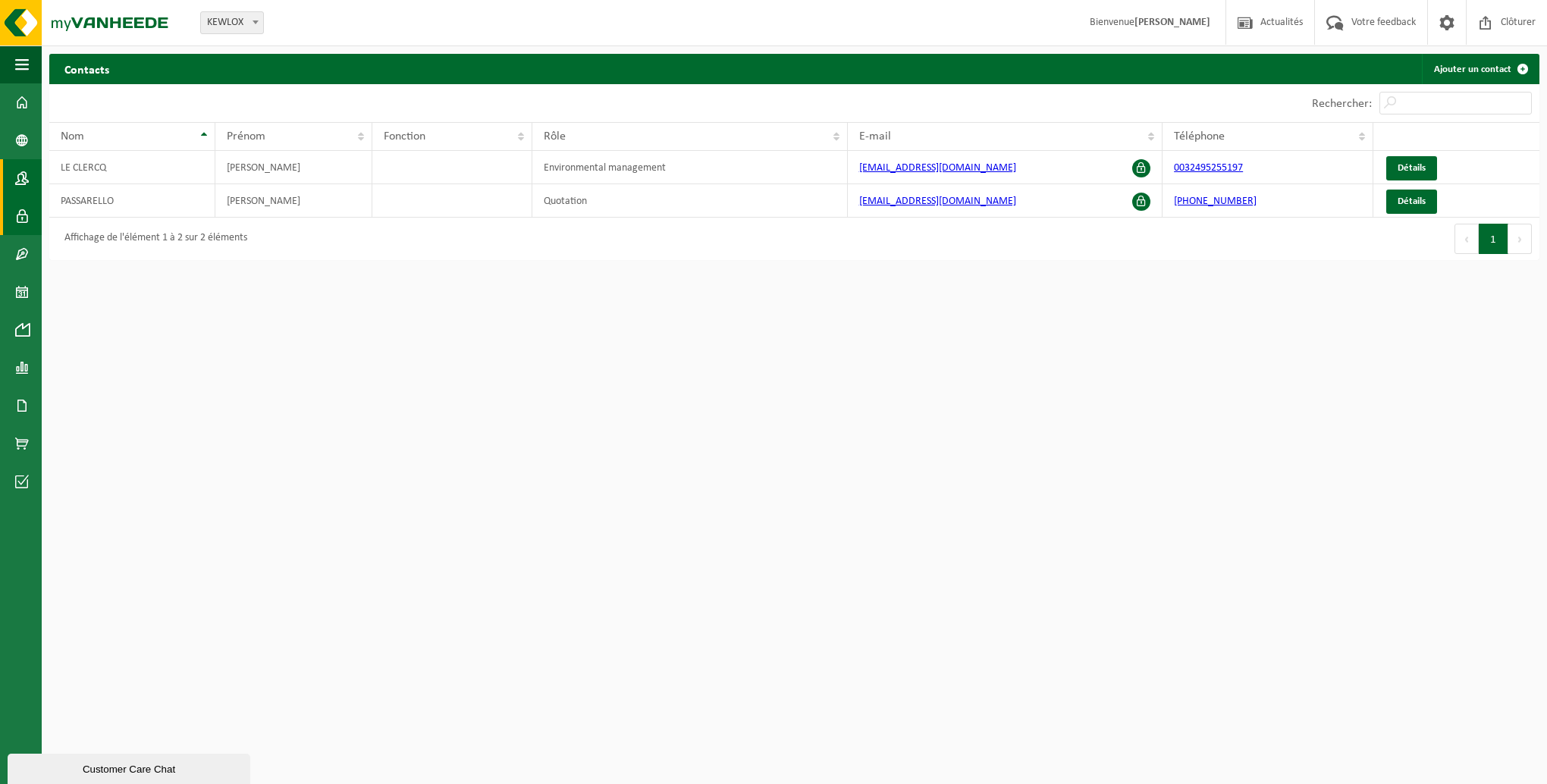
click at [21, 216] on span at bounding box center [22, 216] width 14 height 38
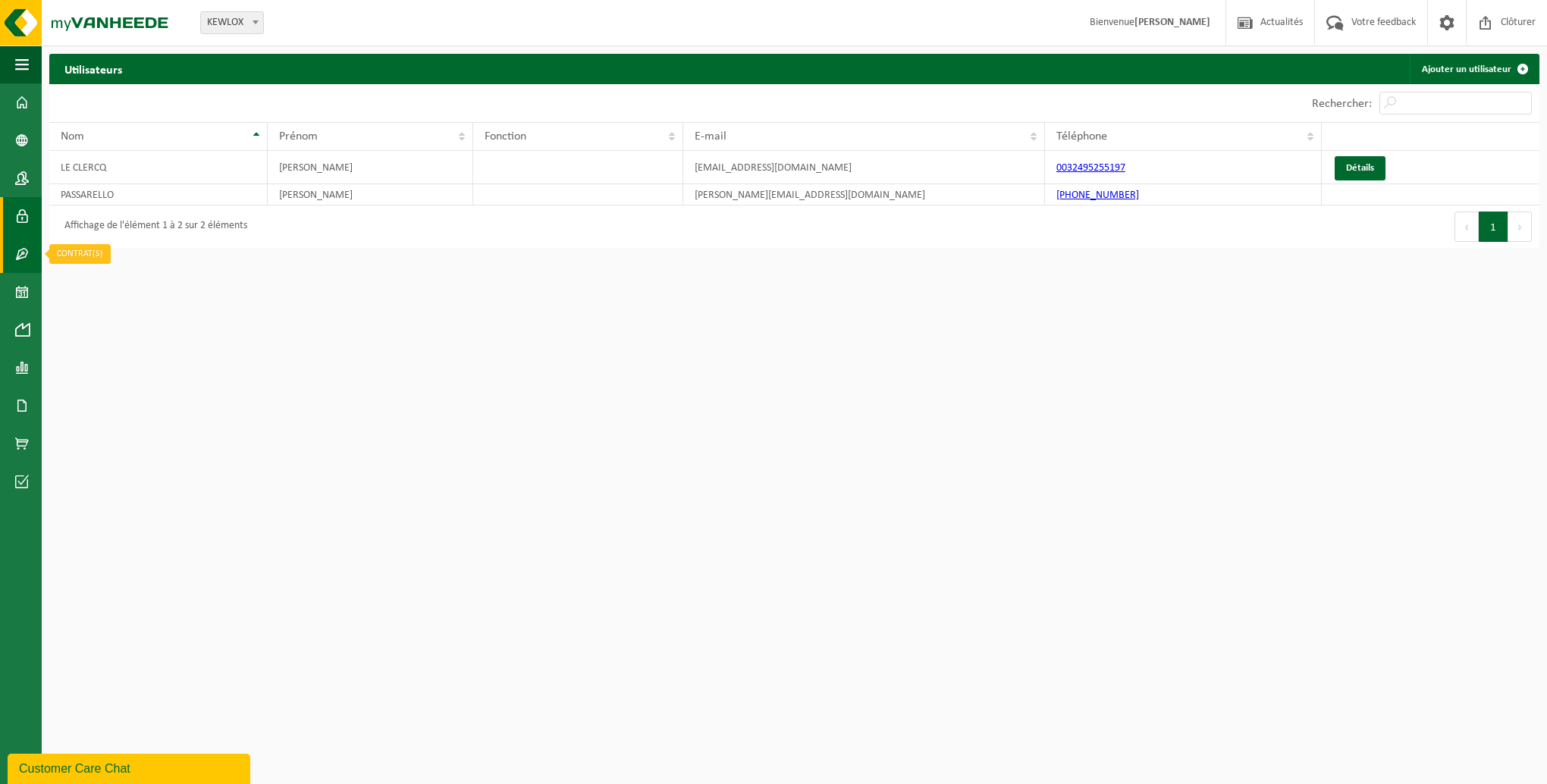
click at [21, 256] on span at bounding box center [22, 254] width 14 height 38
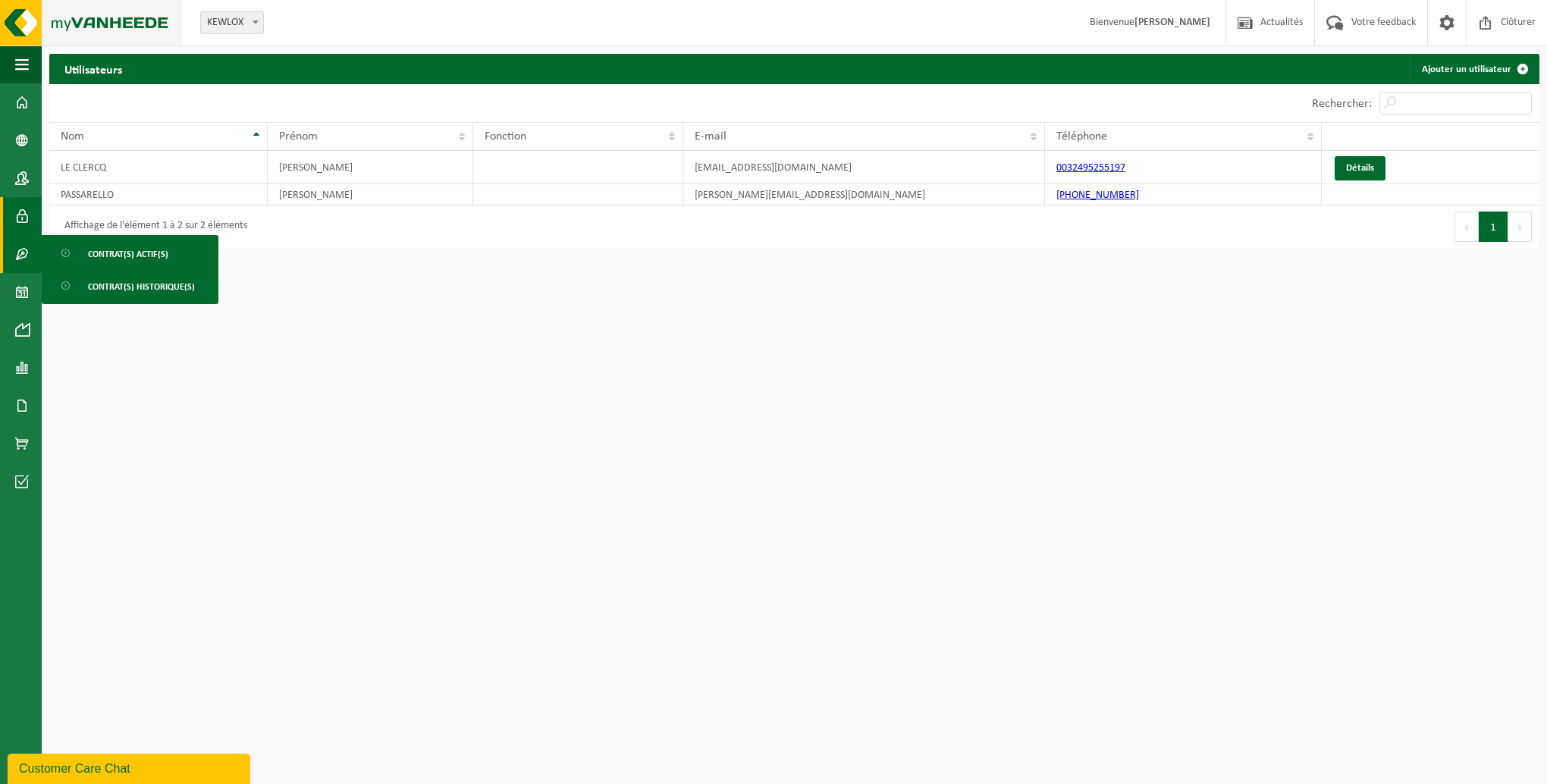
click at [108, 22] on img at bounding box center [91, 22] width 182 height 46
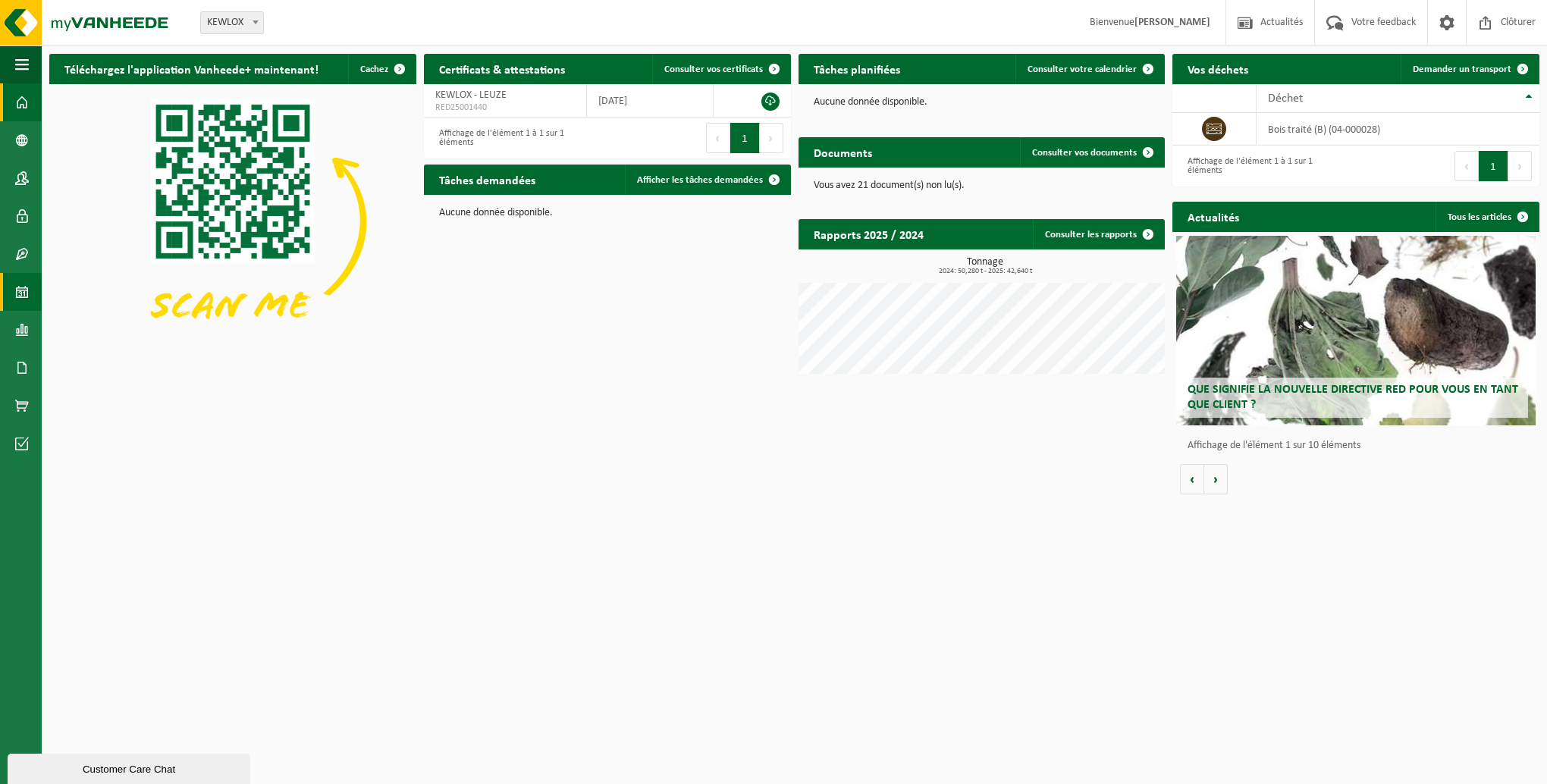
click at [19, 298] on span at bounding box center [22, 292] width 14 height 38
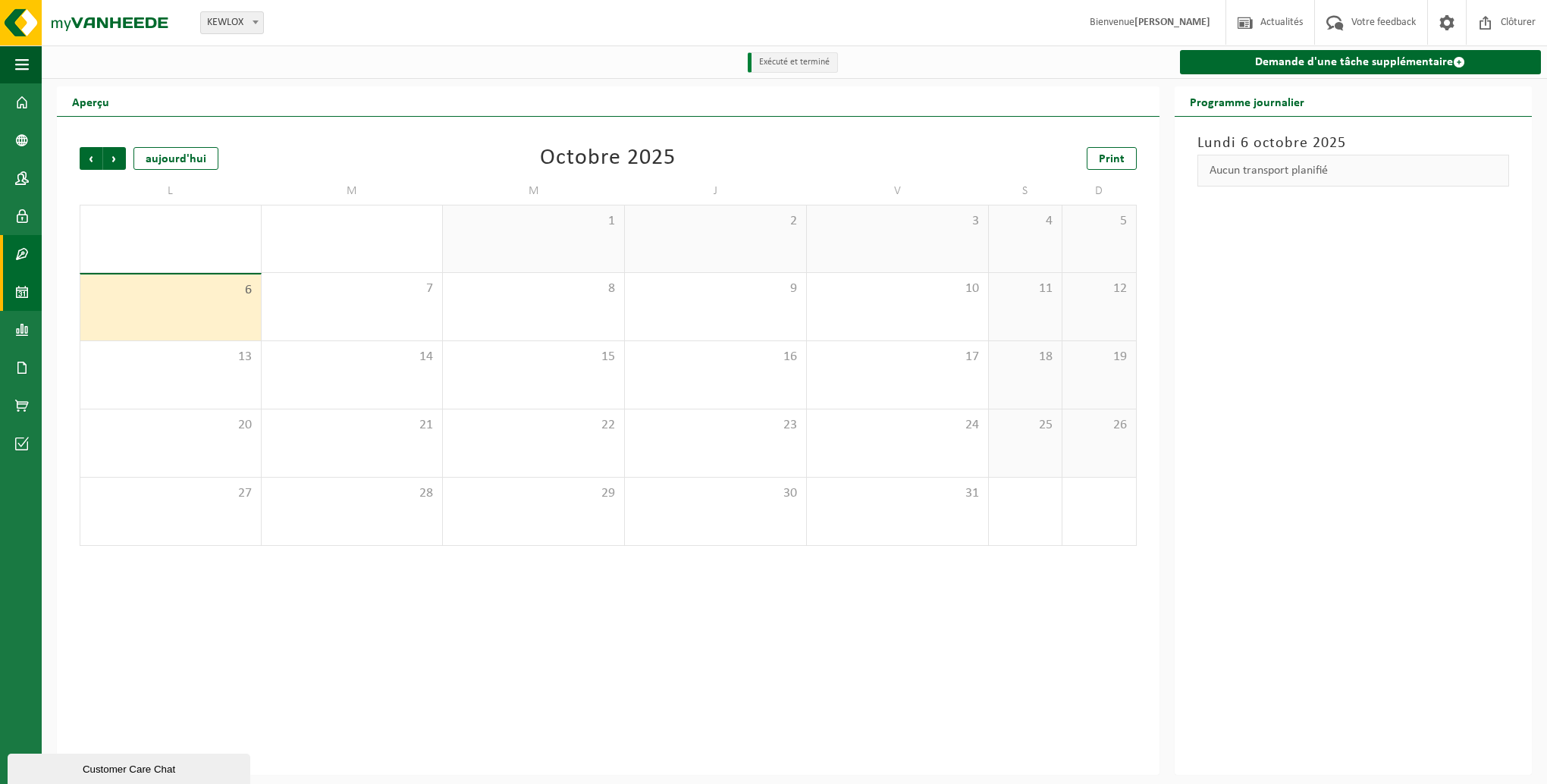
click at [22, 253] on span at bounding box center [22, 254] width 14 height 38
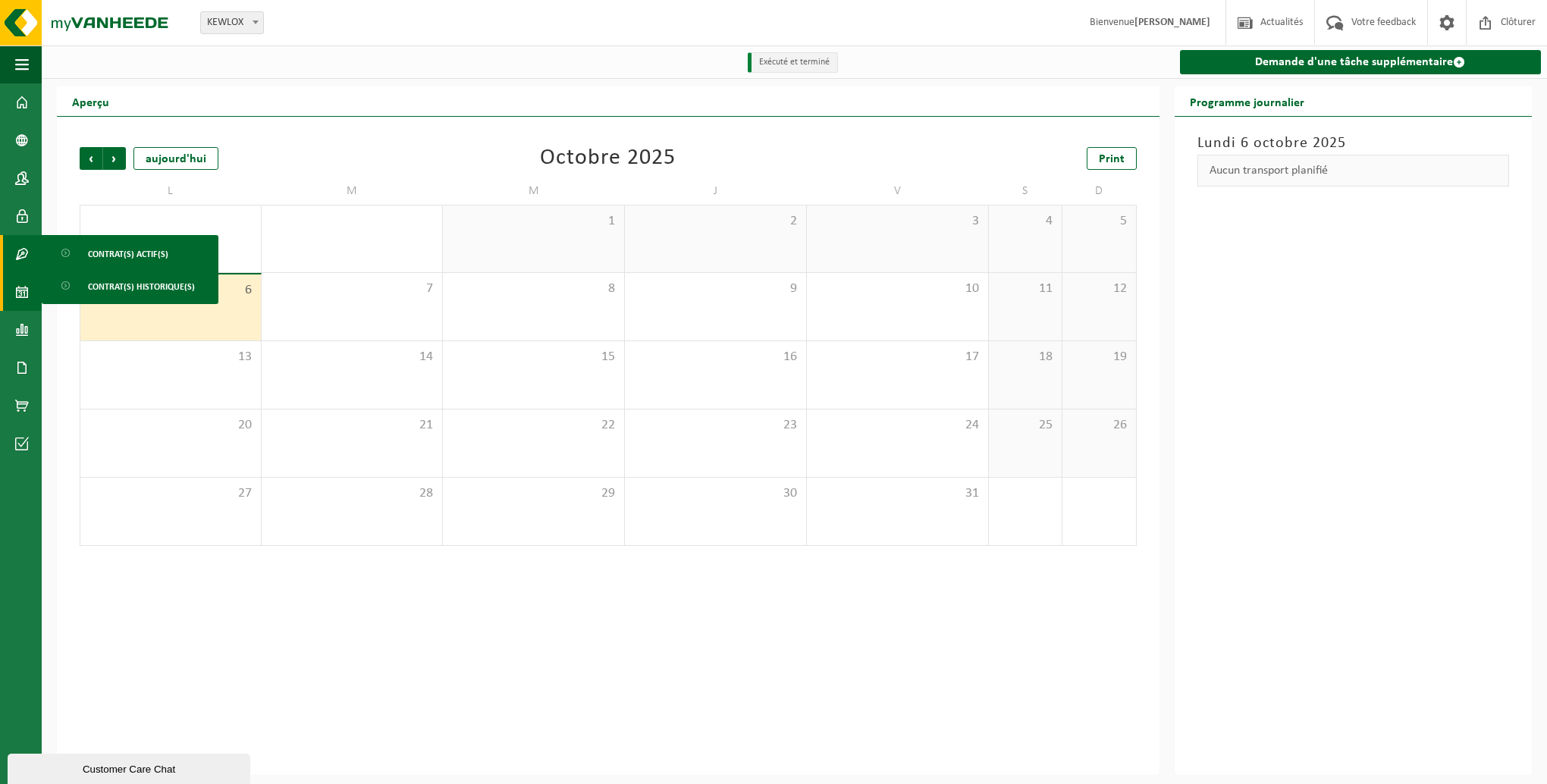
click at [31, 298] on link "Calendrier" at bounding box center [21, 292] width 42 height 38
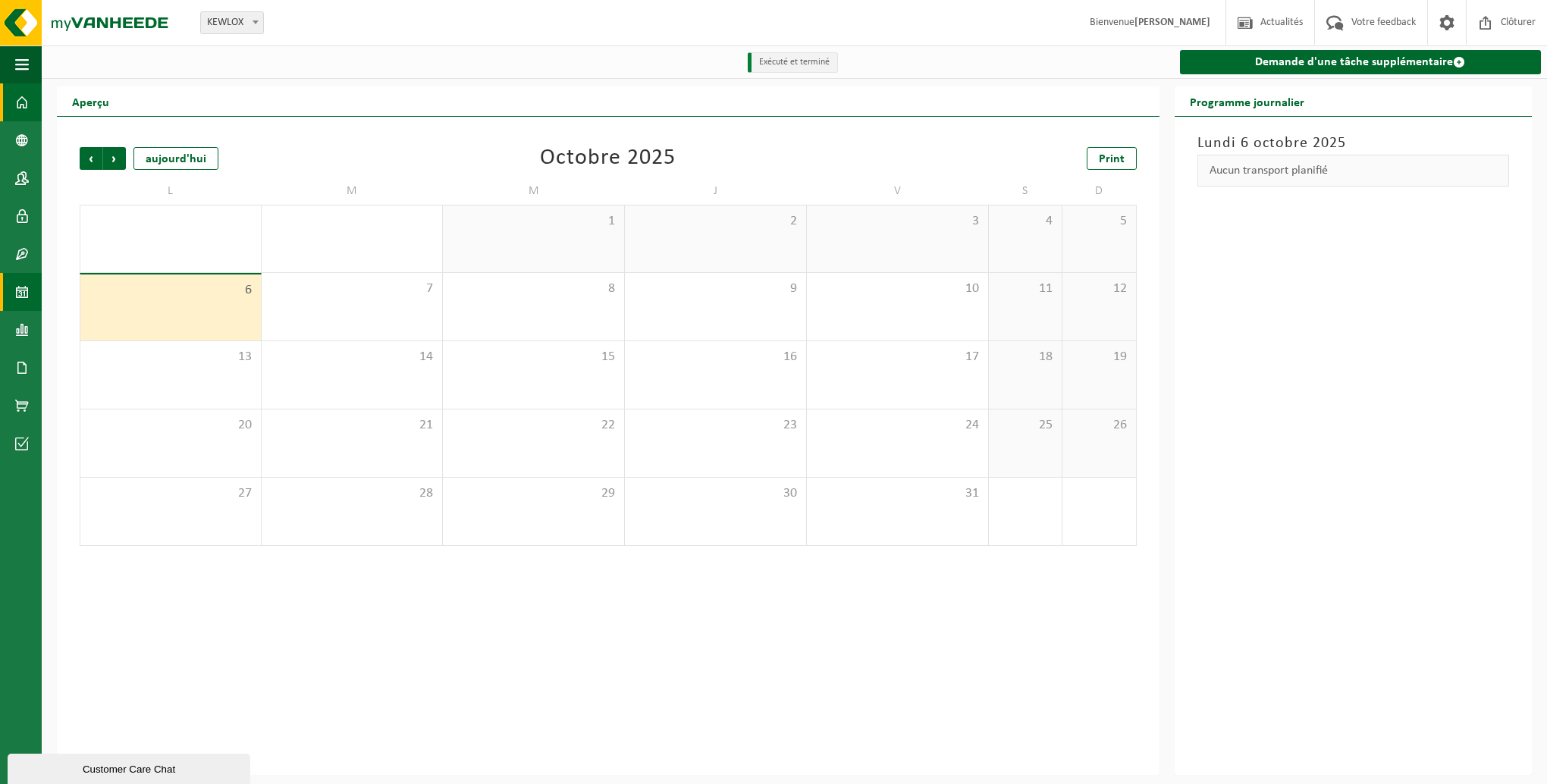
click at [19, 102] on span at bounding box center [22, 102] width 14 height 38
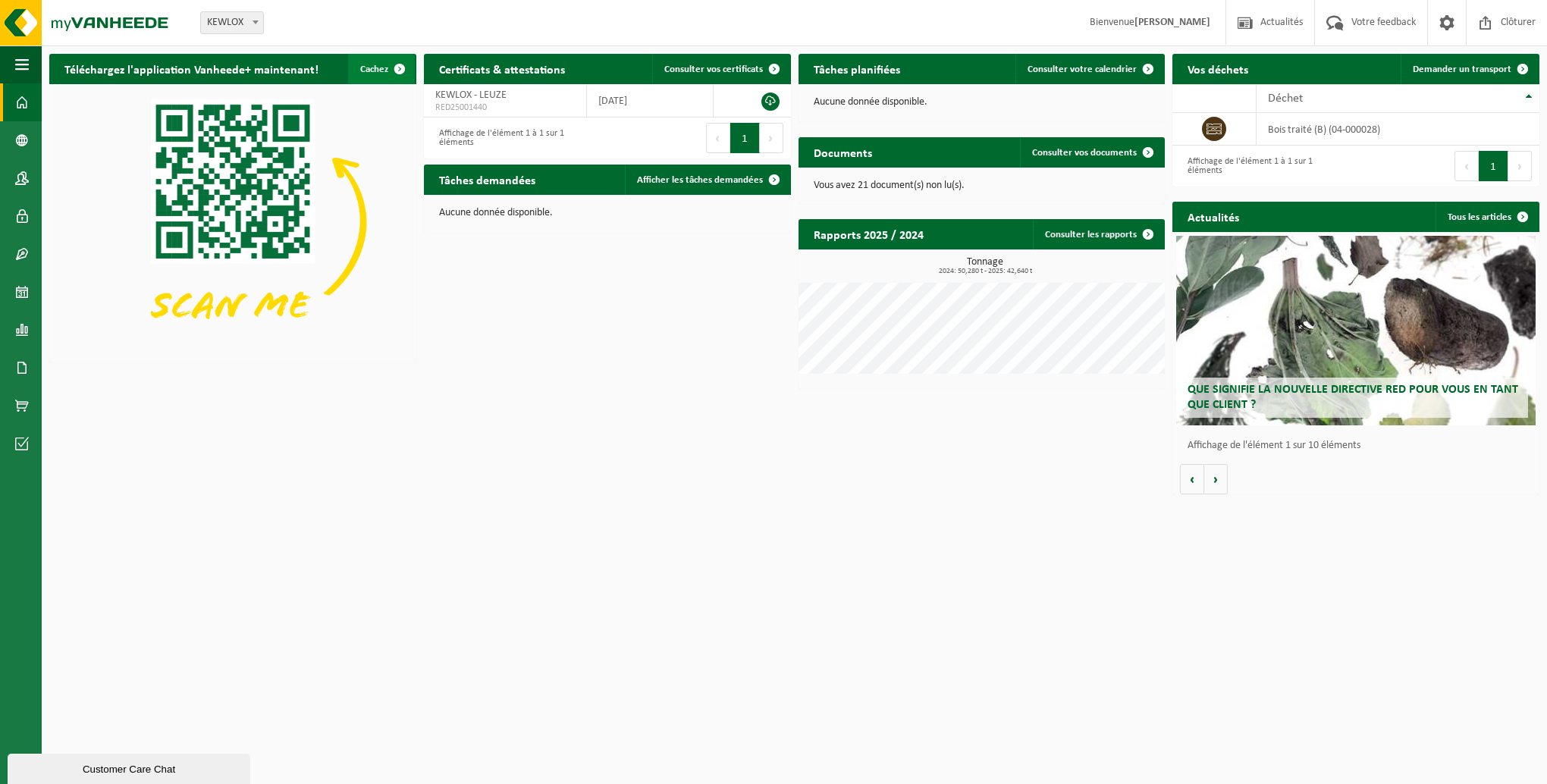
click at [396, 69] on span "button" at bounding box center [399, 69] width 30 height 30
